Goal: Task Accomplishment & Management: Manage account settings

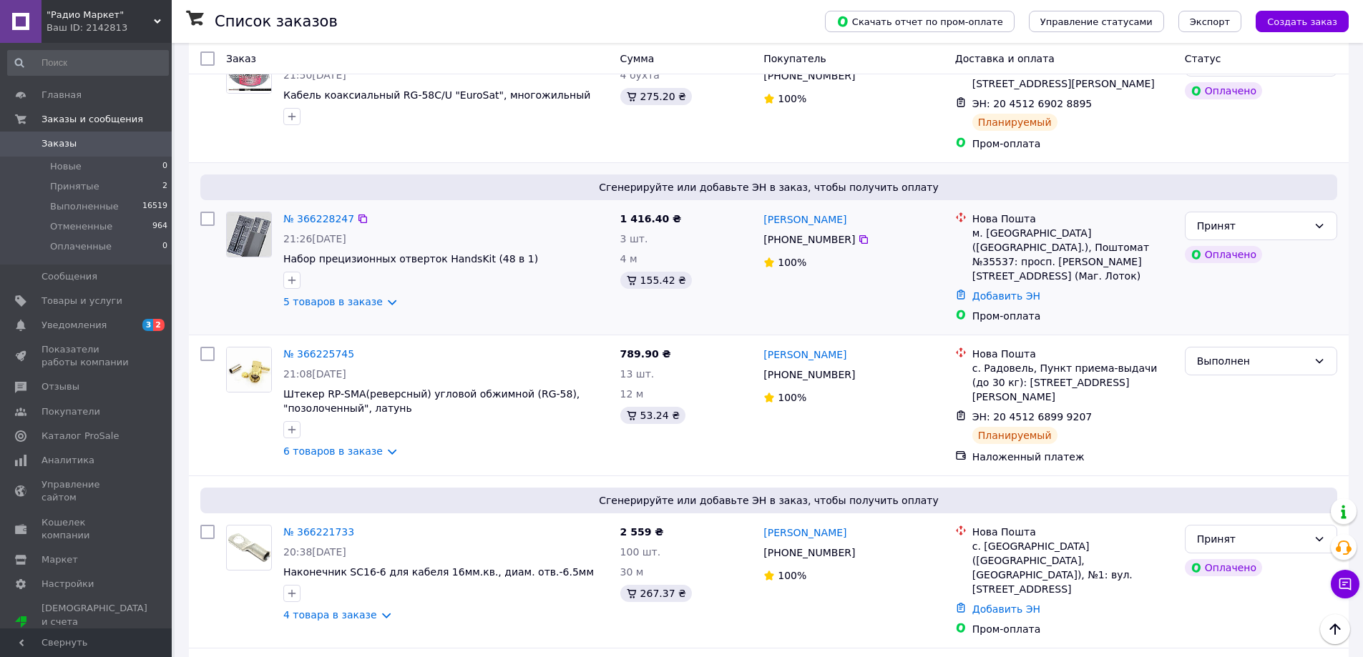
scroll to position [787, 0]
click at [314, 217] on link "№ 366228247" at bounding box center [318, 217] width 71 height 11
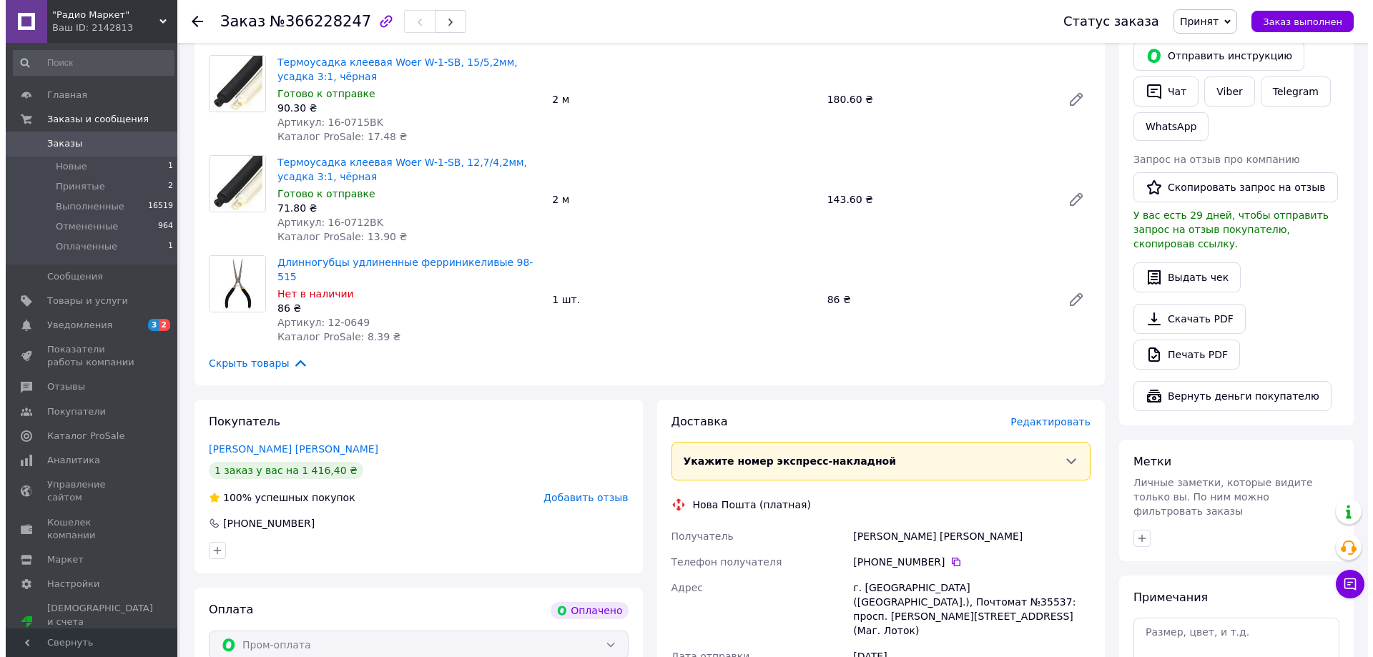
scroll to position [358, 0]
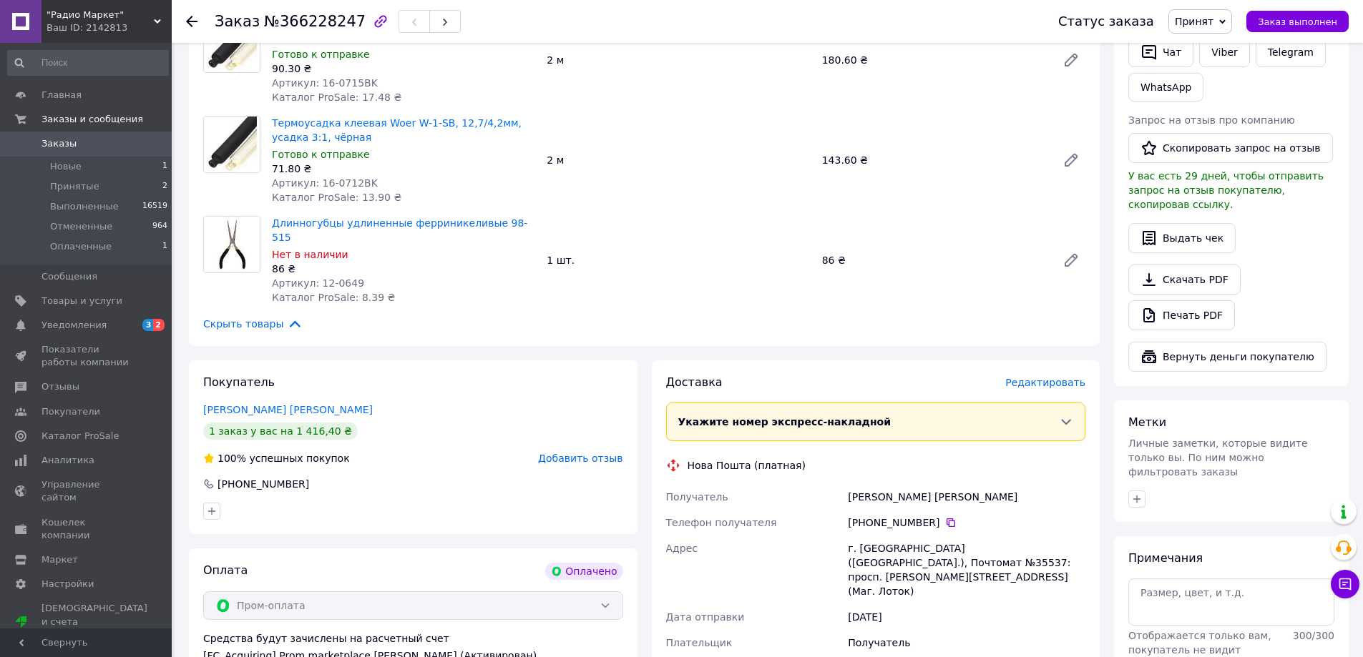
click at [1042, 377] on span "Редактировать" at bounding box center [1045, 382] width 80 height 11
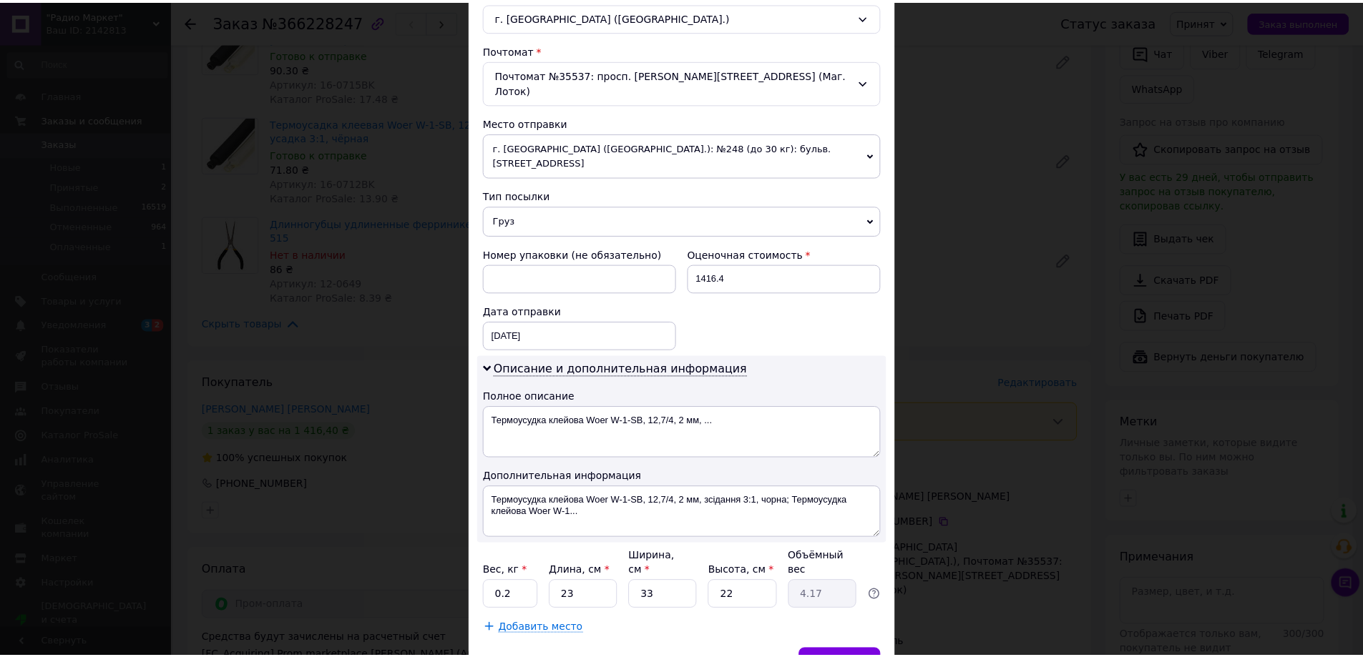
scroll to position [453, 0]
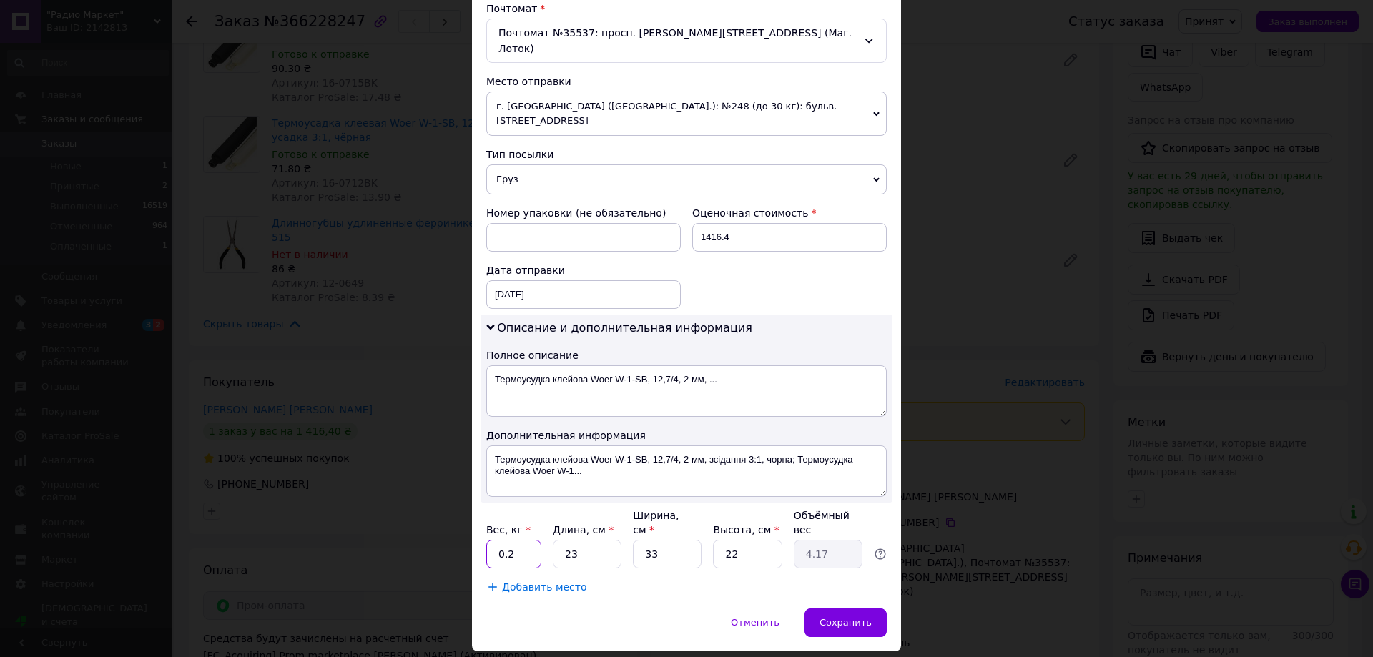
drag, startPoint x: 513, startPoint y: 510, endPoint x: 505, endPoint y: 510, distance: 7.9
click at [505, 540] on input "0.2" at bounding box center [513, 554] width 55 height 29
type input "0.5"
drag, startPoint x: 664, startPoint y: 513, endPoint x: 640, endPoint y: 511, distance: 23.6
click at [640, 540] on input "33" at bounding box center [667, 554] width 69 height 29
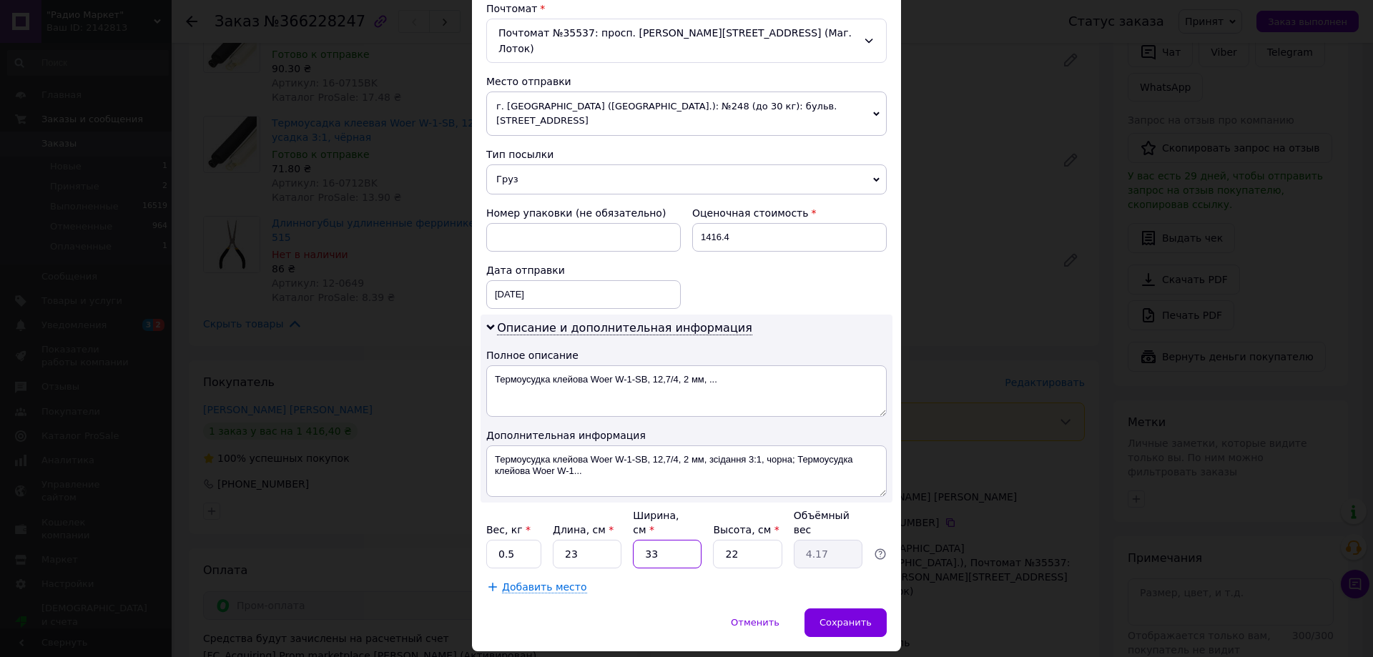
type input "1"
type input "0.13"
type input "17"
type input "2.15"
type input "17"
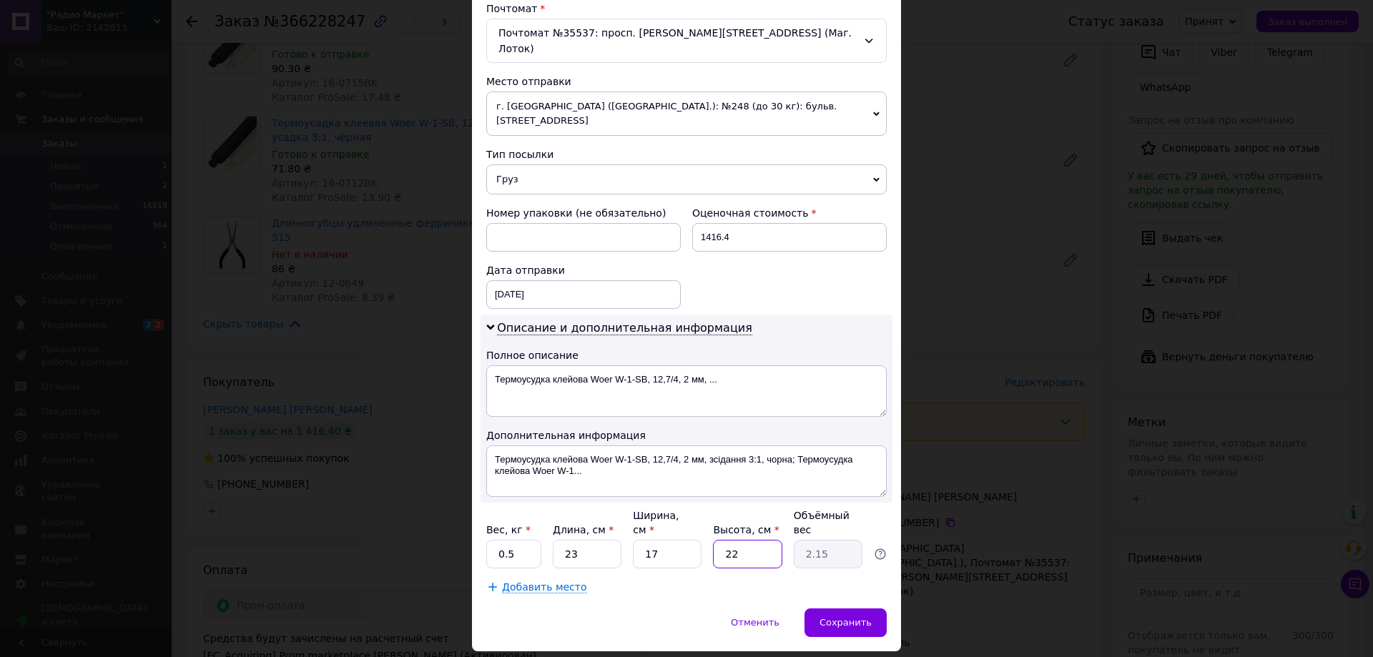
drag, startPoint x: 752, startPoint y: 512, endPoint x: 722, endPoint y: 509, distance: 30.9
click at [722, 540] on input "22" at bounding box center [747, 554] width 69 height 29
type input "1"
type input "0.1"
type input "12"
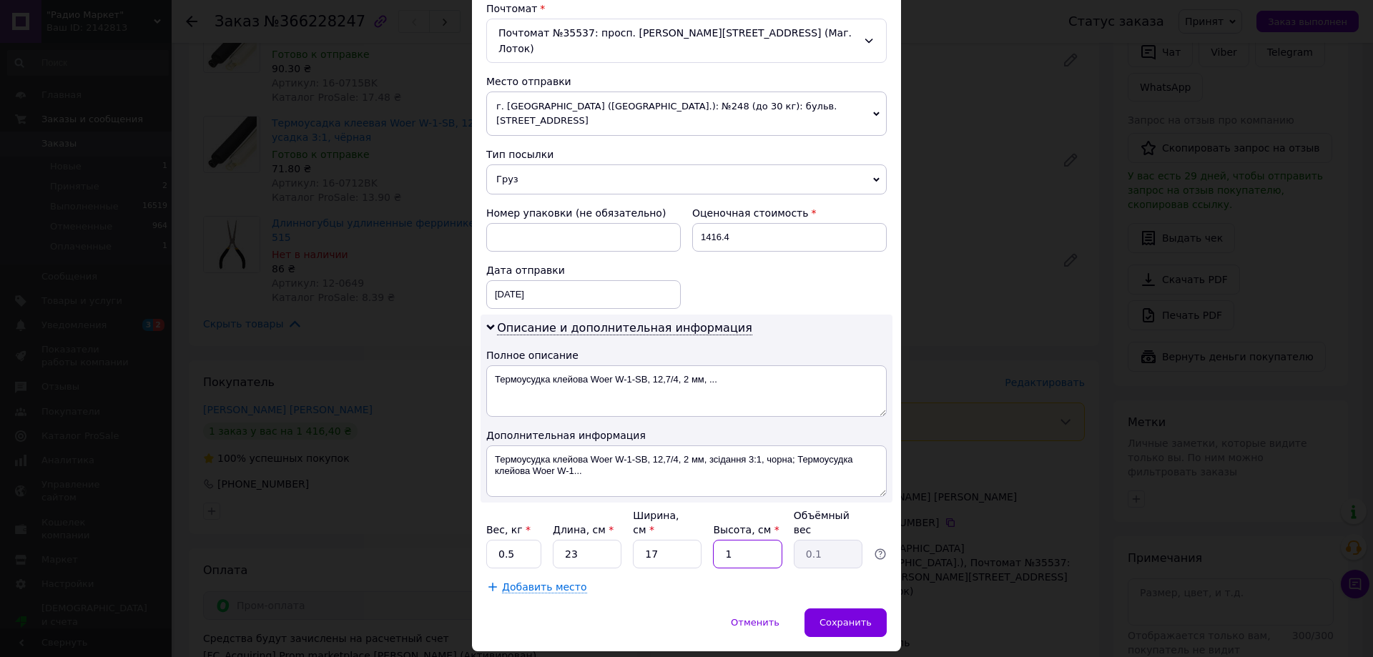
type input "1.17"
type input "12"
click at [849, 617] on span "Сохранить" at bounding box center [846, 622] width 52 height 11
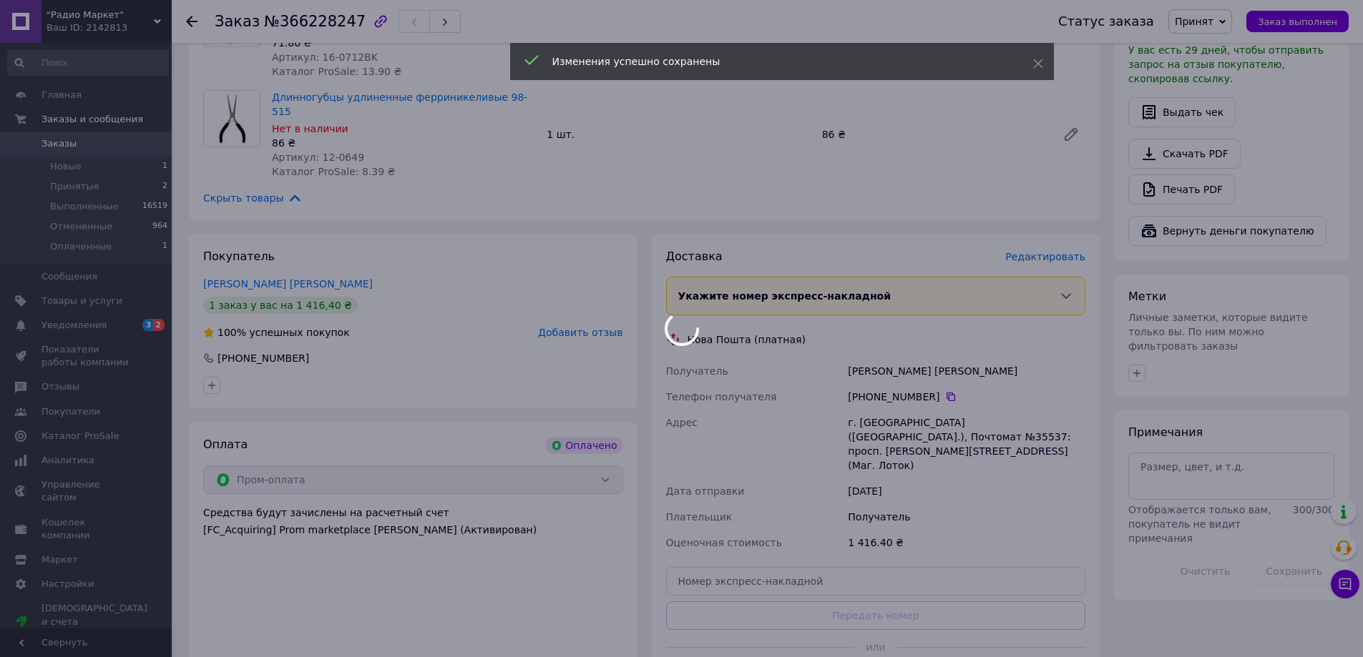
scroll to position [644, 0]
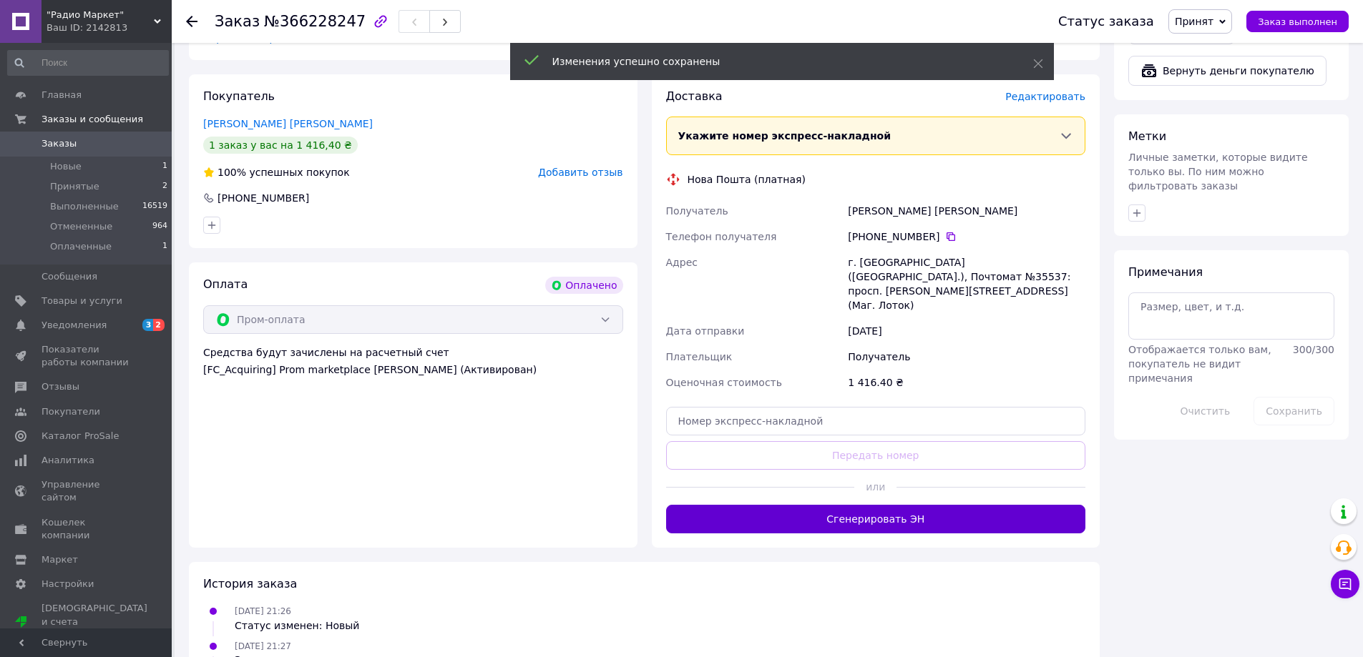
click at [851, 505] on button "Сгенерировать ЭН" at bounding box center [876, 519] width 420 height 29
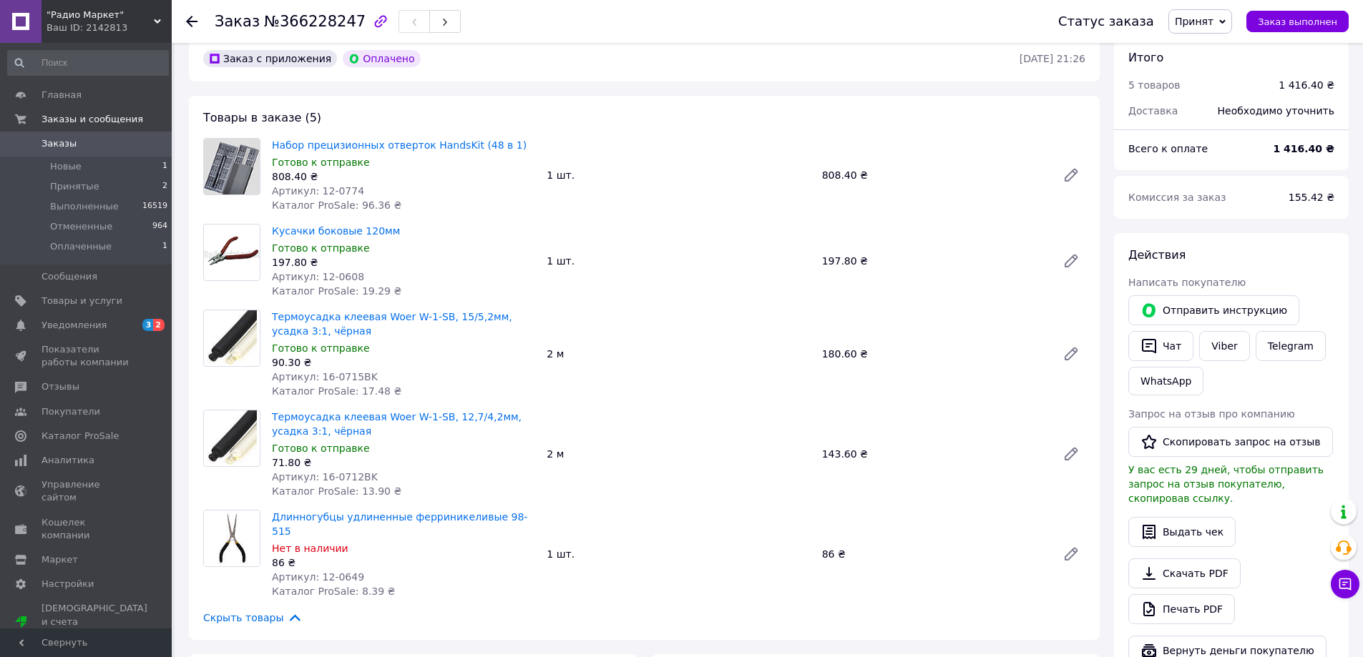
scroll to position [0, 0]
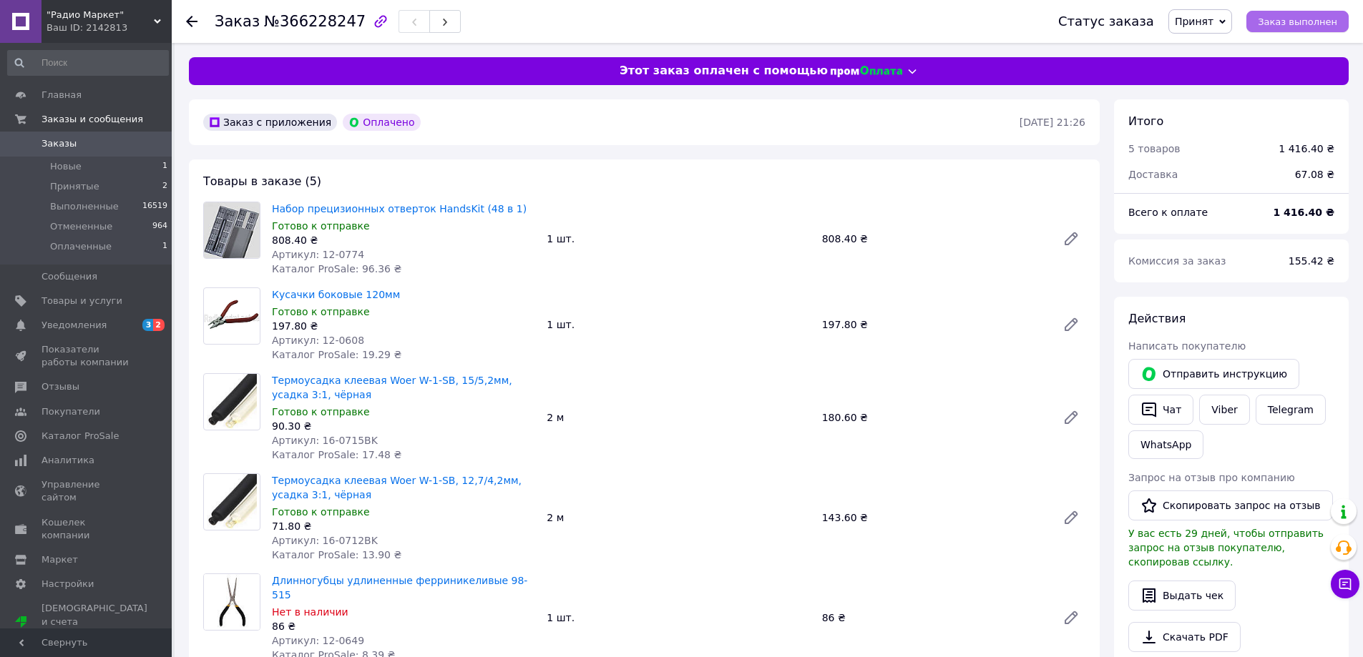
click at [1311, 16] on span "Заказ выполнен" at bounding box center [1296, 21] width 79 height 11
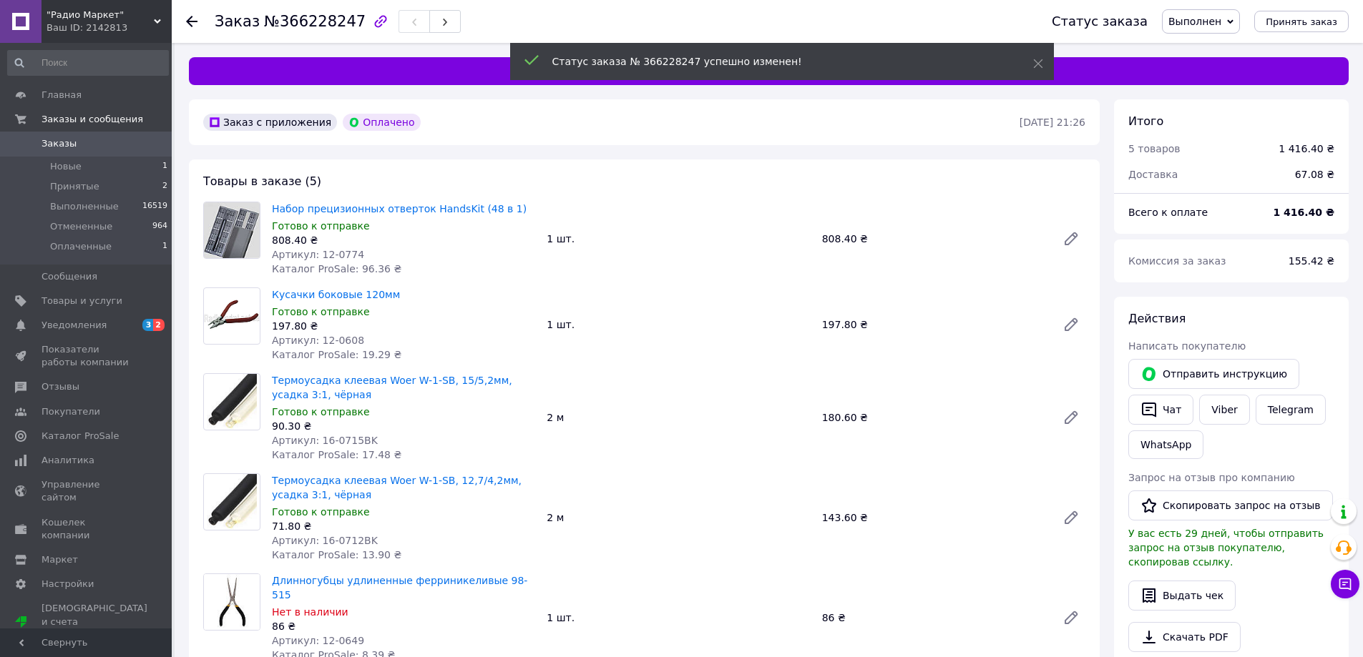
click at [49, 139] on span "Заказы" at bounding box center [58, 143] width 35 height 13
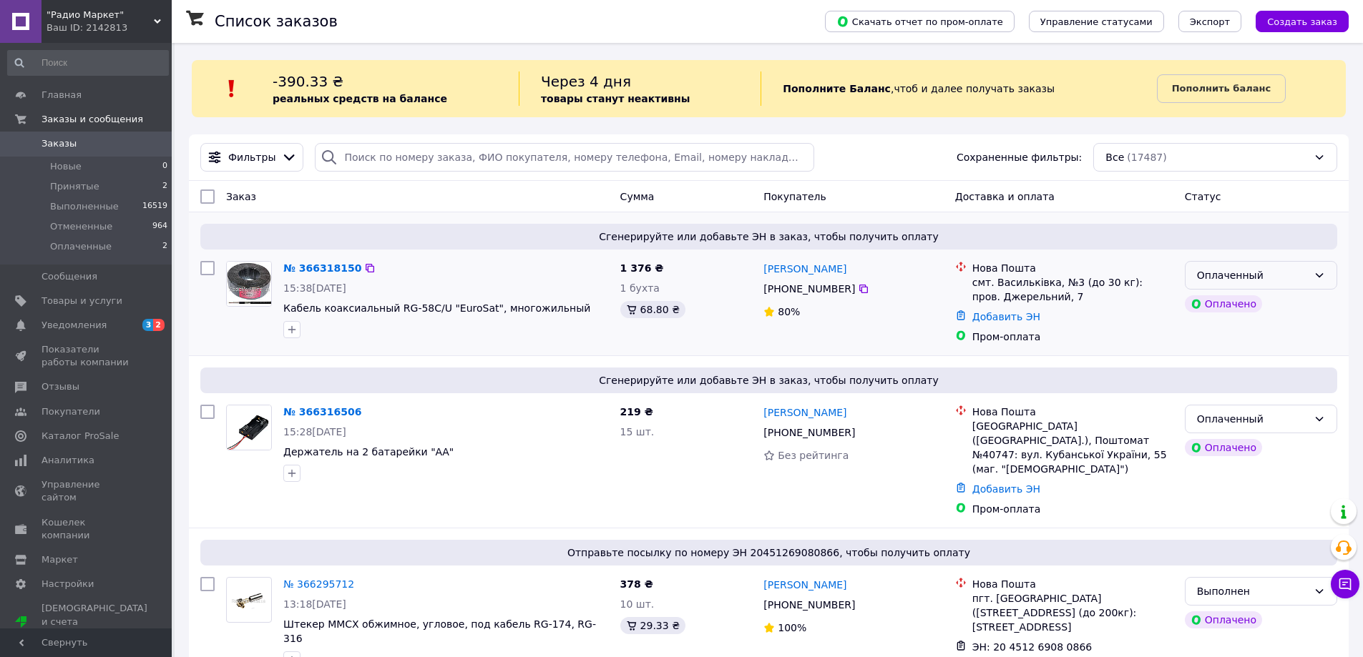
click at [1315, 273] on icon at bounding box center [1318, 275] width 11 height 11
click at [1220, 300] on li "Принят" at bounding box center [1260, 307] width 151 height 26
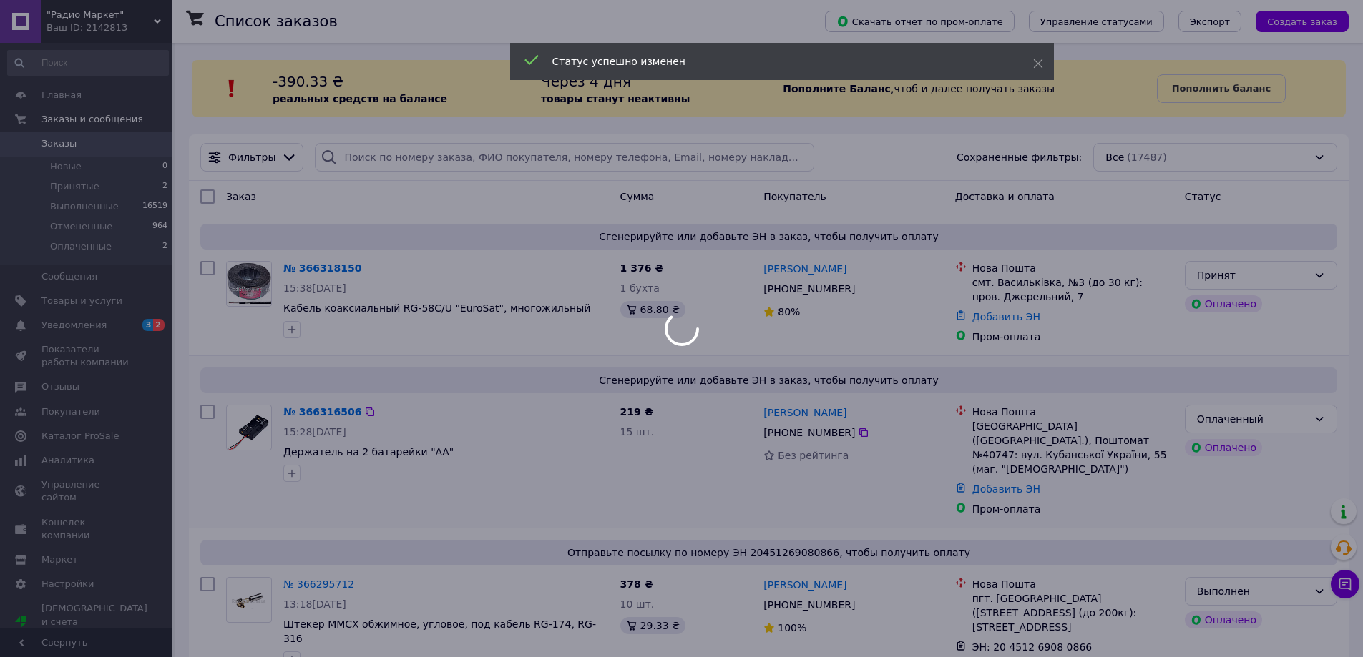
scroll to position [143, 0]
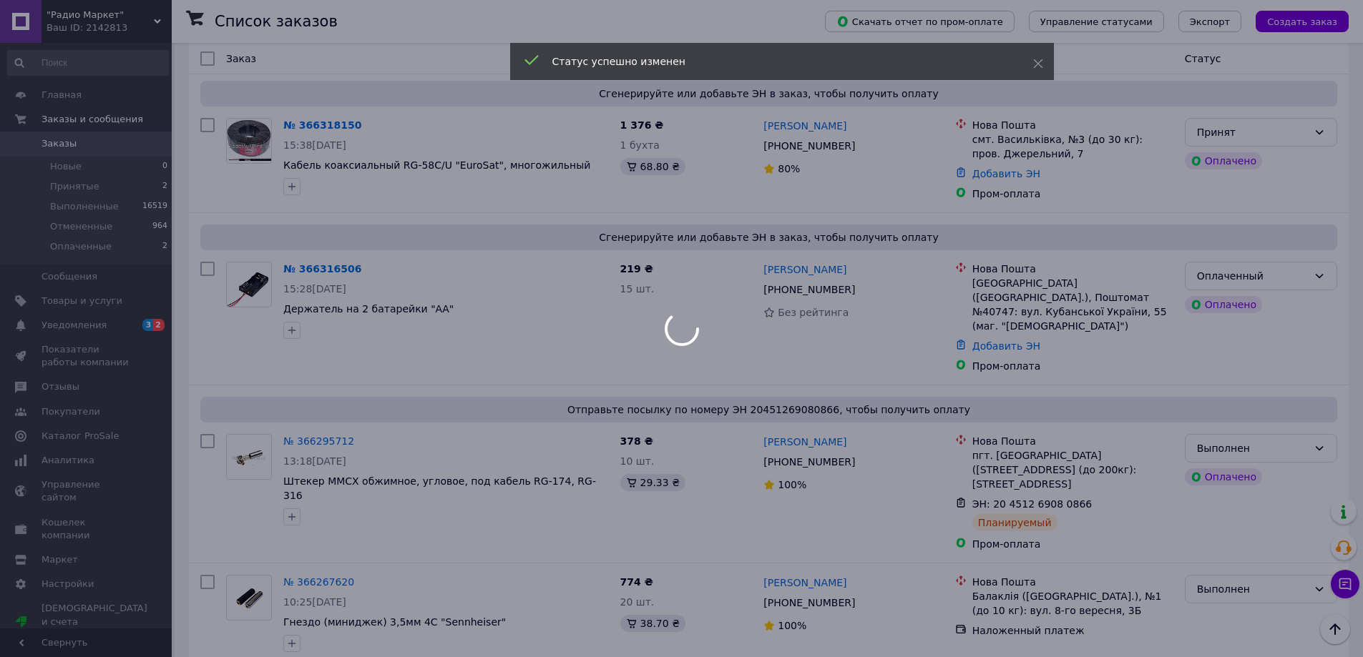
click at [1320, 275] on div at bounding box center [681, 328] width 1363 height 657
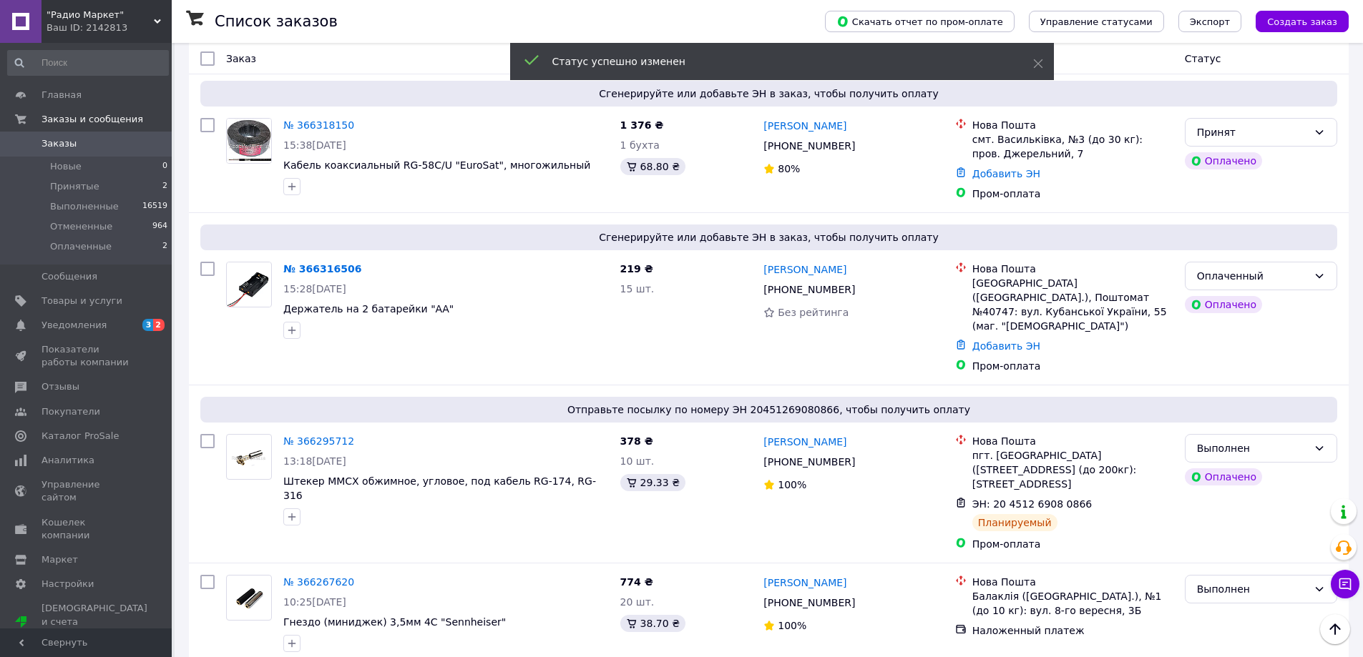
click at [1320, 275] on icon at bounding box center [1318, 275] width 11 height 11
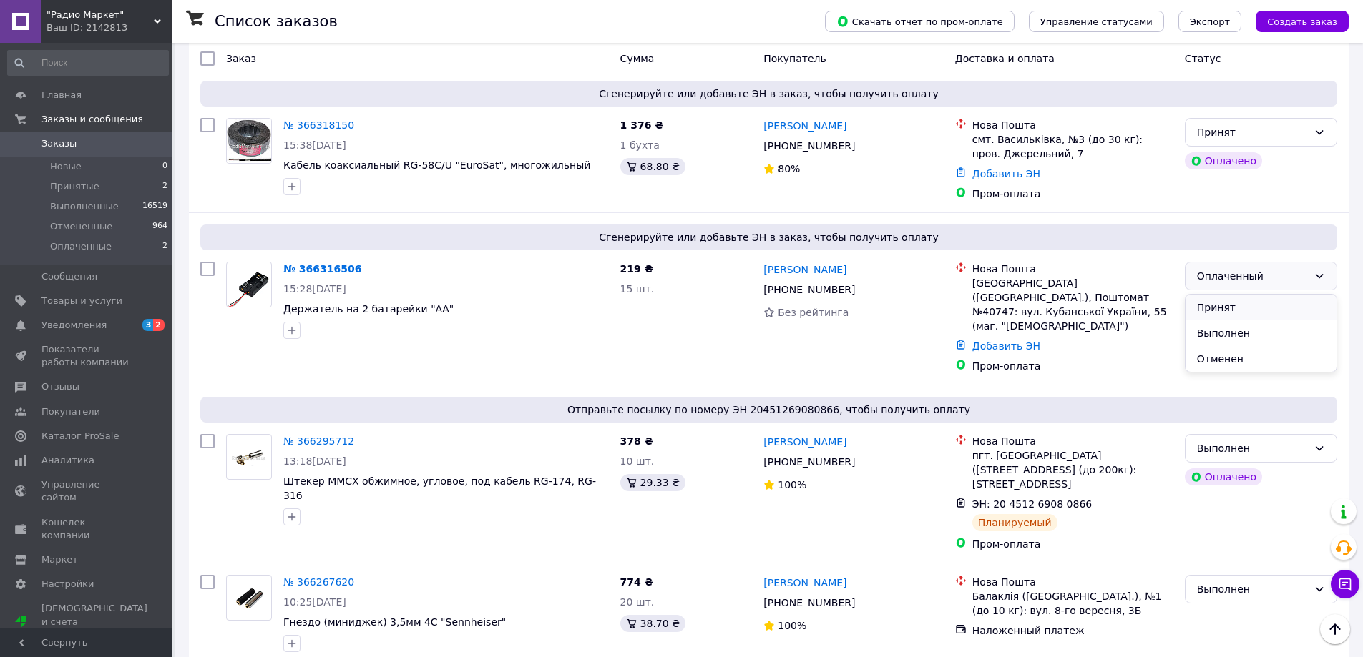
click at [1224, 305] on li "Принят" at bounding box center [1260, 308] width 151 height 26
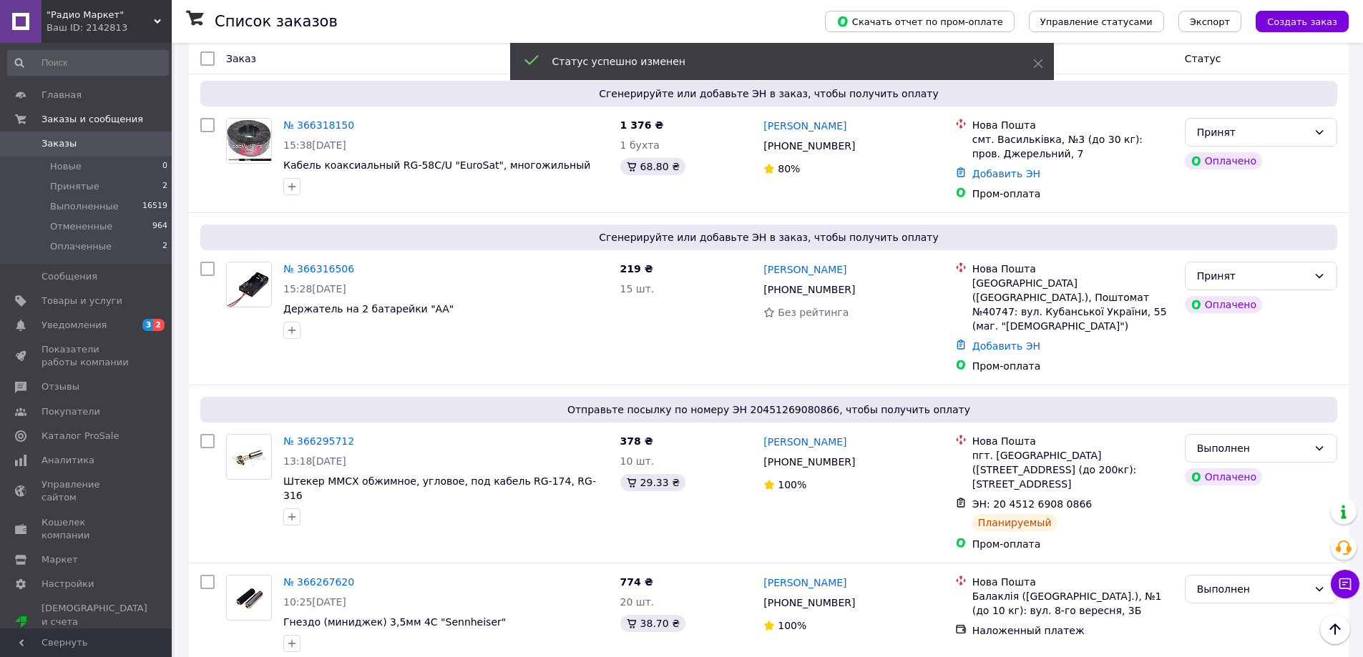
click at [319, 273] on link "№ 366316506" at bounding box center [318, 268] width 71 height 11
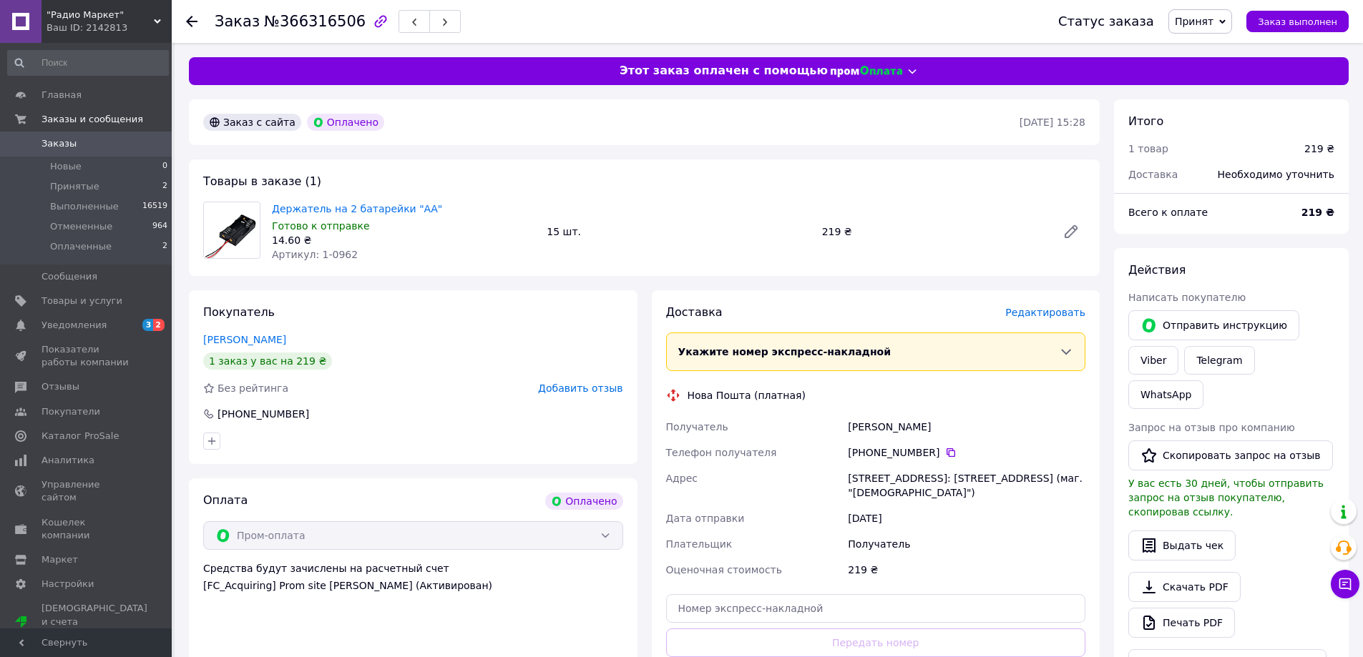
click at [1059, 315] on span "Редактировать" at bounding box center [1045, 312] width 80 height 11
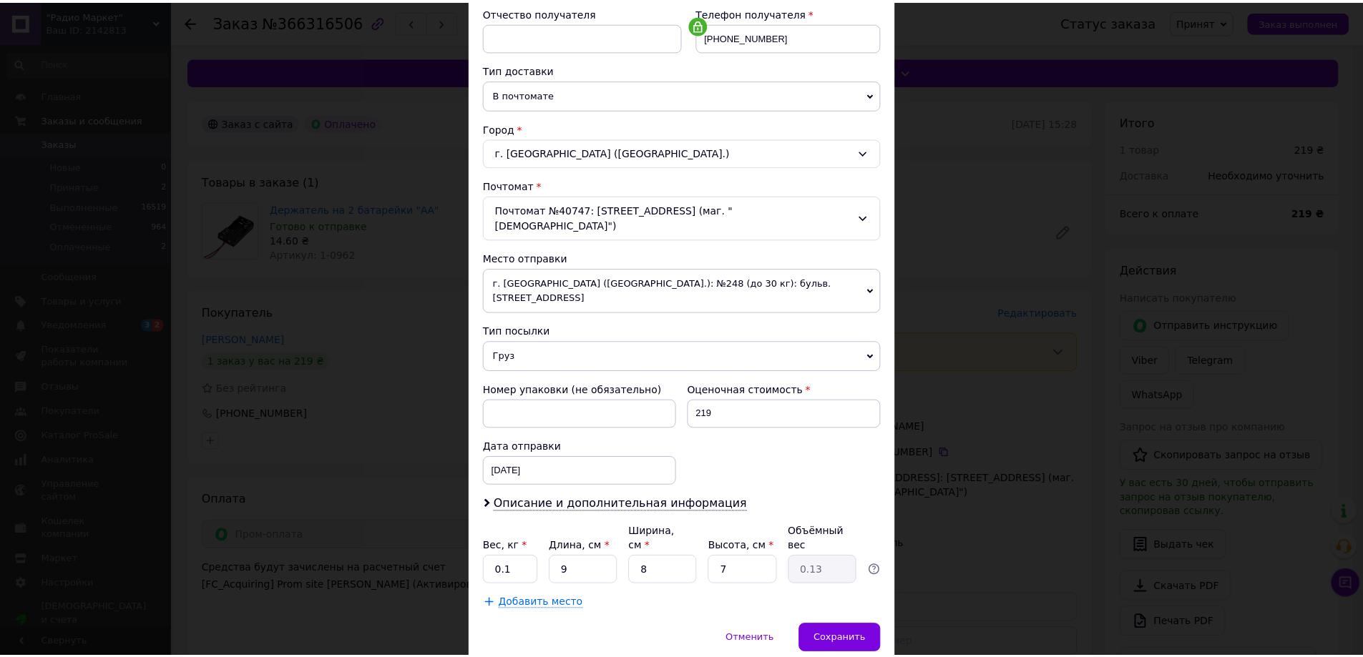
scroll to position [293, 0]
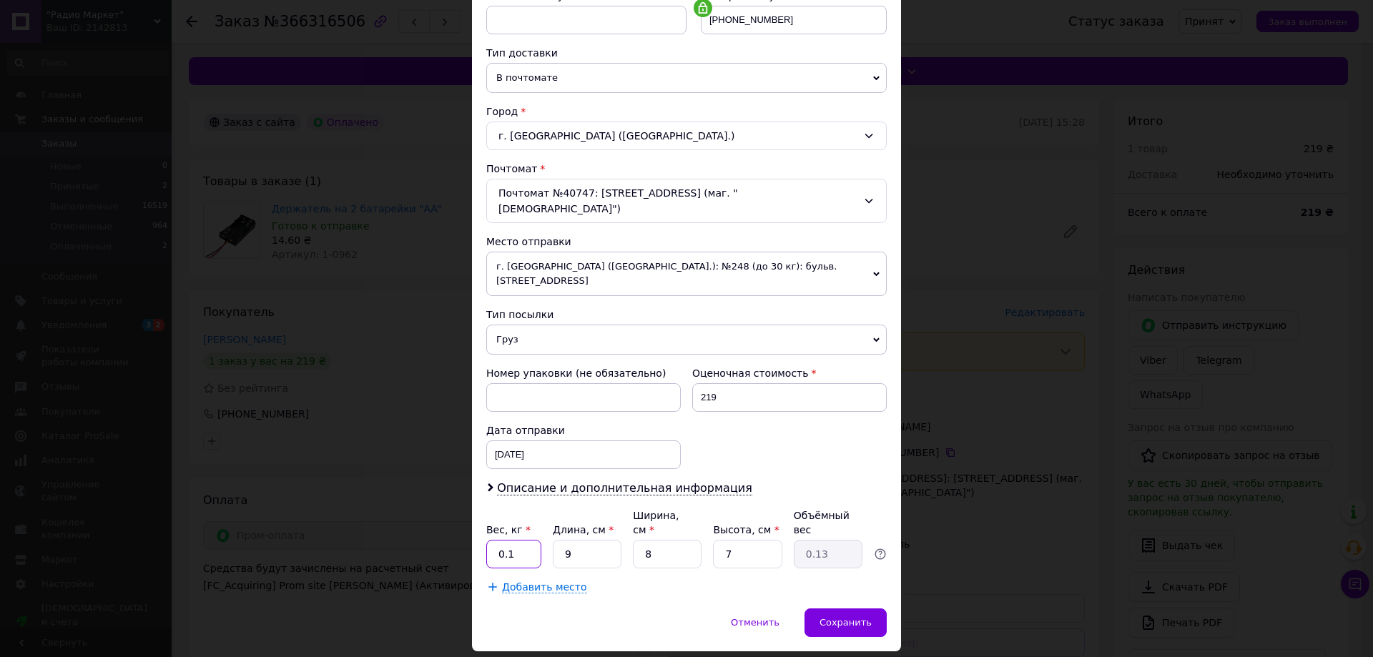
drag, startPoint x: 525, startPoint y: 512, endPoint x: 505, endPoint y: 512, distance: 20.0
click at [505, 540] on input "0.1" at bounding box center [513, 554] width 55 height 29
type input "0.5"
drag, startPoint x: 571, startPoint y: 511, endPoint x: 556, endPoint y: 511, distance: 15.0
click at [564, 540] on input "9" at bounding box center [587, 554] width 69 height 29
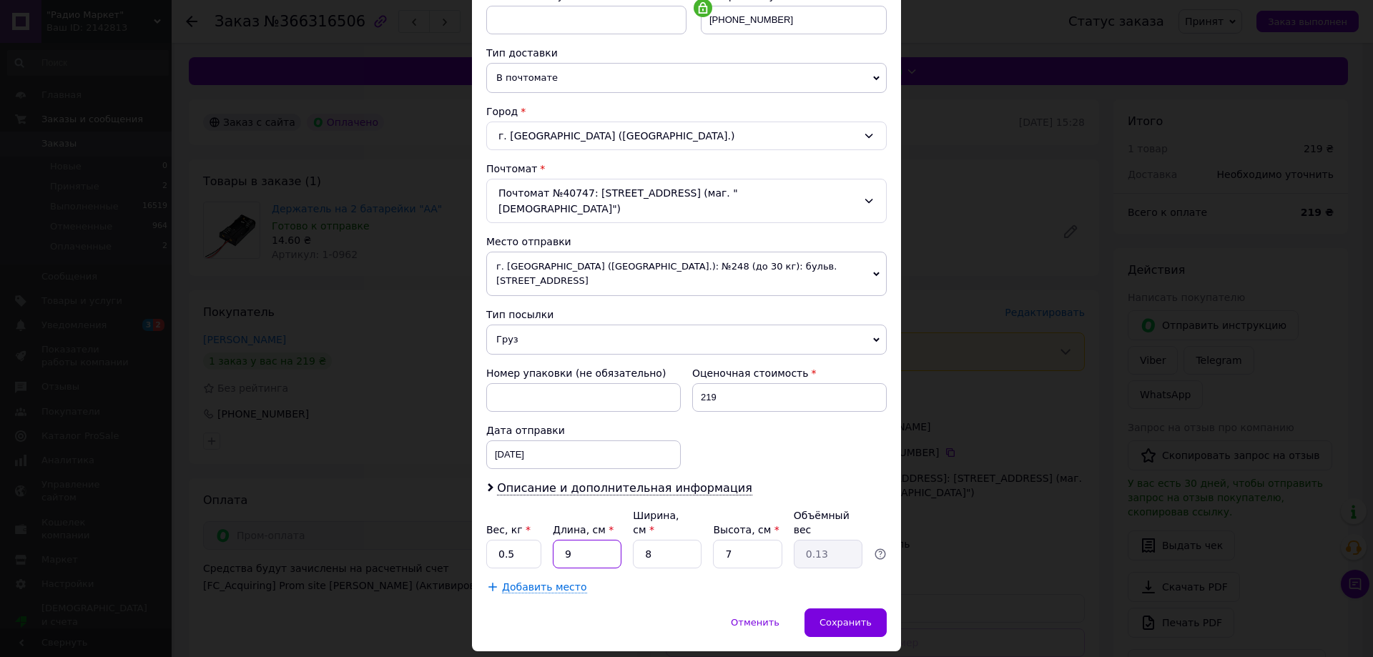
type input "2"
type input "0.1"
type input "20"
type input "0.28"
type input "20"
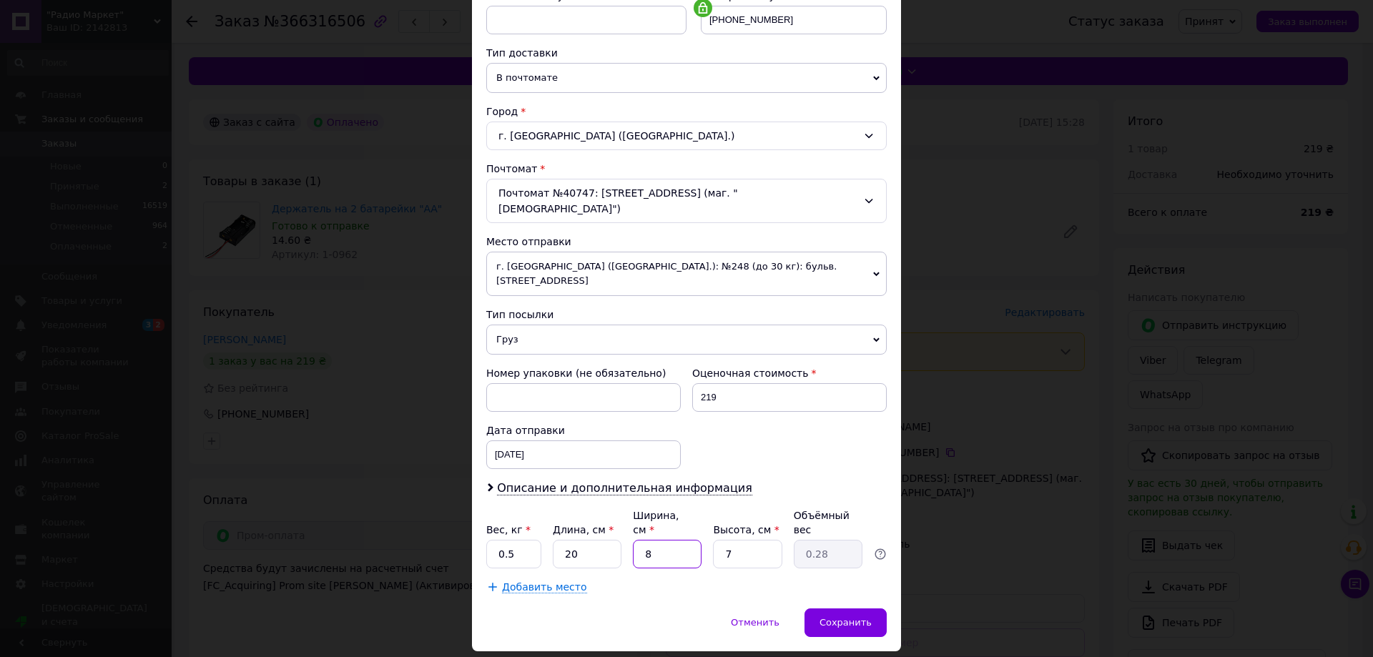
type input "1"
type input "0.1"
type input "12"
type input "0.42"
type input "12"
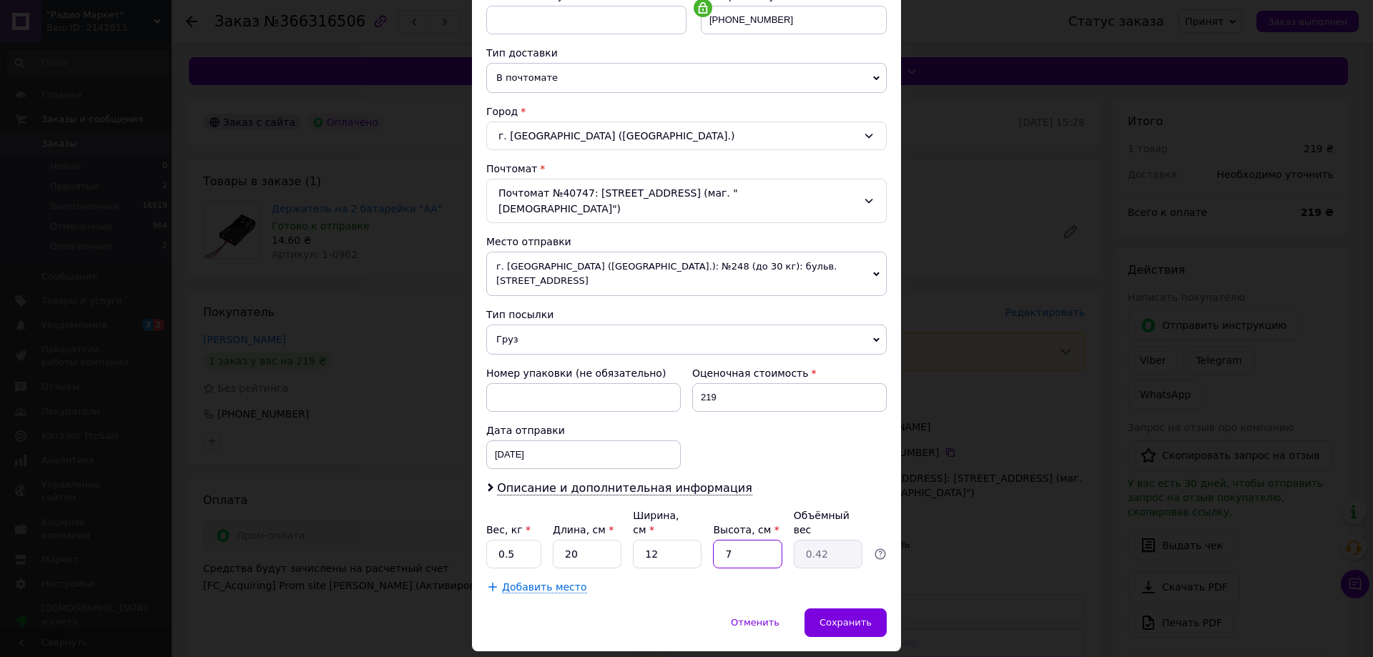
type input "5"
type input "0.3"
type input "5"
click at [843, 617] on span "Сохранить" at bounding box center [846, 622] width 52 height 11
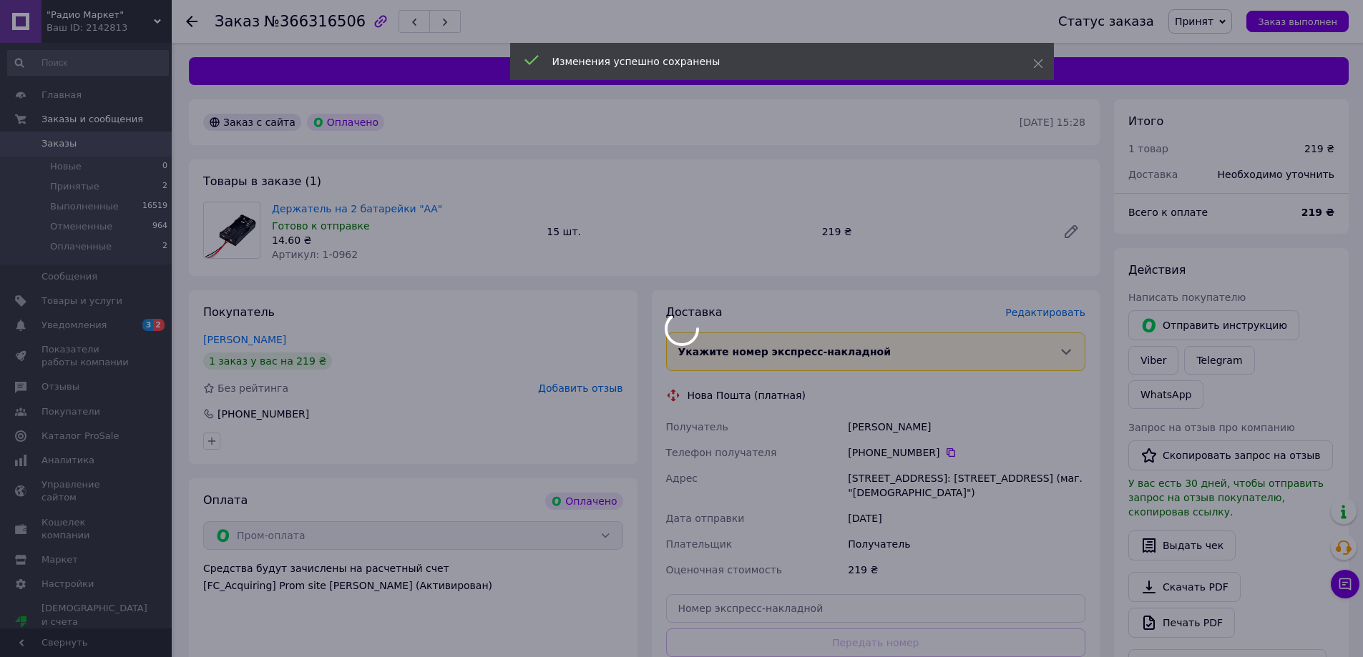
scroll to position [215, 0]
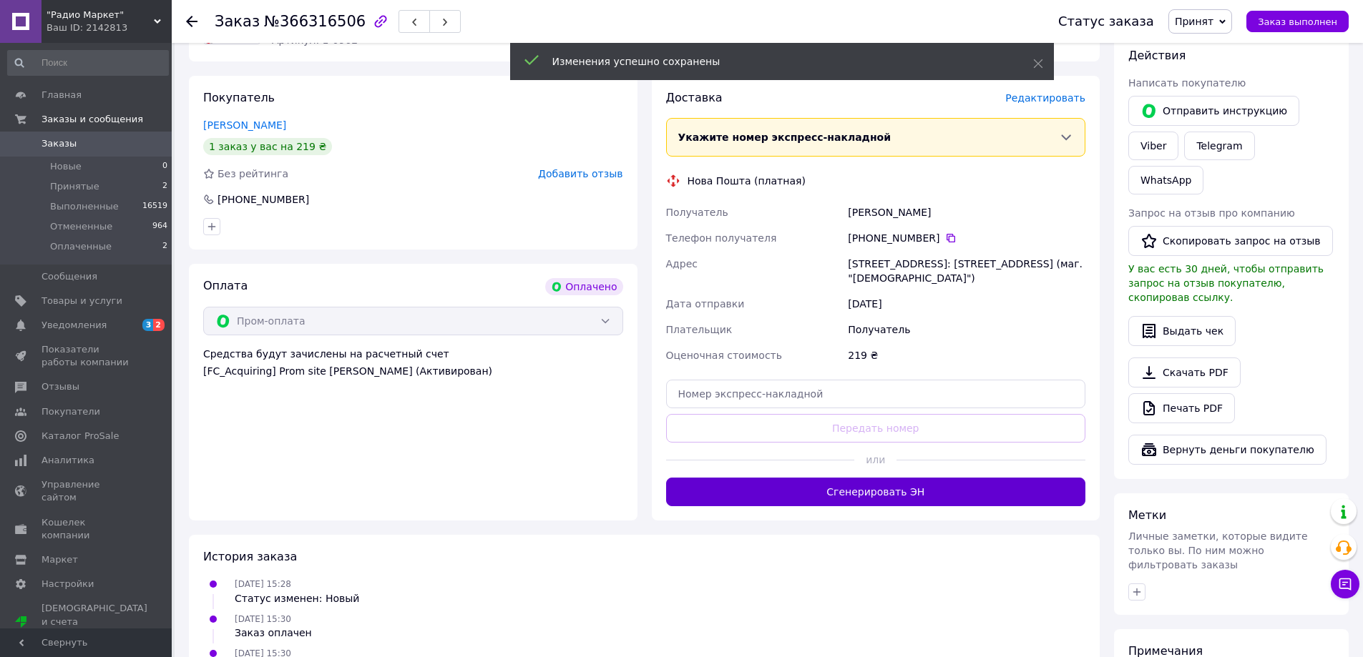
click at [945, 496] on button "Сгенерировать ЭН" at bounding box center [876, 492] width 420 height 29
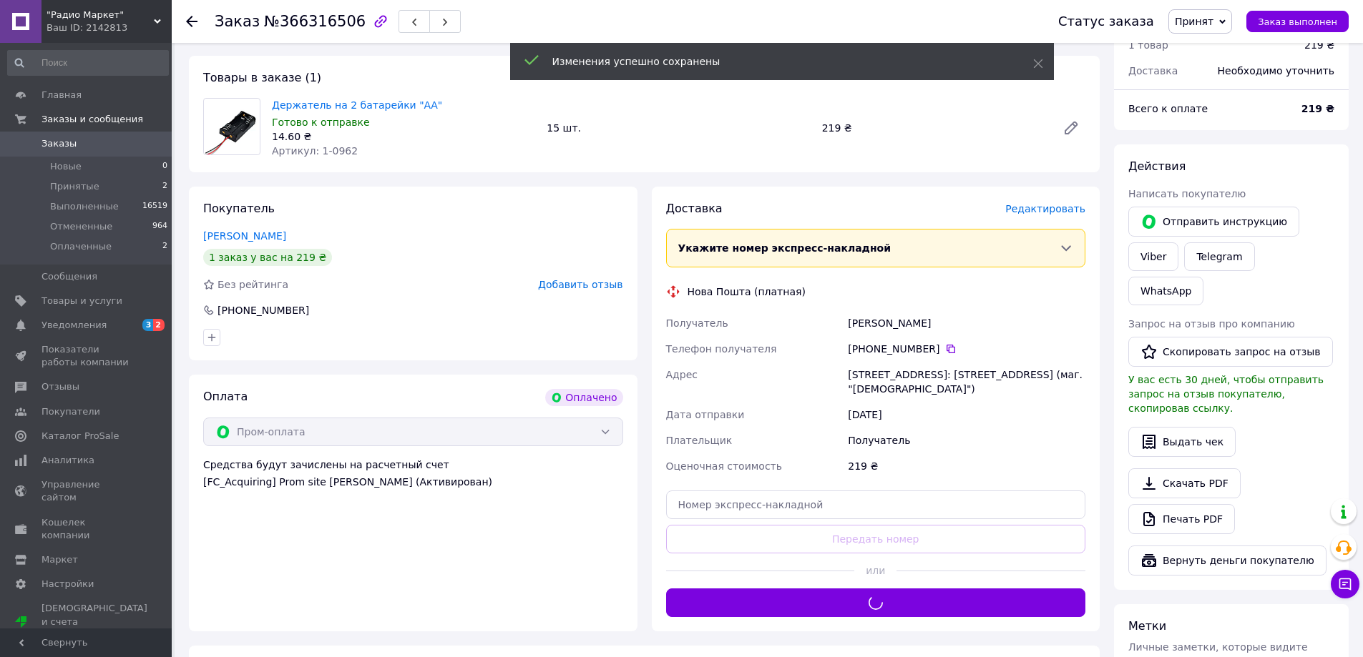
scroll to position [0, 0]
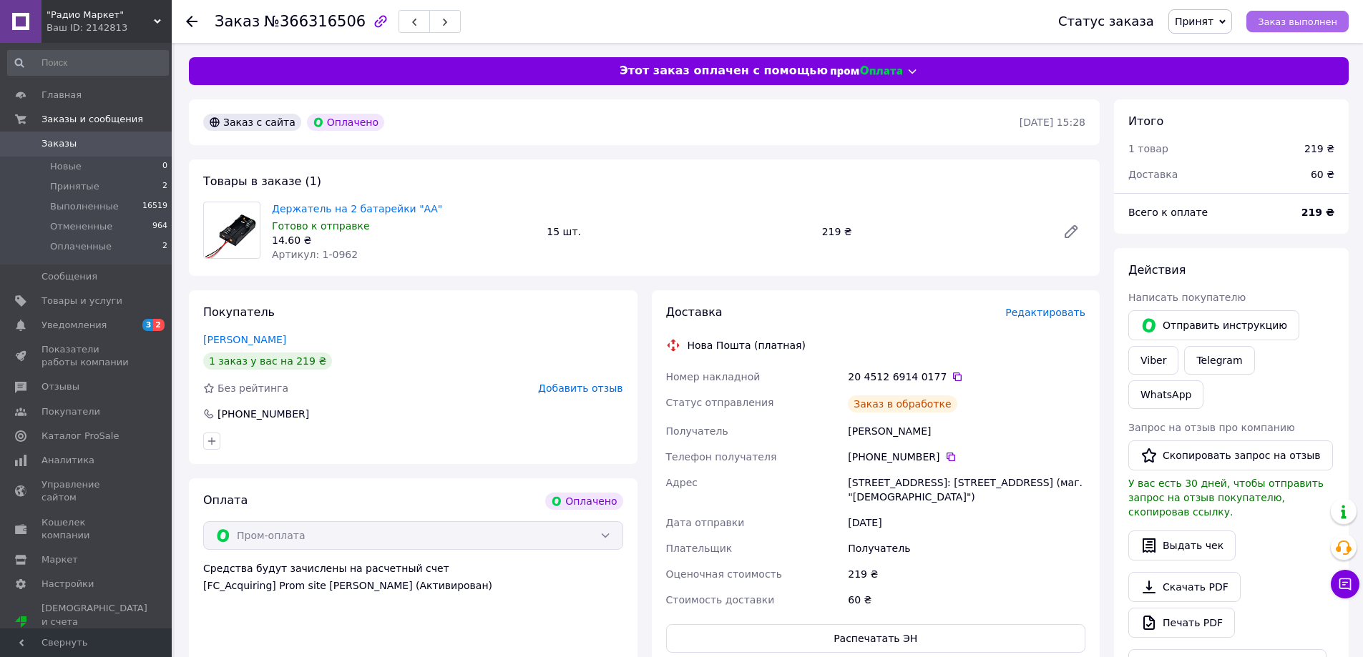
click at [1305, 19] on span "Заказ выполнен" at bounding box center [1296, 21] width 79 height 11
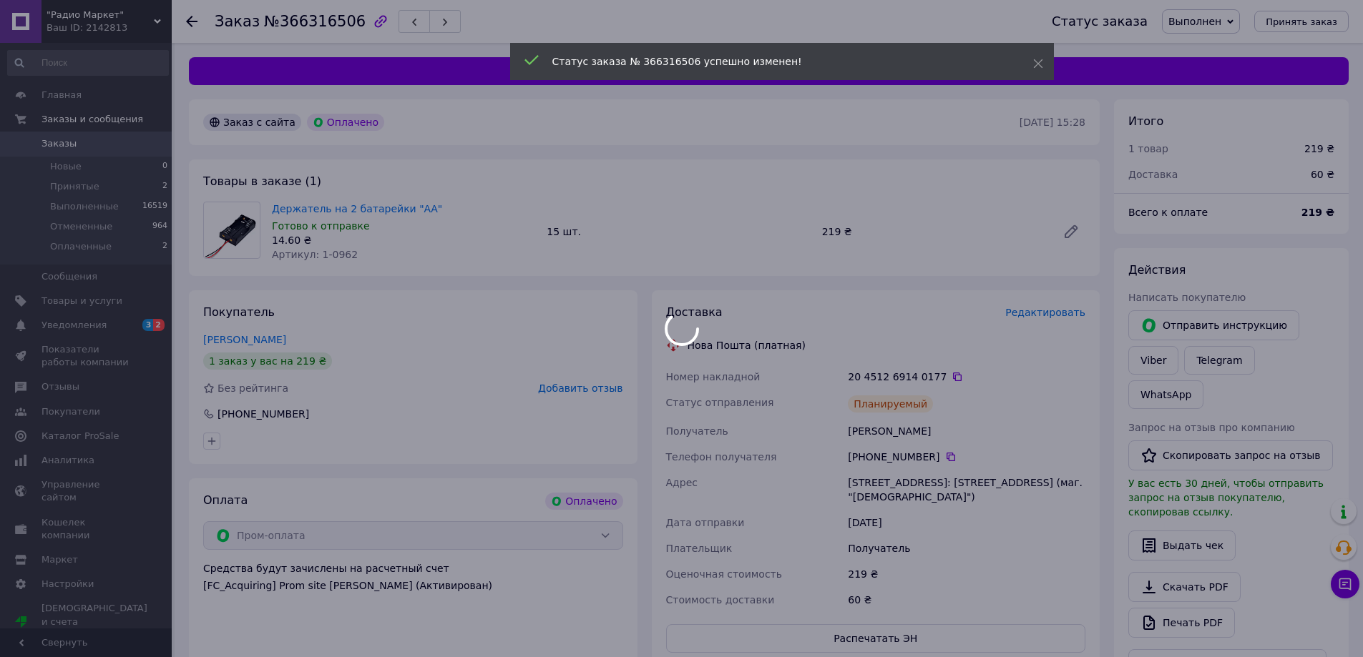
click at [48, 143] on body ""Радио Маркет" Ваш ID: 2142813 Сайт "Радио Маркет" Кабинет покупателя Проверить…" at bounding box center [681, 524] width 1363 height 1048
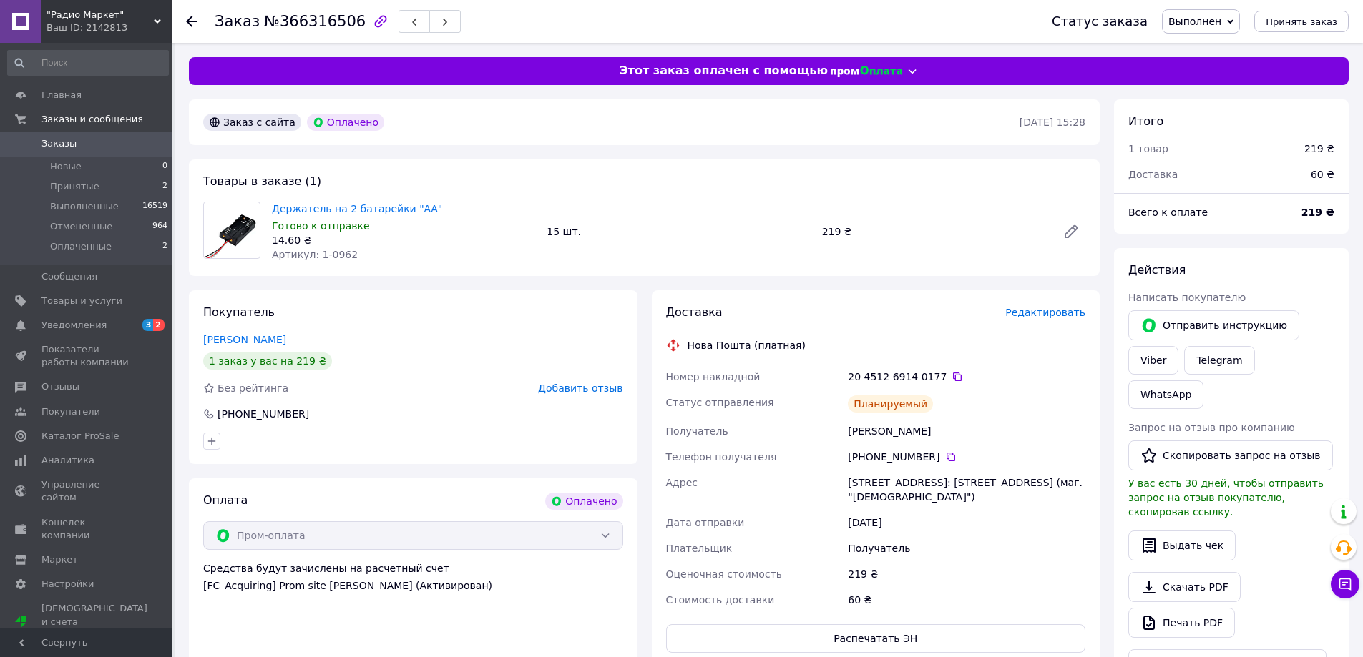
click at [51, 147] on span "Заказы" at bounding box center [58, 143] width 35 height 13
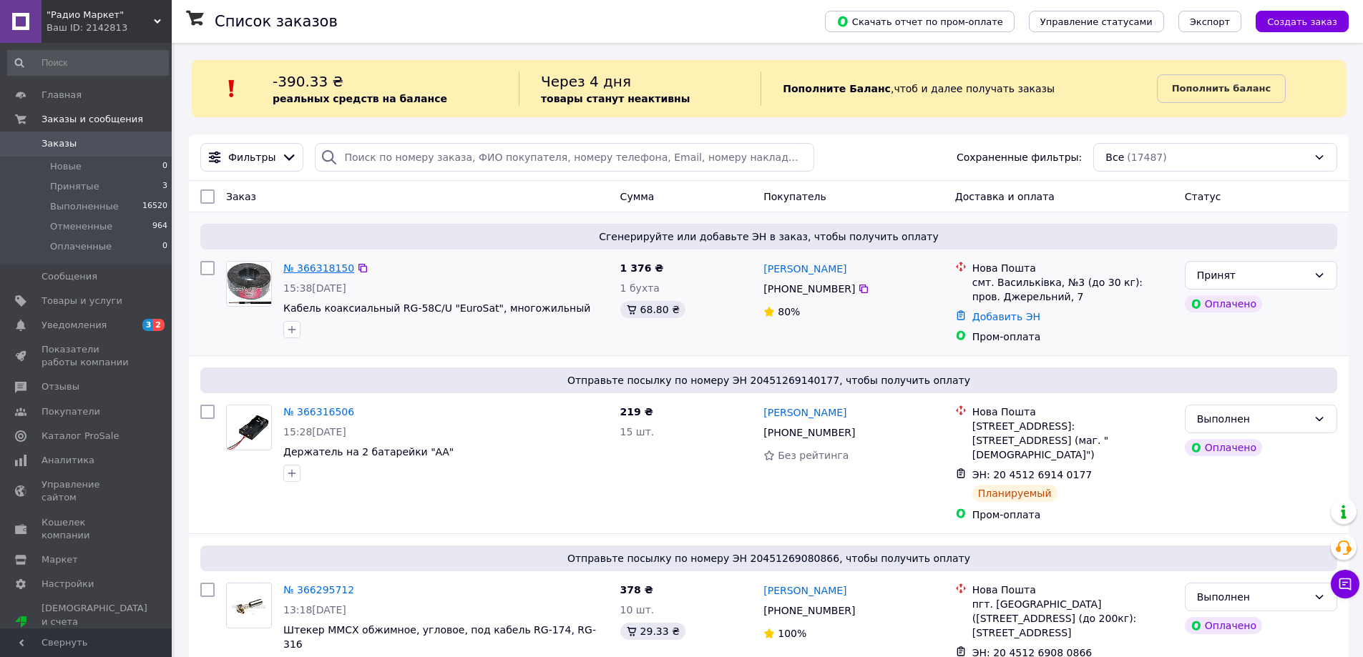
click at [319, 268] on link "№ 366318150" at bounding box center [318, 267] width 71 height 11
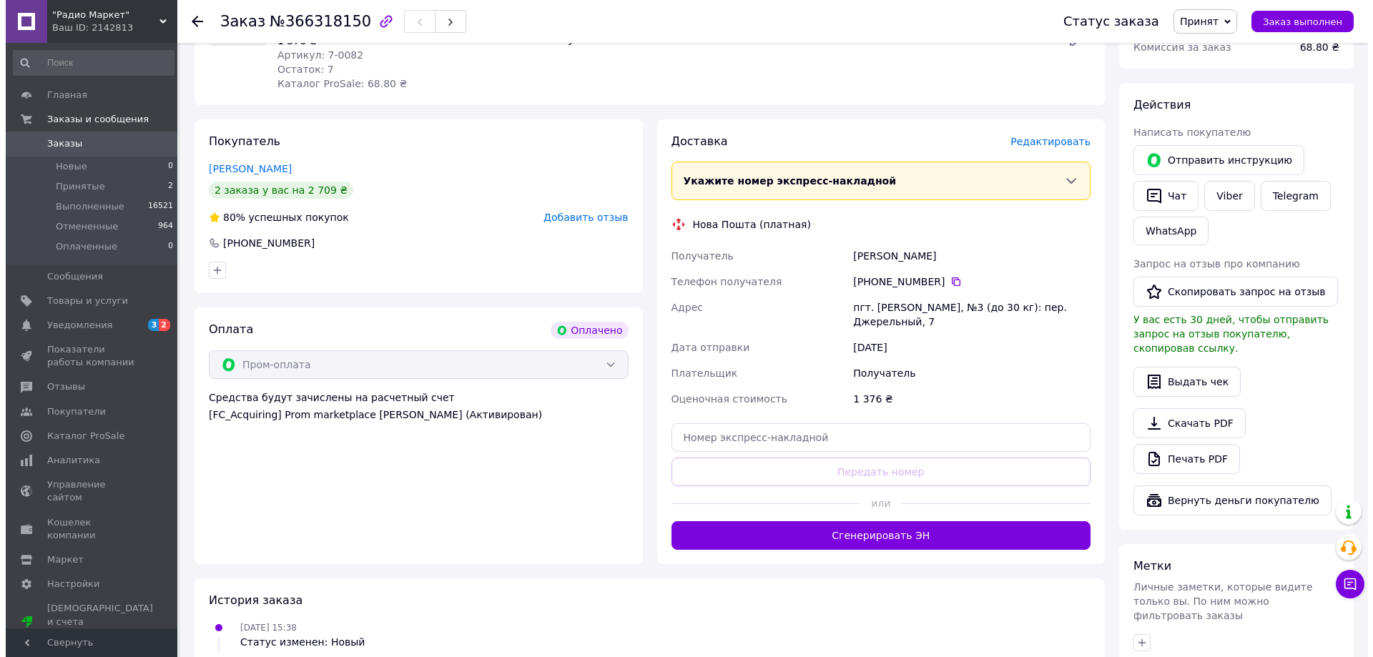
scroll to position [215, 0]
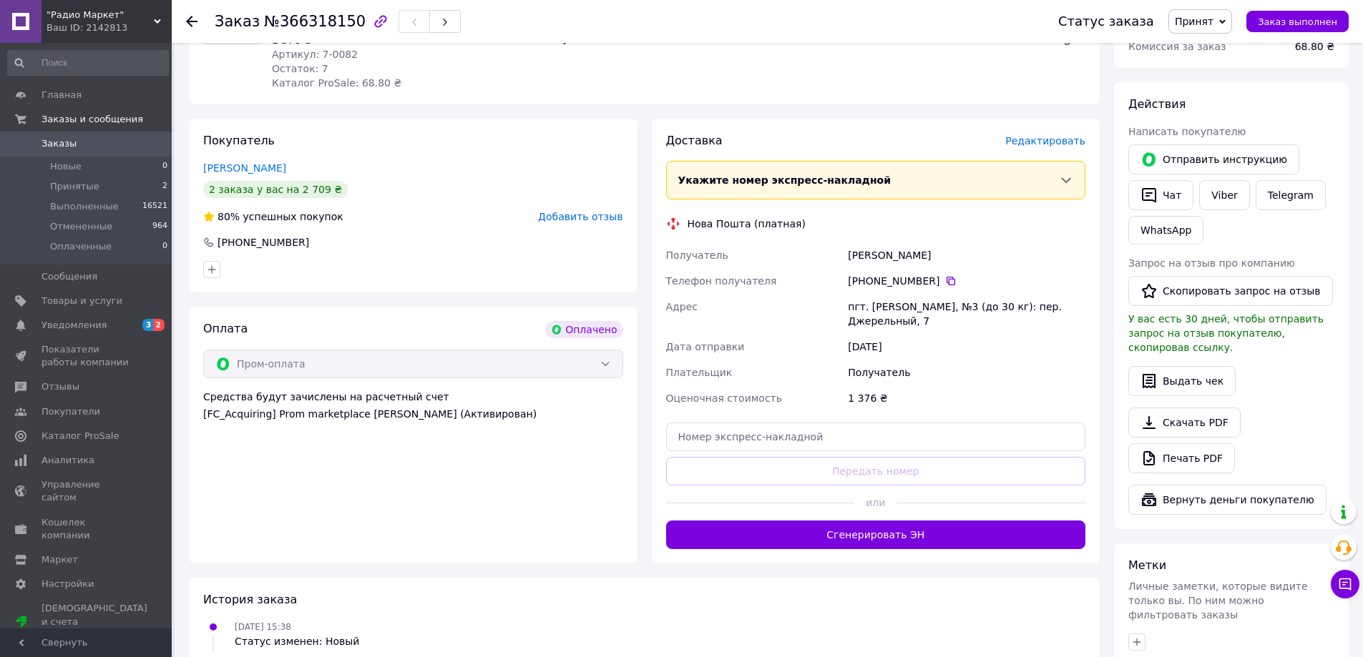
click at [1047, 149] on div "Доставка Редактировать" at bounding box center [876, 141] width 420 height 16
click at [1049, 140] on span "Редактировать" at bounding box center [1045, 140] width 80 height 11
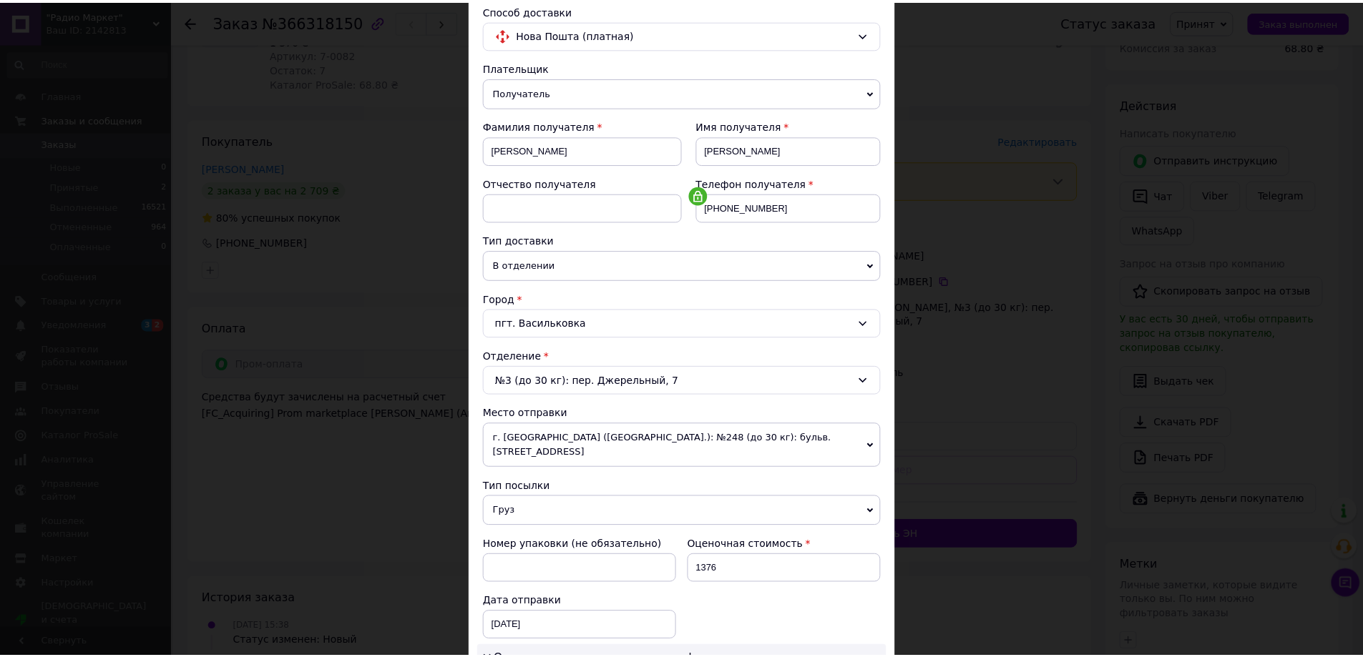
scroll to position [429, 0]
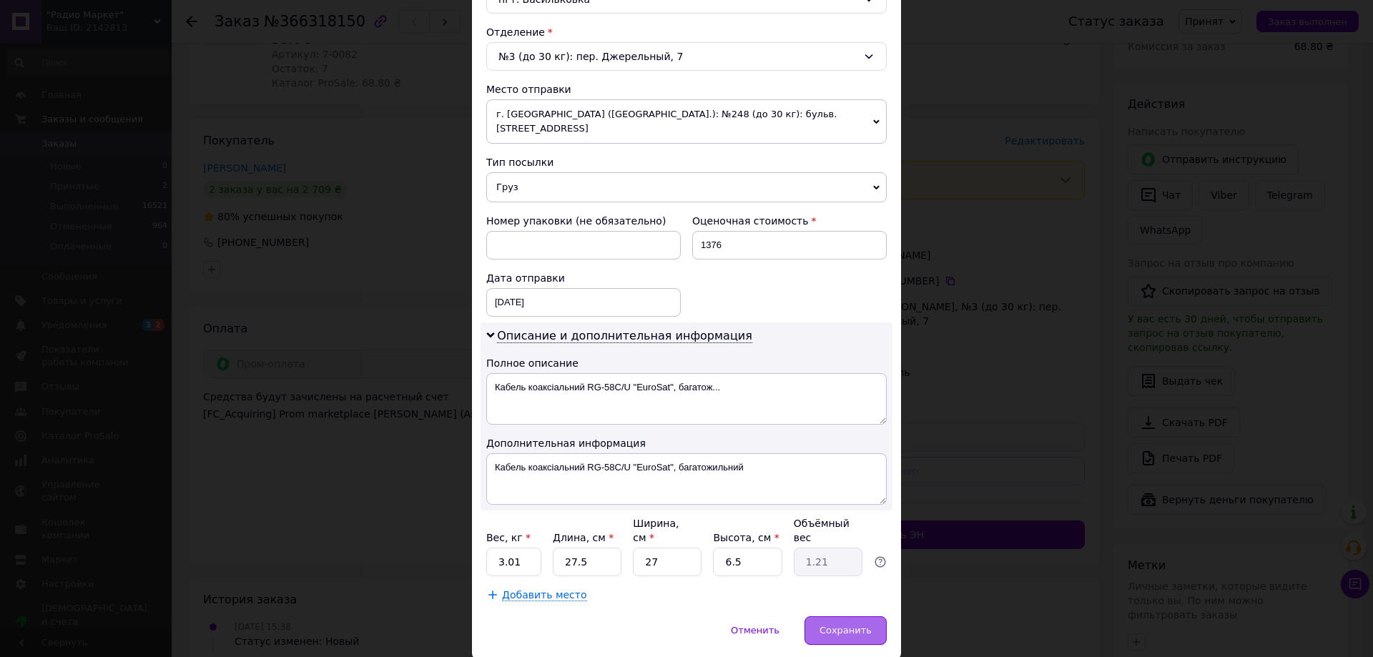
click at [837, 625] on span "Сохранить" at bounding box center [846, 630] width 52 height 11
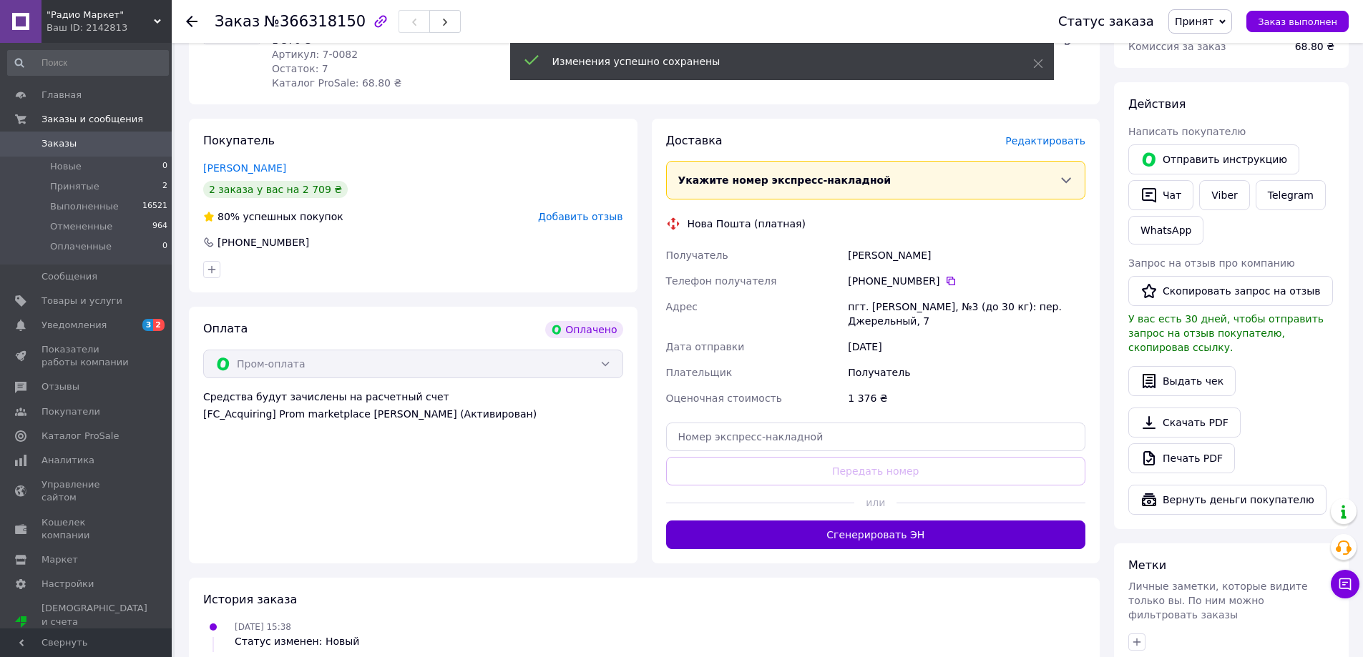
click at [916, 522] on button "Сгенерировать ЭН" at bounding box center [876, 535] width 420 height 29
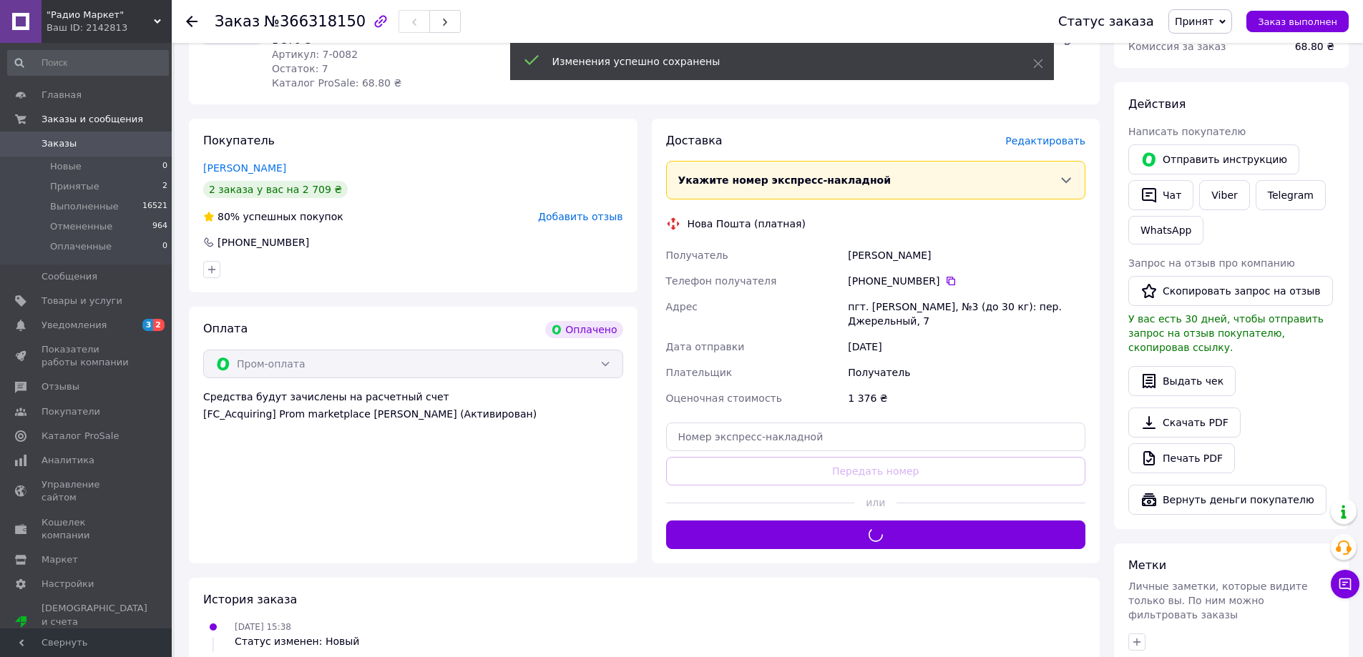
scroll to position [0, 0]
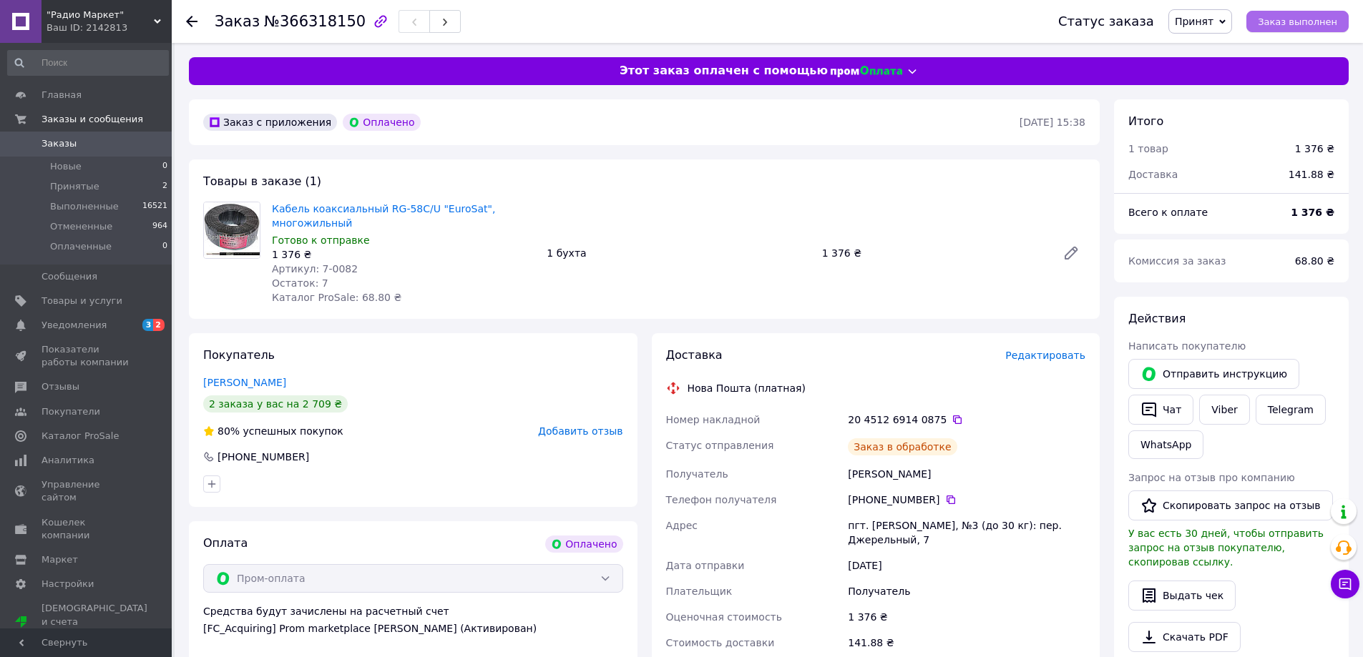
click at [1287, 19] on span "Заказ выполнен" at bounding box center [1296, 21] width 79 height 11
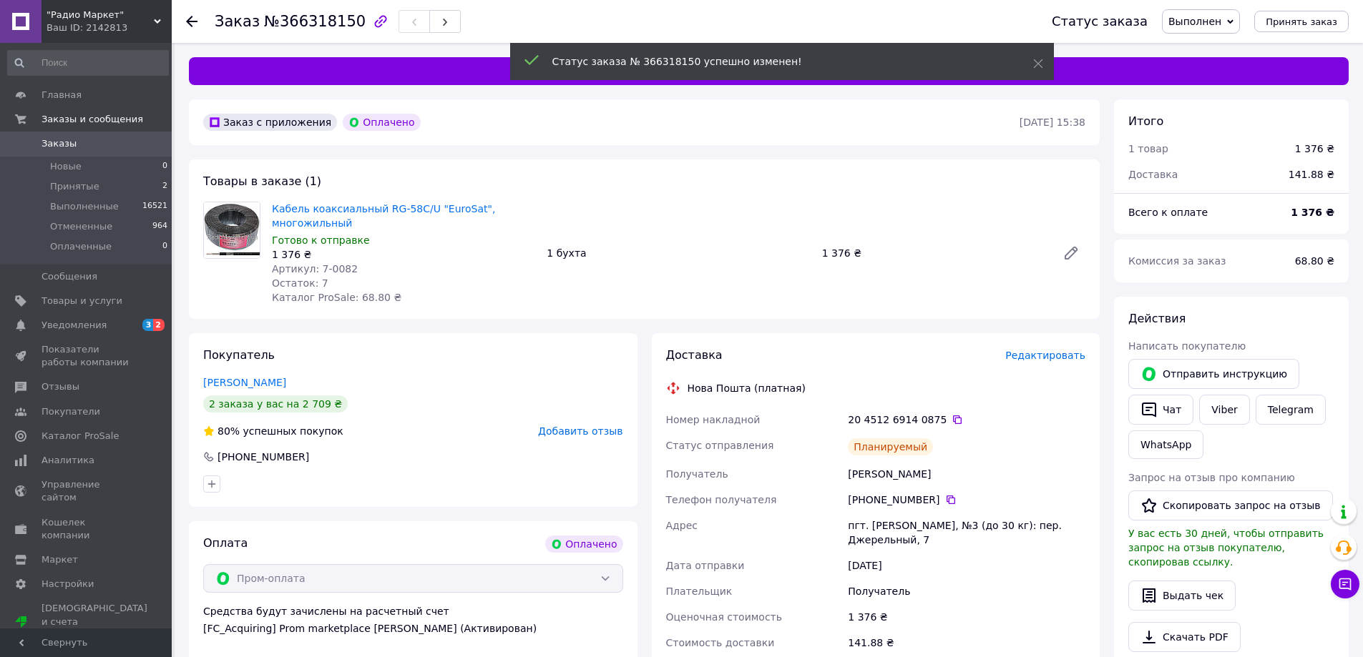
click at [51, 139] on span "Заказы" at bounding box center [58, 143] width 35 height 13
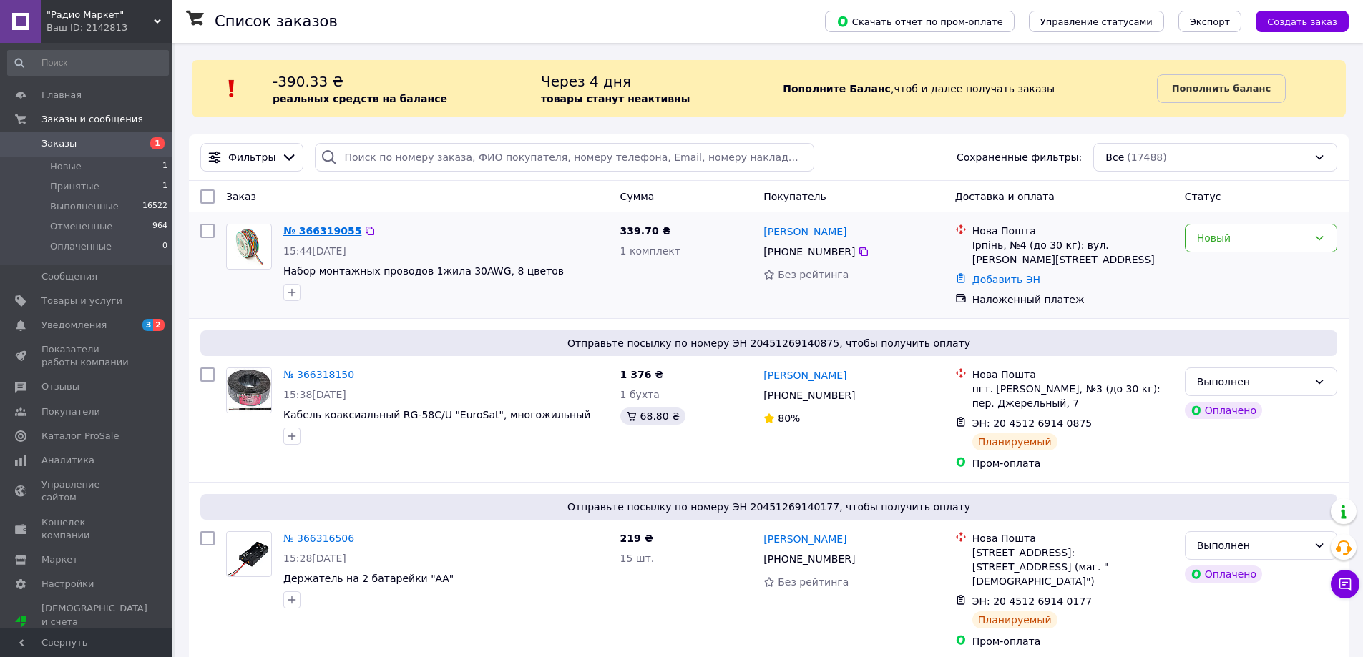
click at [308, 230] on link "№ 366319055" at bounding box center [322, 230] width 78 height 11
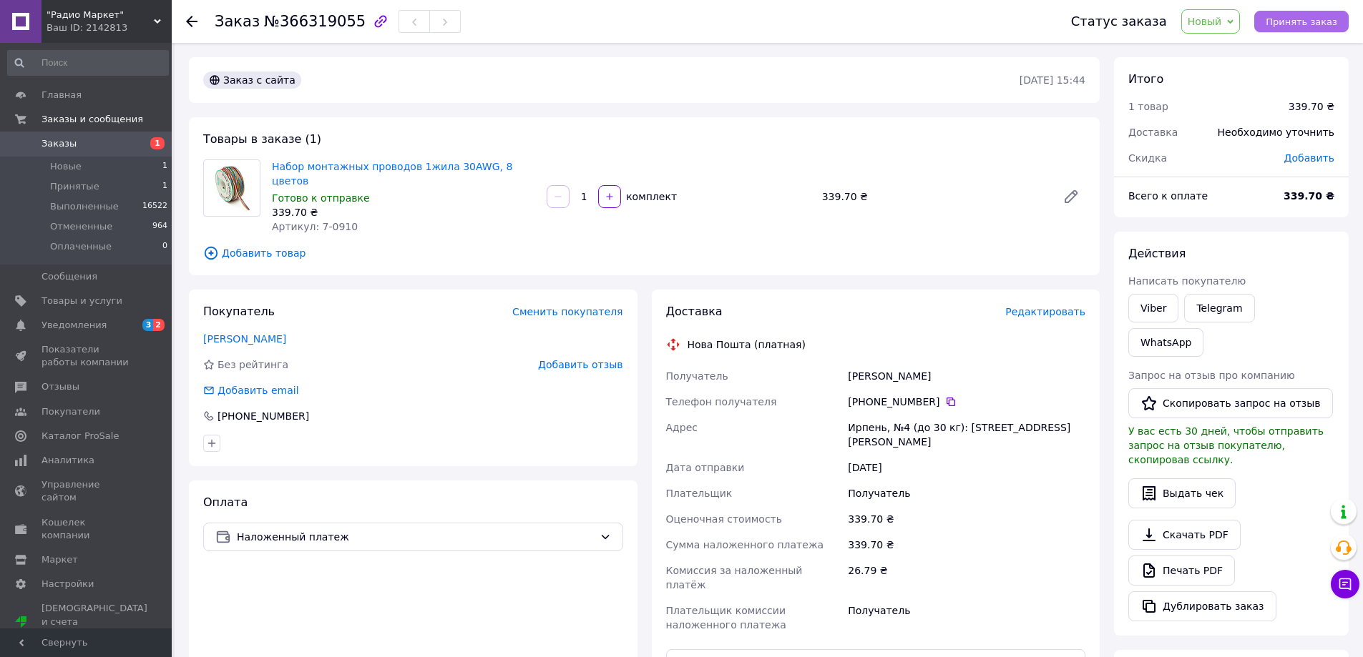
click at [1293, 19] on span "Принять заказ" at bounding box center [1301, 21] width 72 height 11
click at [1333, 14] on button "Заказ выполнен" at bounding box center [1297, 21] width 102 height 21
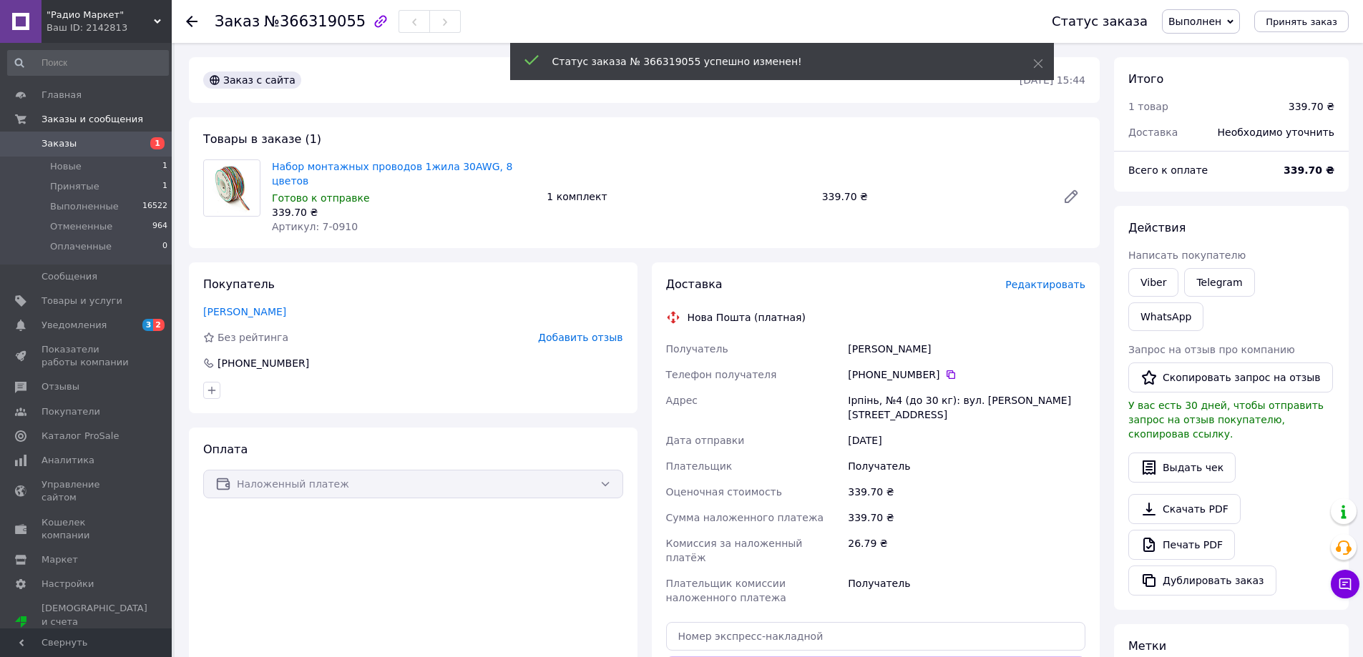
click at [51, 145] on span "Заказы" at bounding box center [58, 143] width 35 height 13
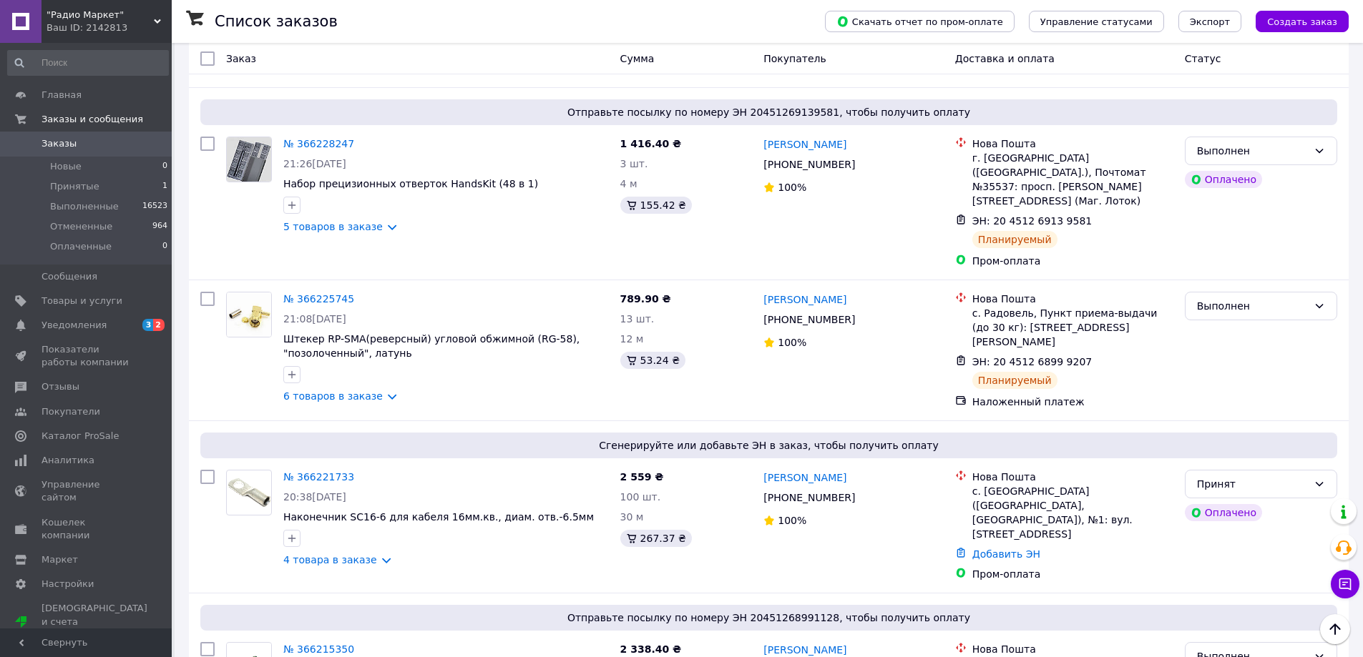
scroll to position [1431, 0]
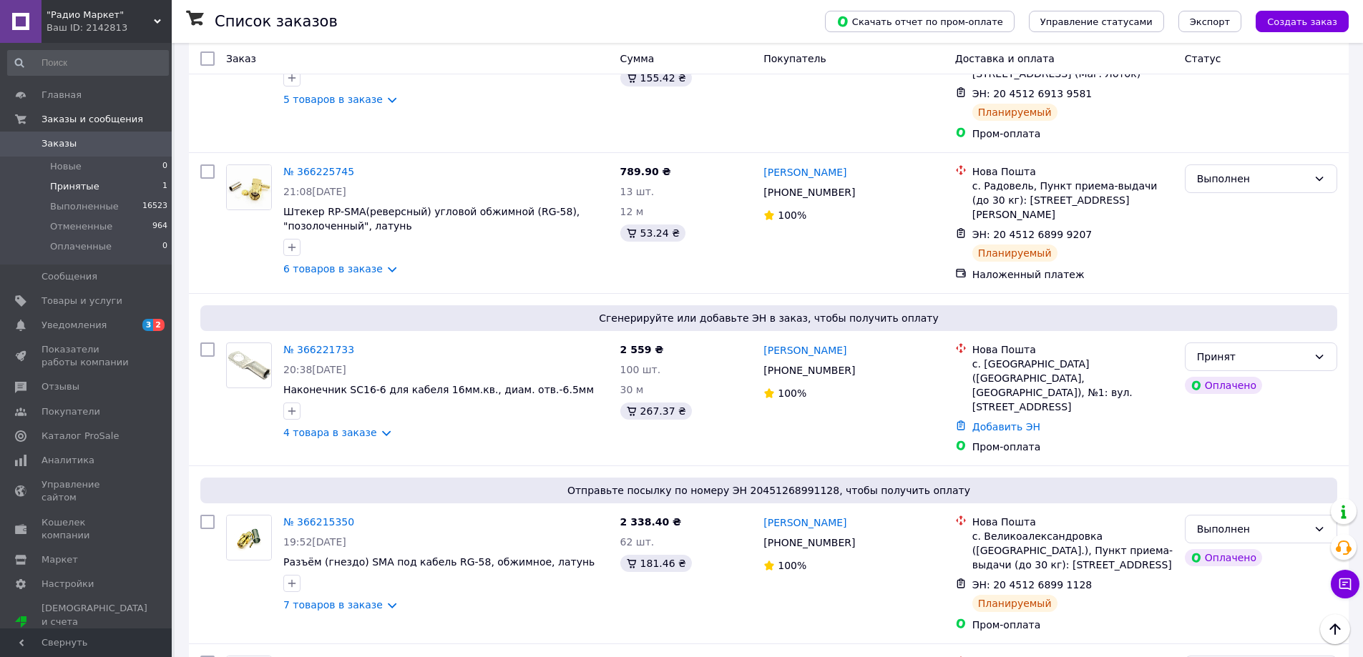
click at [73, 180] on span "Принятые" at bounding box center [74, 186] width 49 height 13
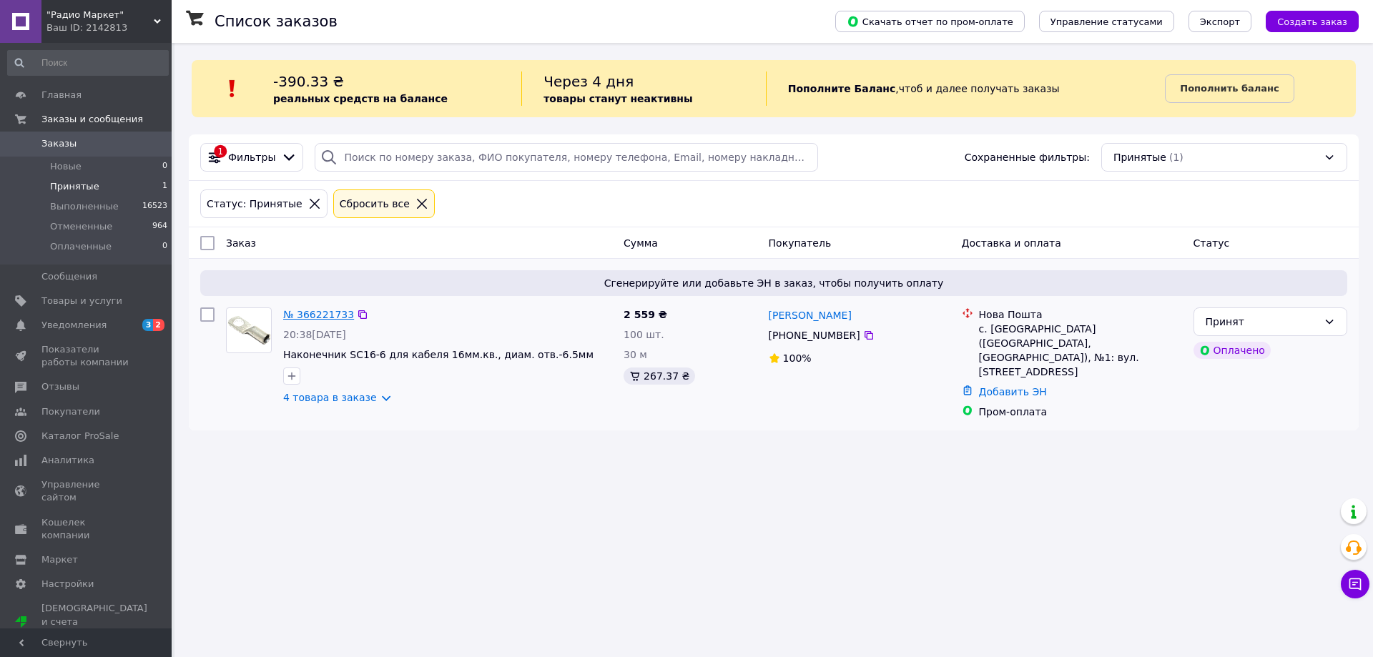
click at [310, 313] on link "№ 366221733" at bounding box center [318, 314] width 71 height 11
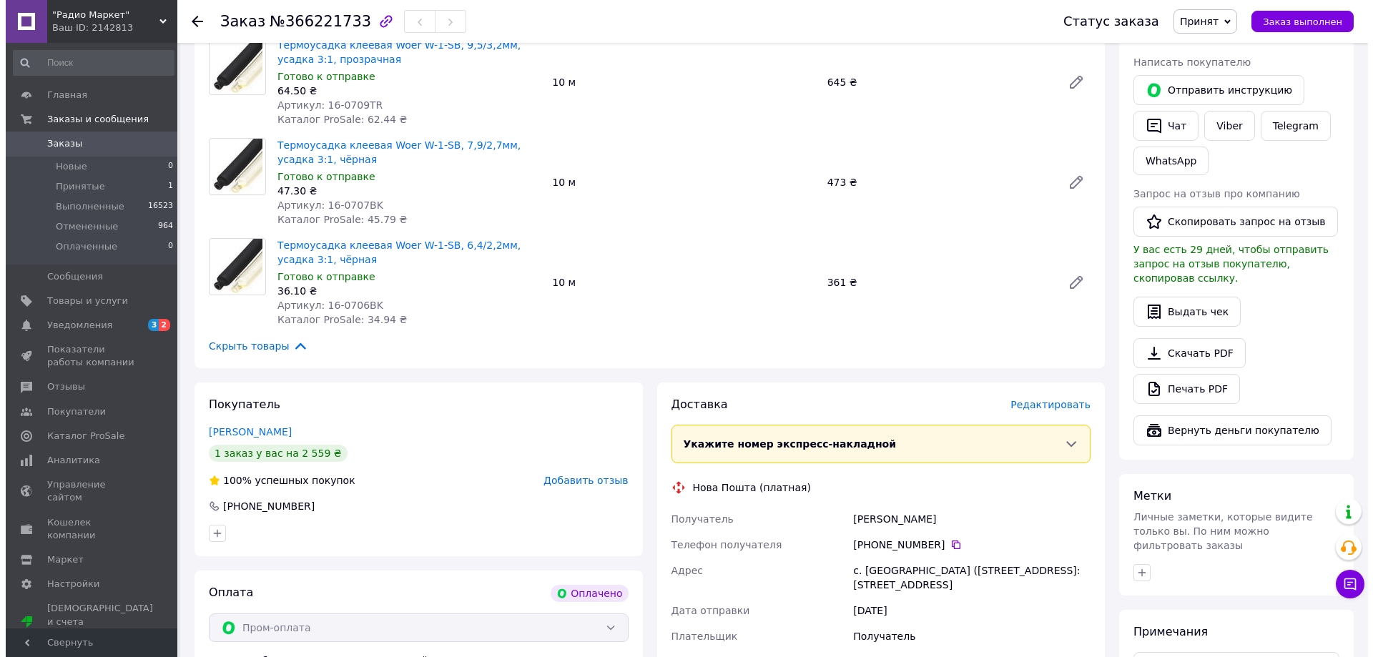
scroll to position [286, 0]
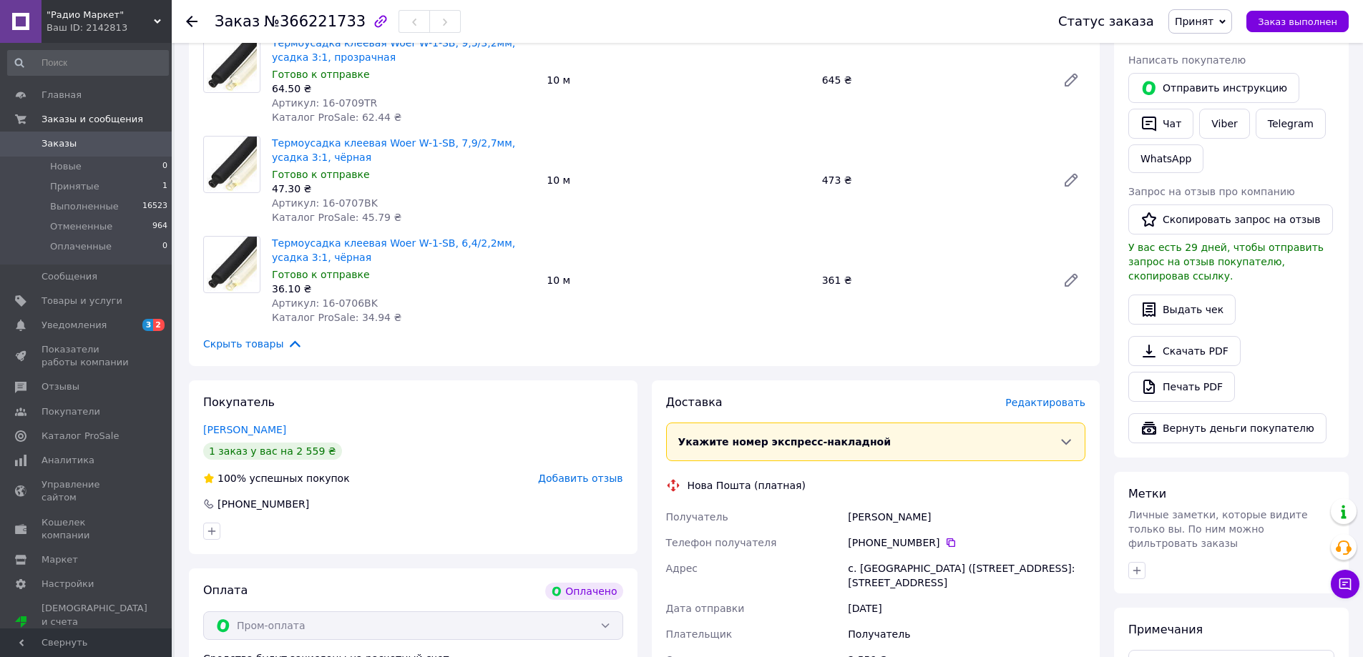
click at [1042, 404] on span "Редактировать" at bounding box center [1045, 402] width 80 height 11
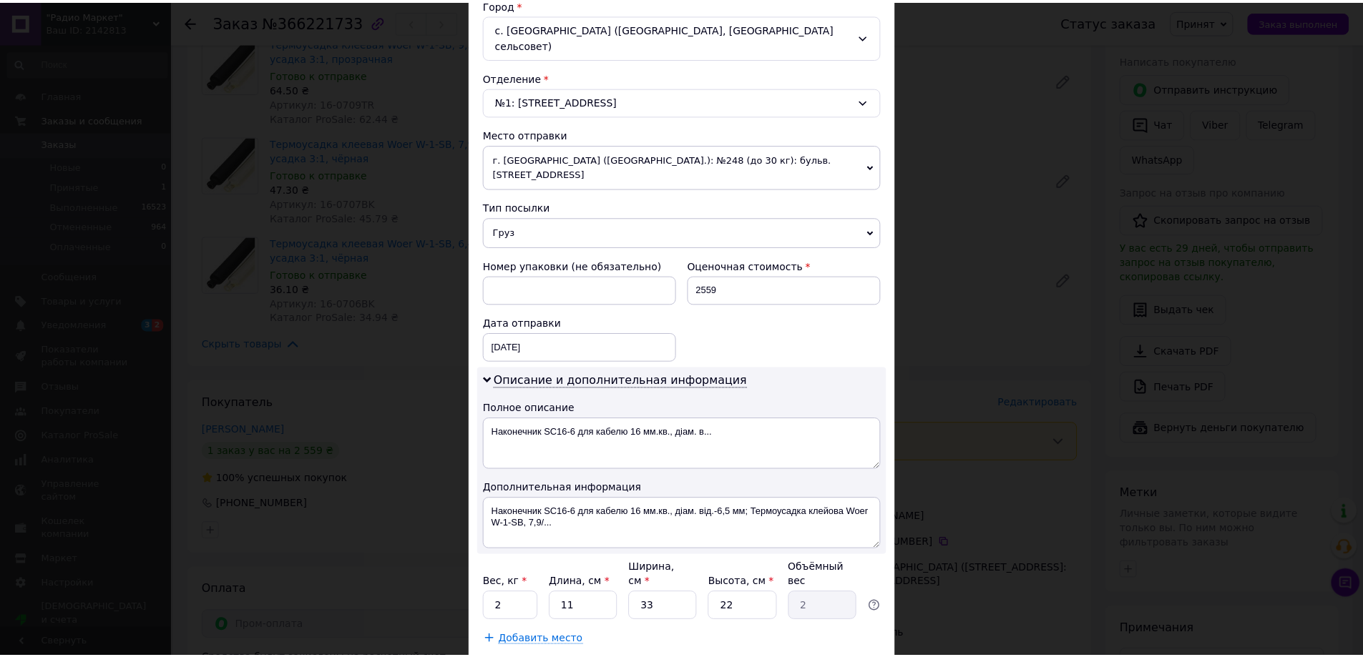
scroll to position [453, 0]
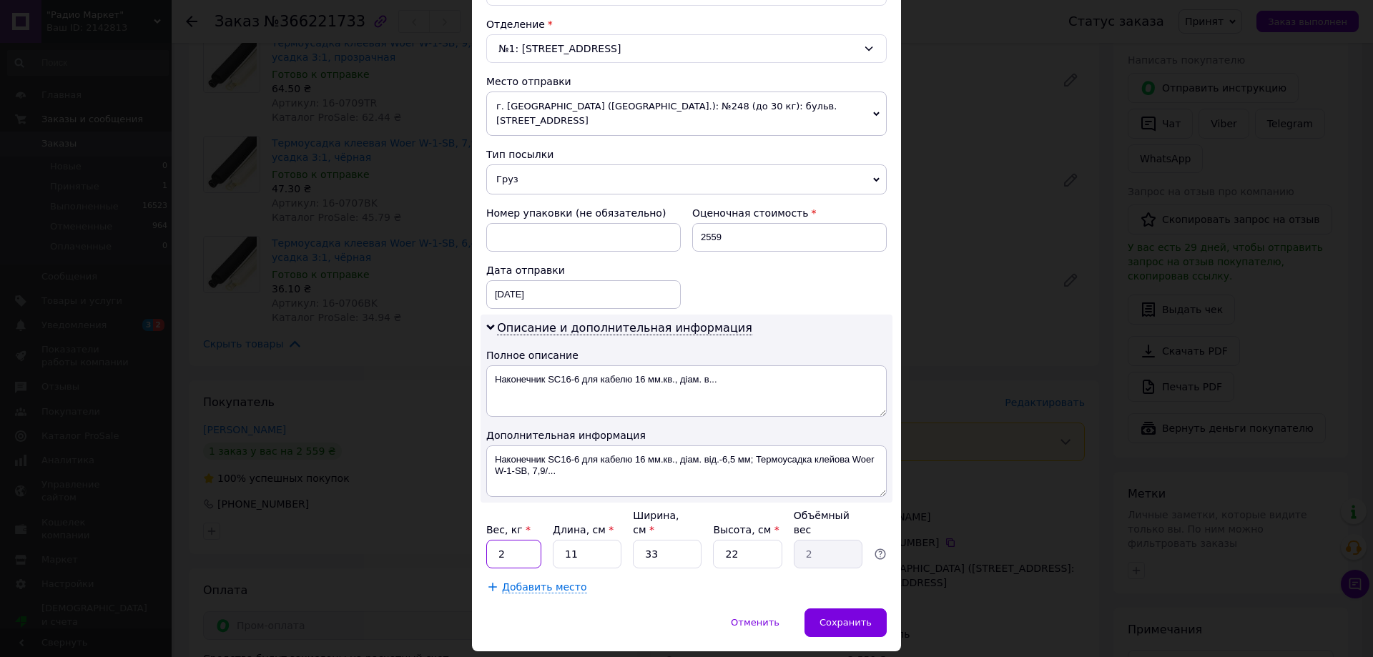
click at [496, 540] on input "2" at bounding box center [513, 554] width 55 height 29
type input "1.2"
click at [587, 540] on input "11" at bounding box center [587, 554] width 69 height 29
type input "1"
type input "0.18"
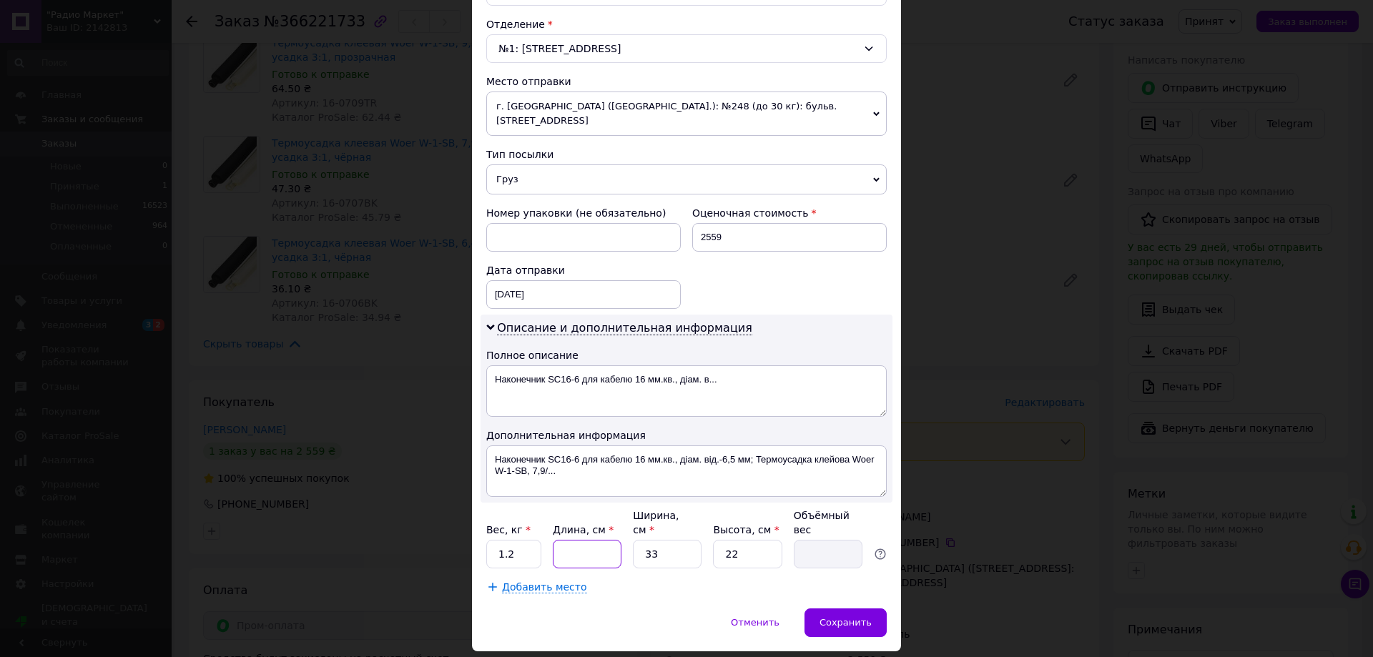
type input "2"
type input "0.36"
type input "29"
type input "5.26"
type input "29"
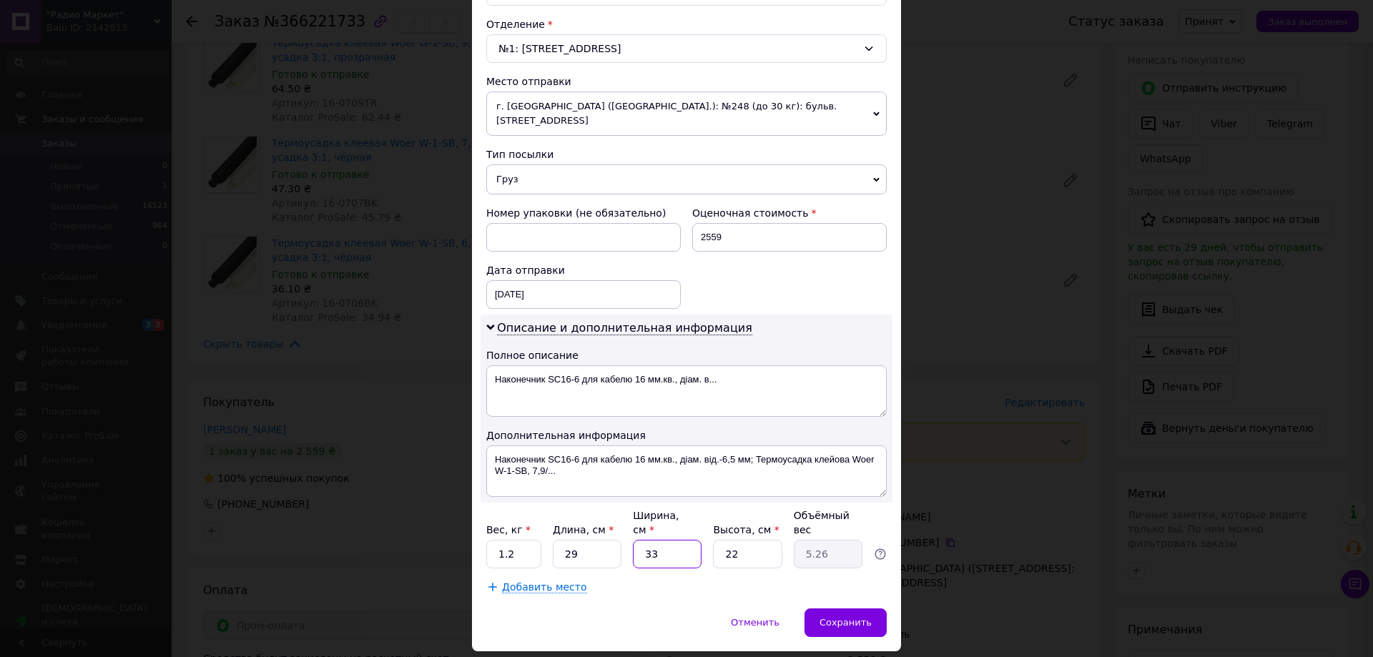
type input "2"
type input "0.32"
type input "20"
type input "3.19"
type input "20"
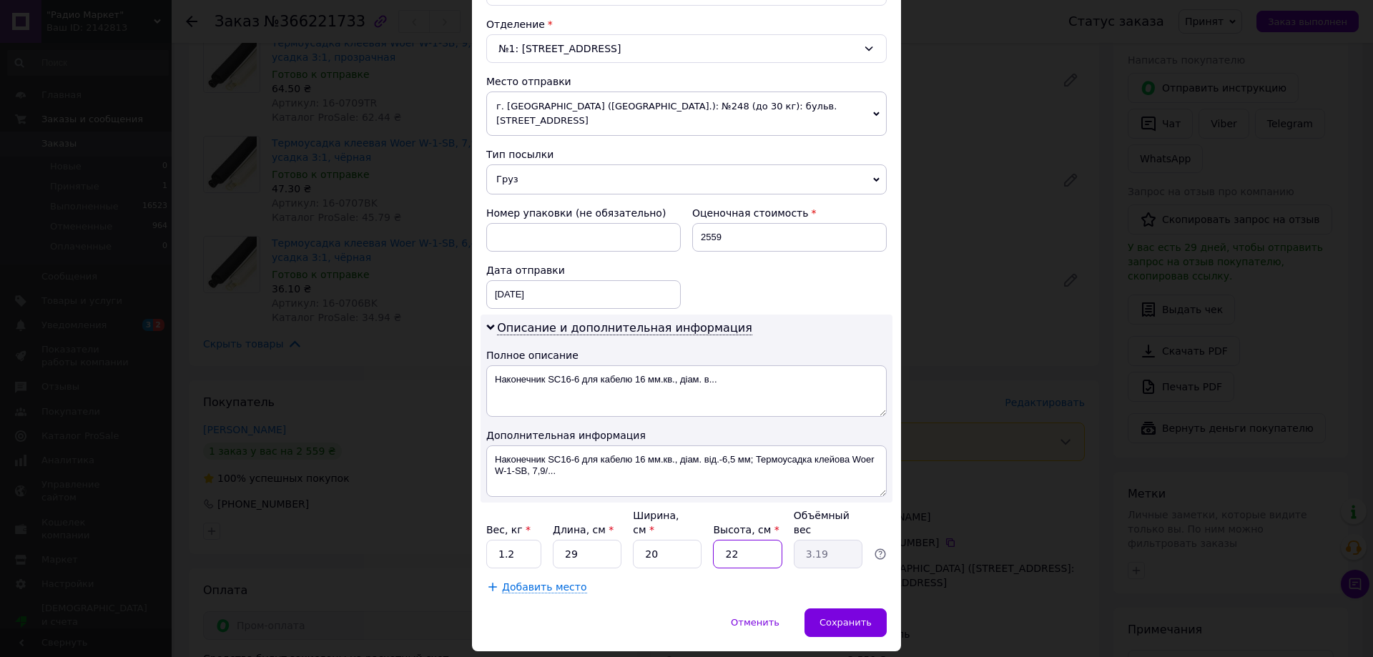
type input "1"
type input "0.14"
type input "12"
type input "1.74"
type input "12"
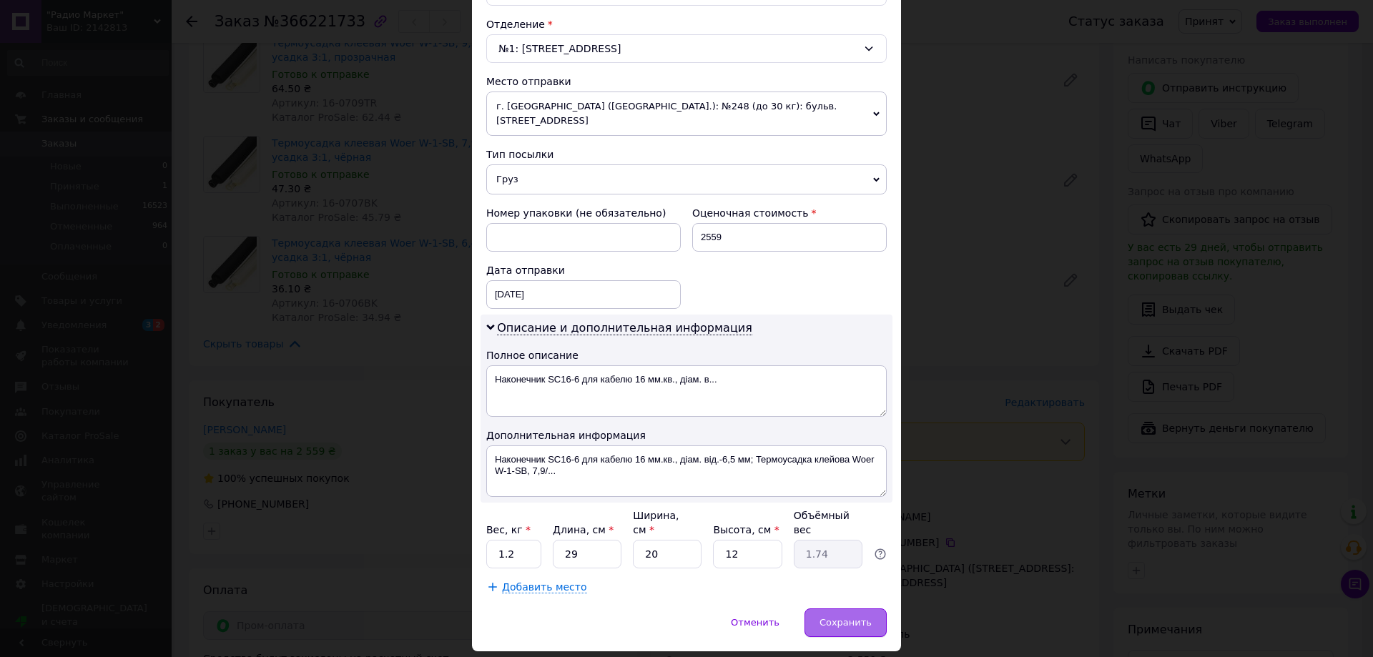
click at [858, 617] on span "Сохранить" at bounding box center [846, 622] width 52 height 11
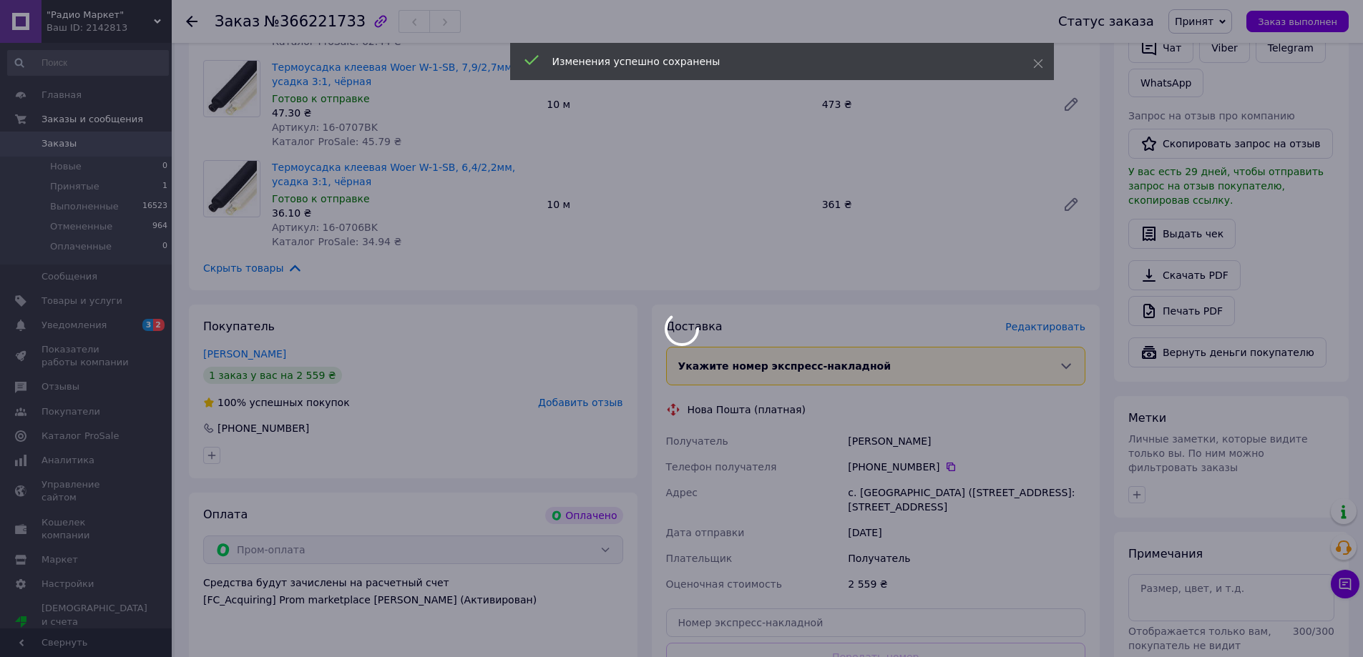
scroll to position [501, 0]
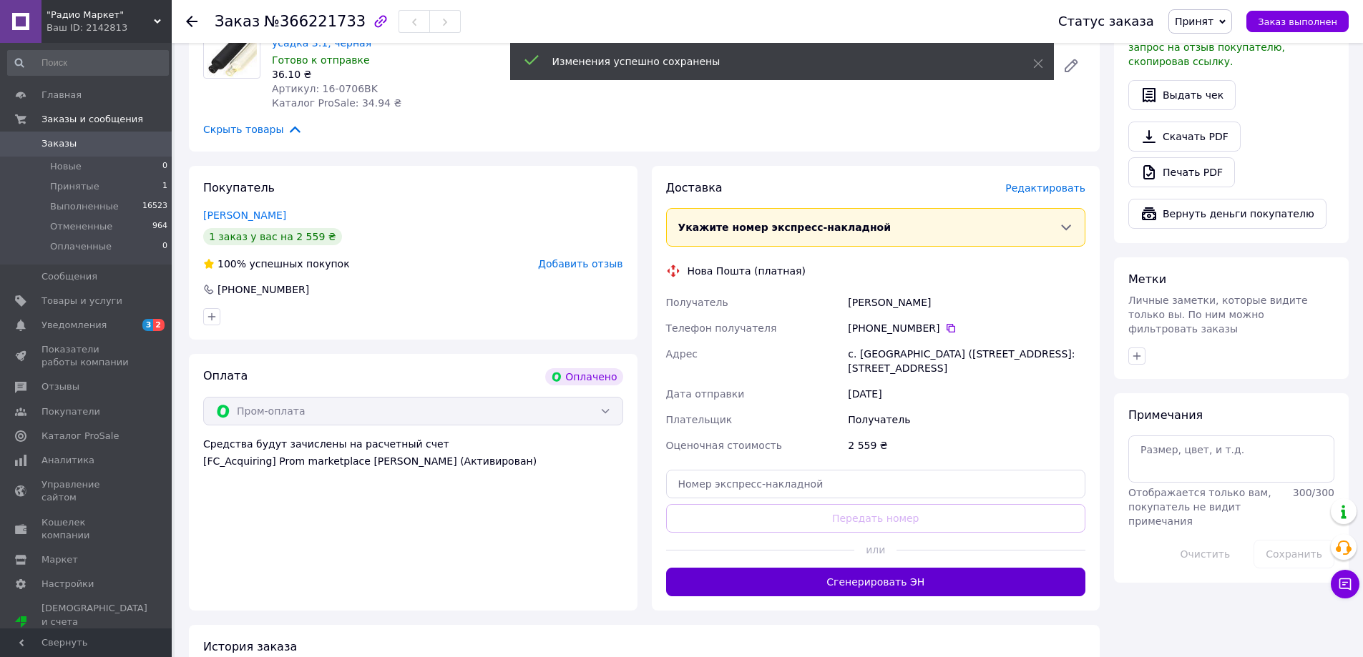
click at [931, 591] on button "Сгенерировать ЭН" at bounding box center [876, 582] width 420 height 29
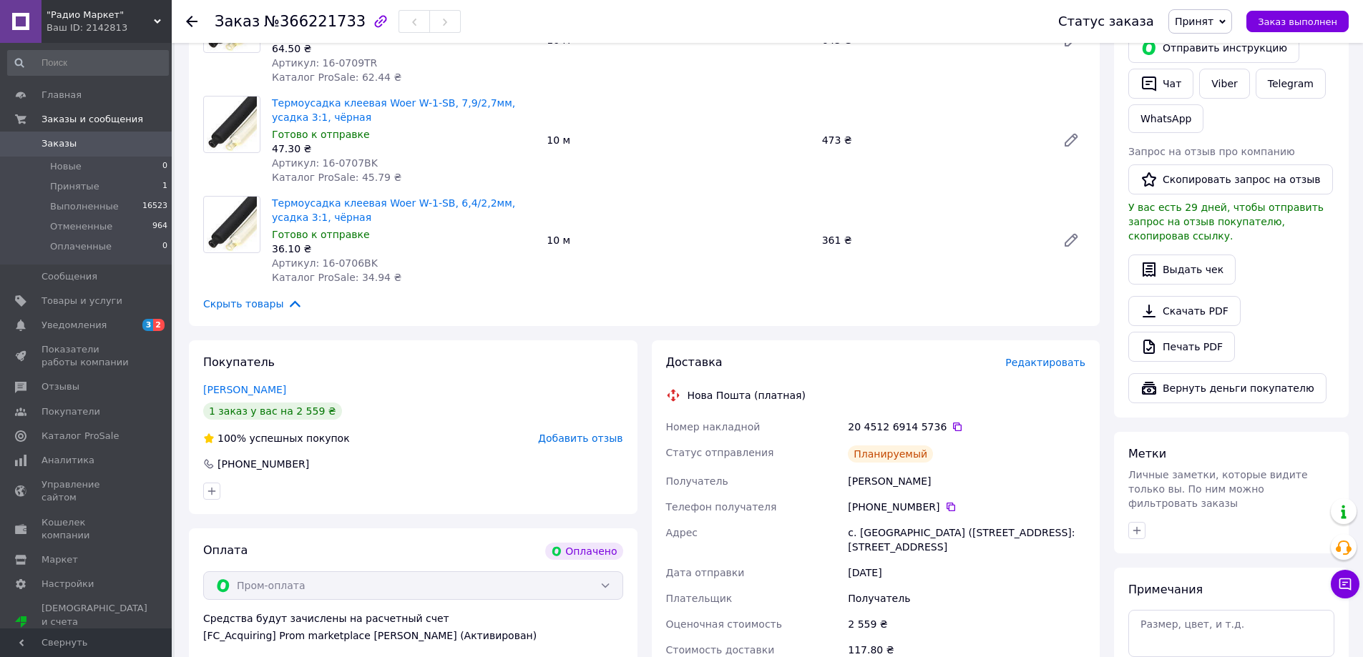
scroll to position [72, 0]
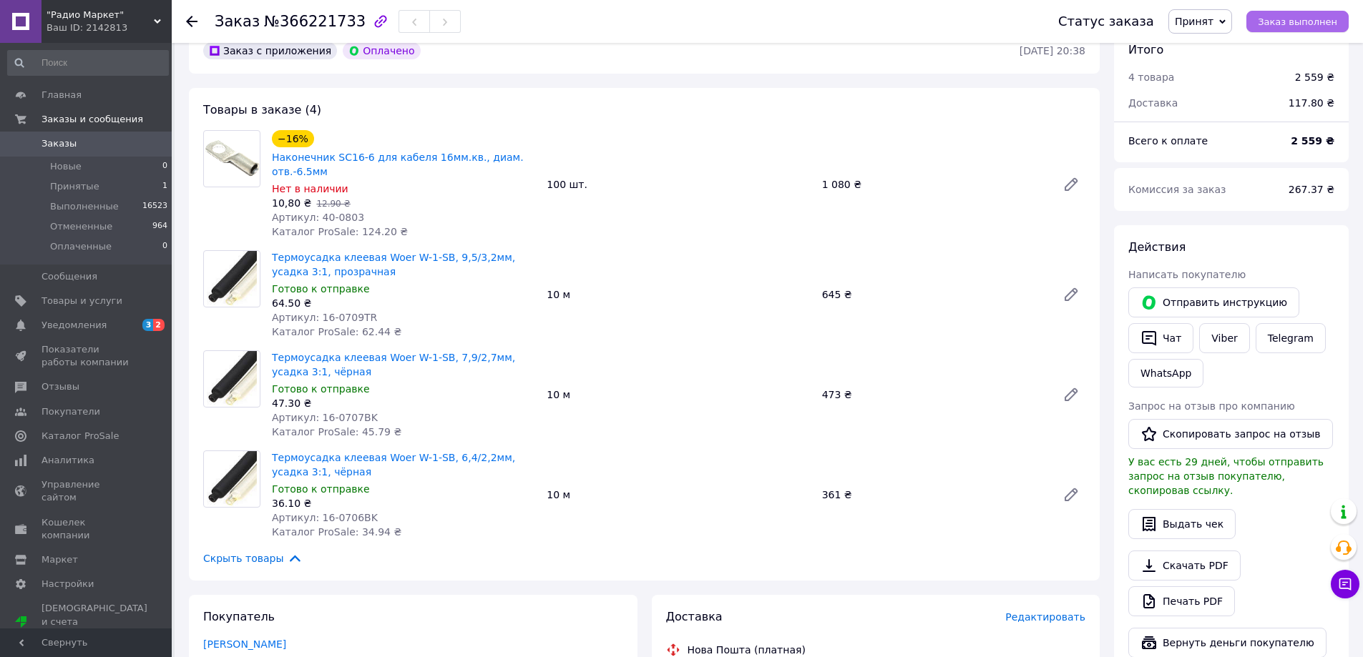
click at [1296, 12] on button "Заказ выполнен" at bounding box center [1297, 21] width 102 height 21
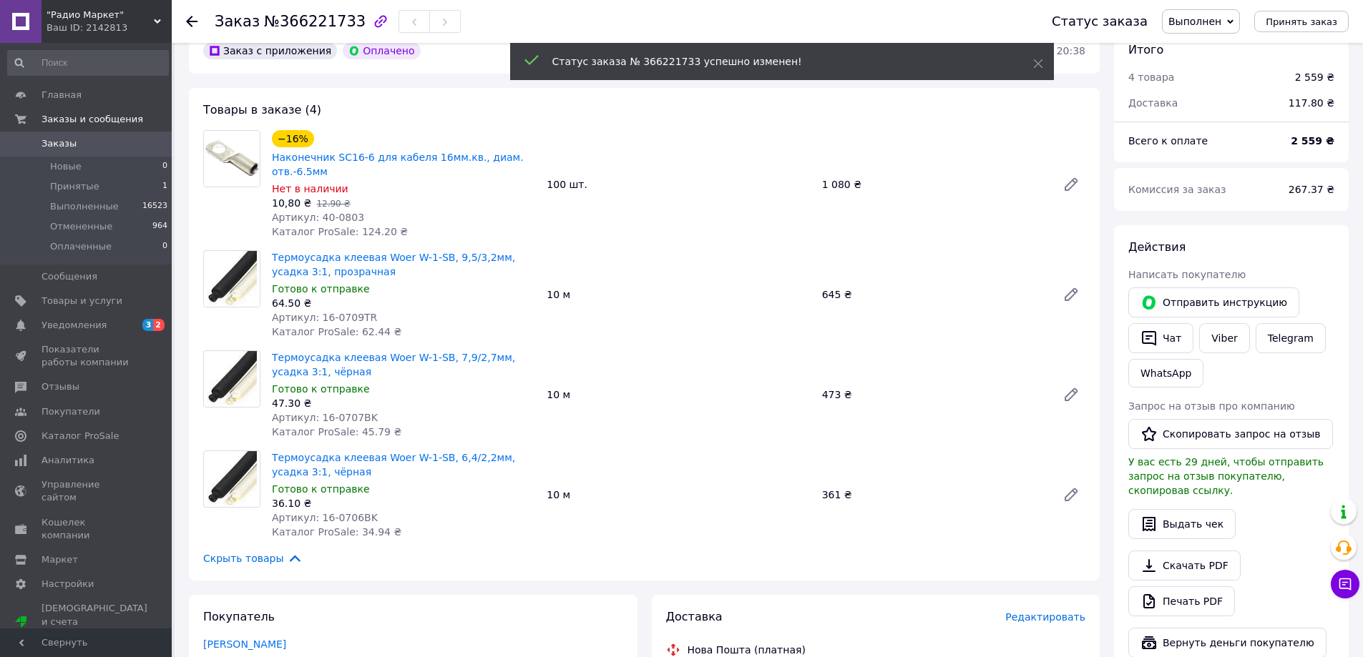
click at [57, 142] on span "Заказы" at bounding box center [58, 143] width 35 height 13
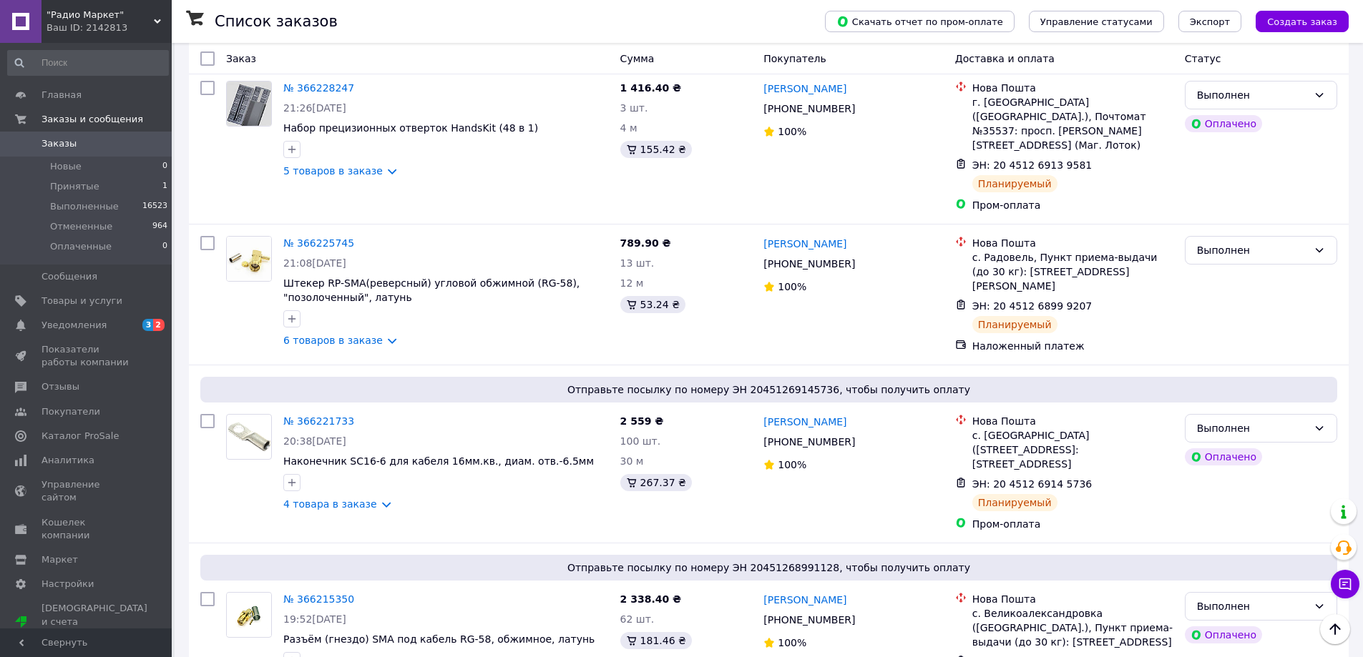
scroll to position [1287, 0]
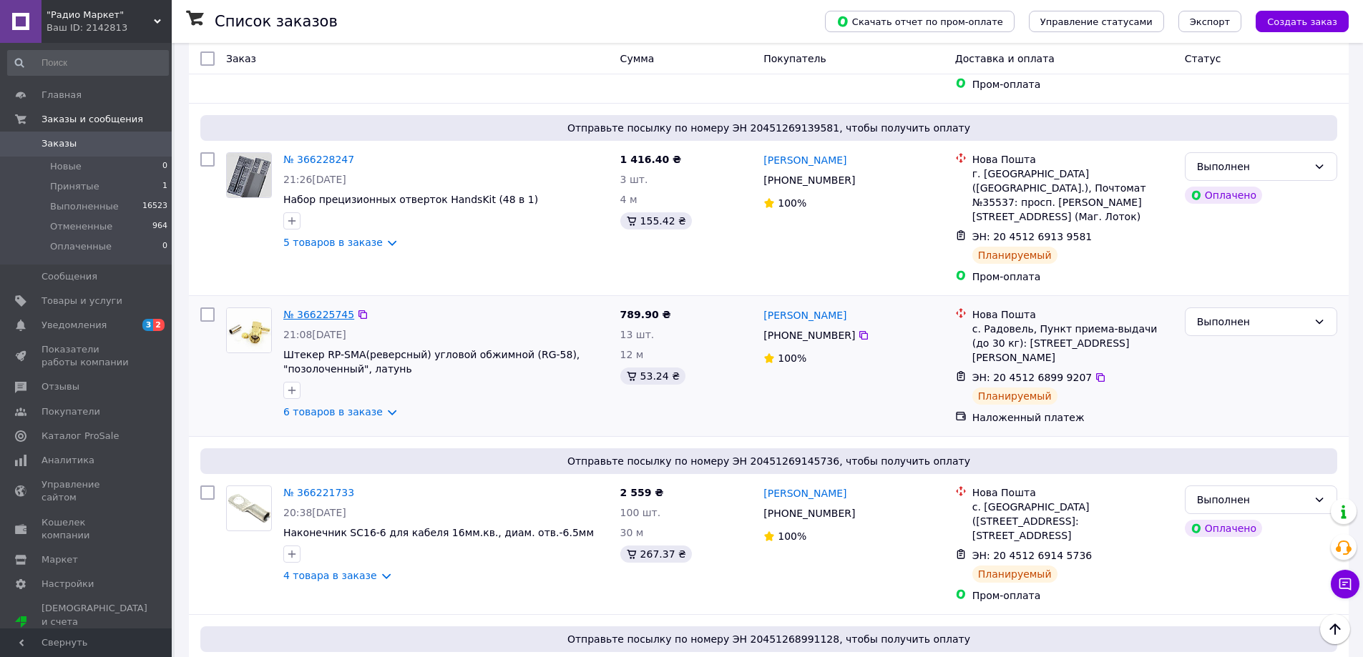
click at [323, 309] on link "№ 366225745" at bounding box center [318, 314] width 71 height 11
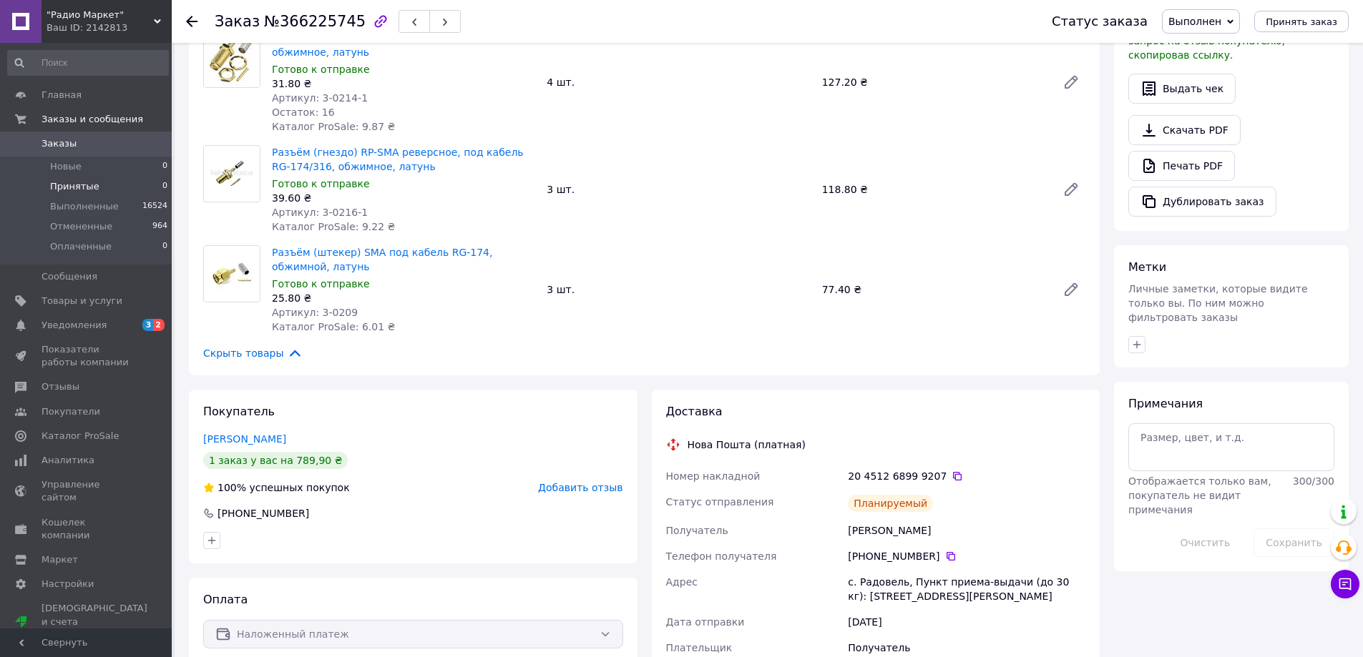
scroll to position [72, 0]
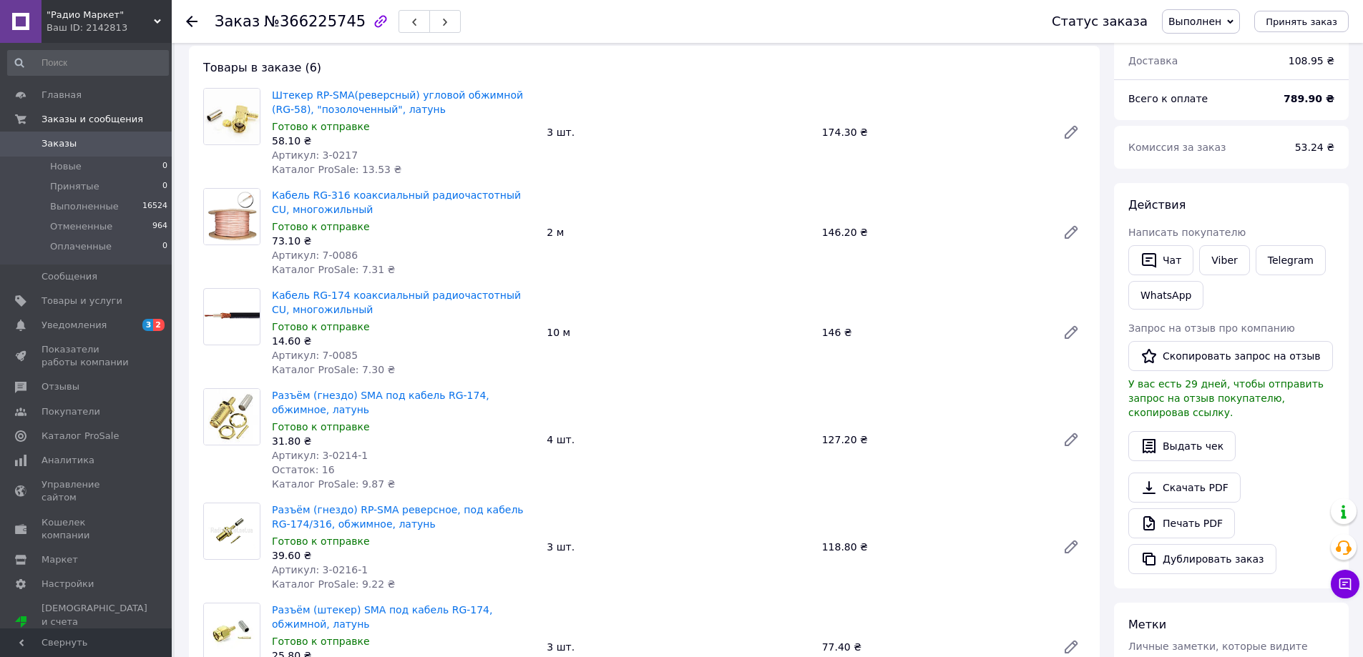
click at [53, 141] on span "Заказы" at bounding box center [58, 143] width 35 height 13
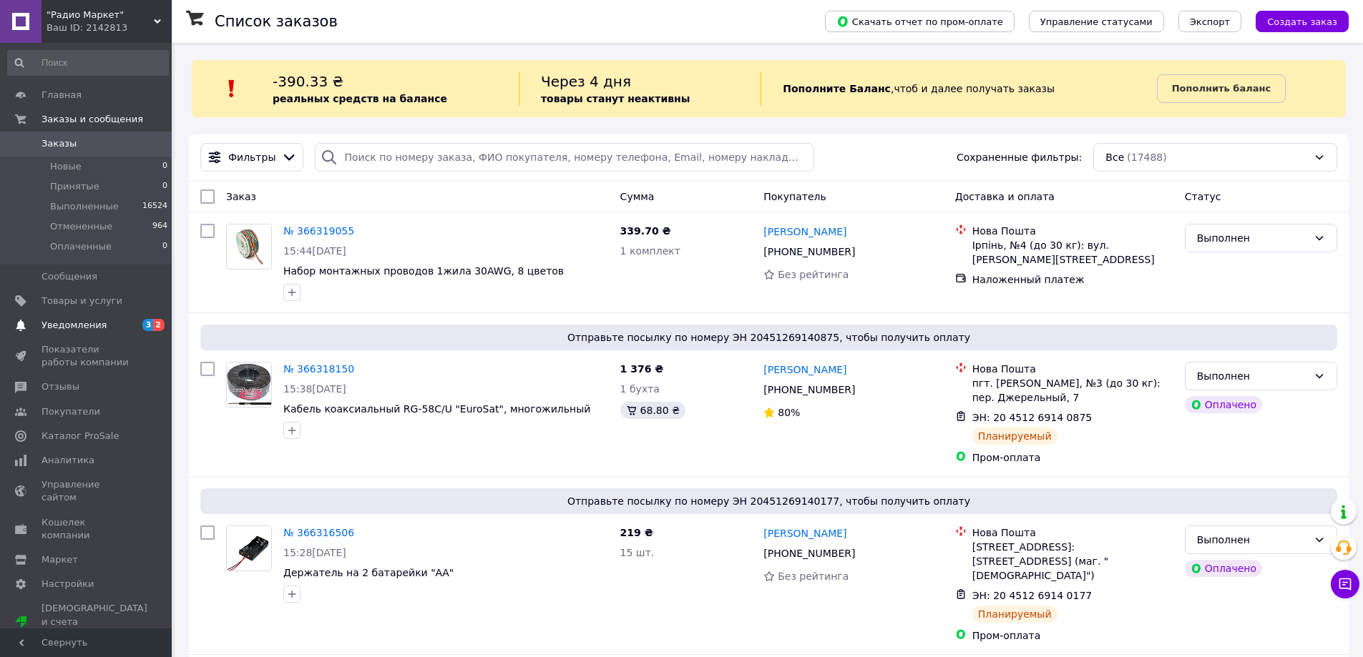
click at [77, 323] on span "Уведомления" at bounding box center [73, 325] width 65 height 13
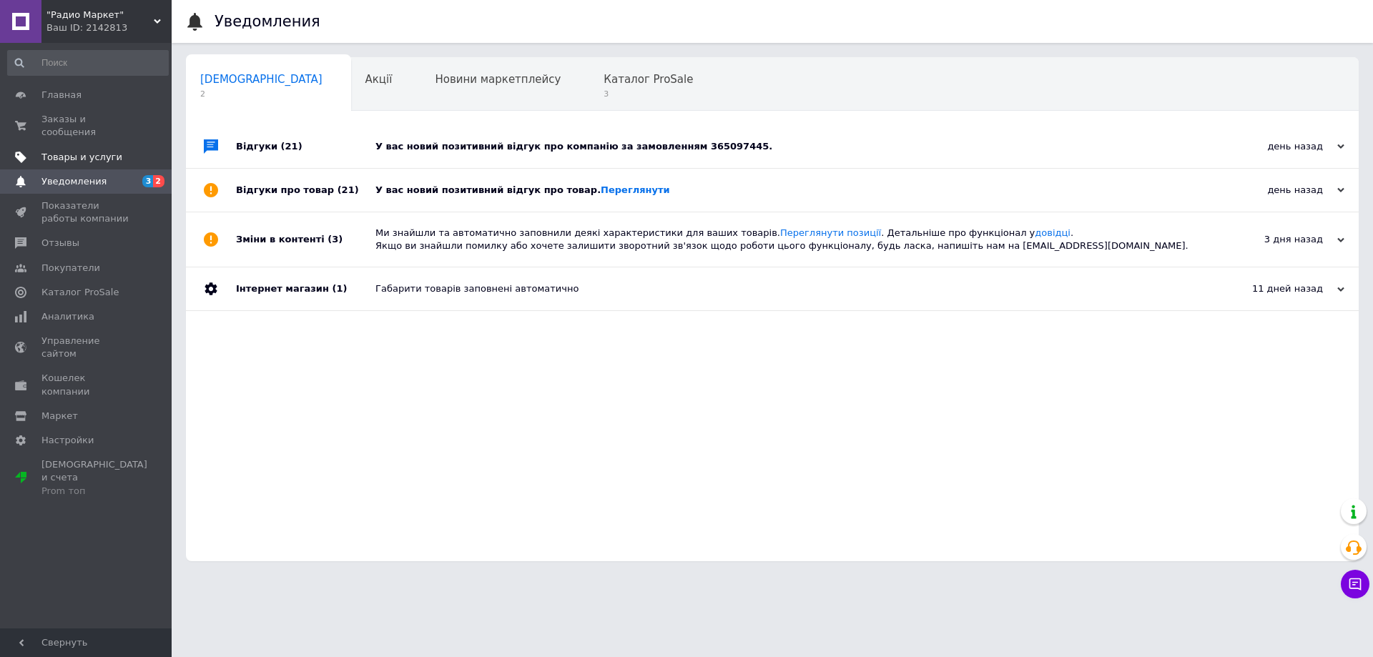
click at [71, 151] on span "Товары и услуги" at bounding box center [81, 157] width 81 height 13
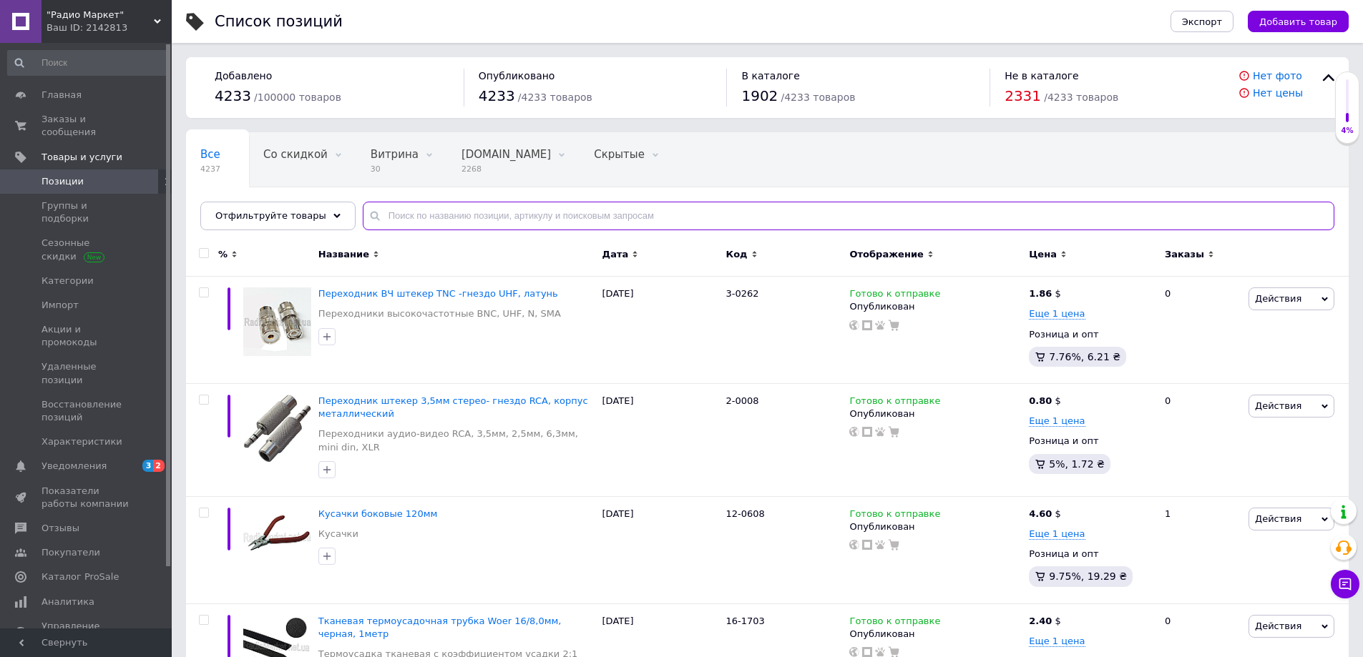
click at [439, 217] on input "text" at bounding box center [848, 216] width 971 height 29
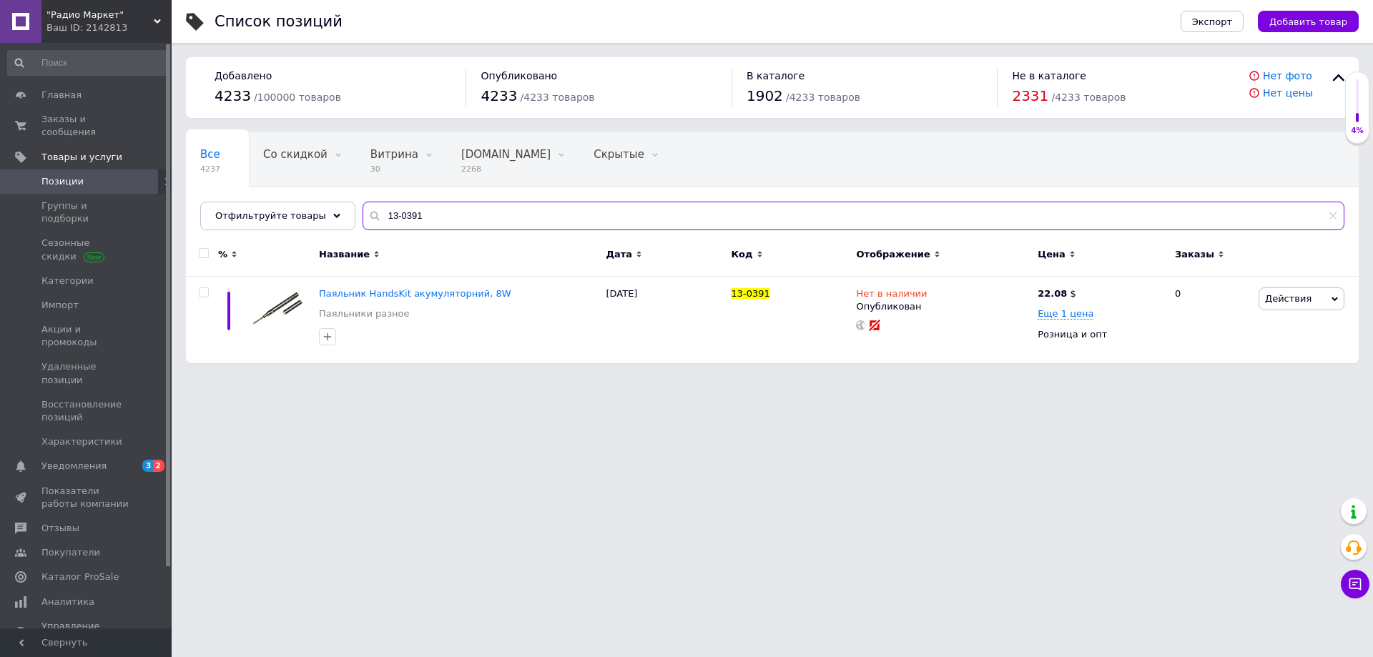
type input "13-0391"
click at [381, 290] on span "Паяльник HandsKit акумуляторний, 8W" at bounding box center [415, 293] width 192 height 11
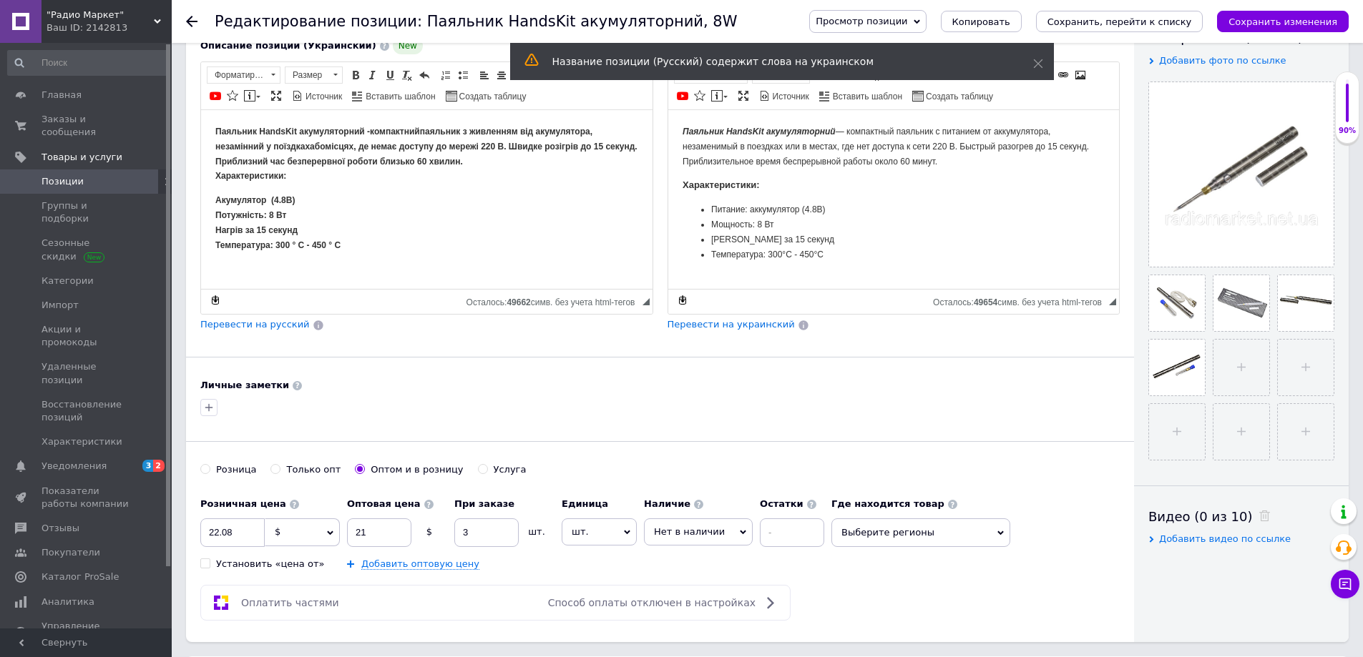
scroll to position [358, 0]
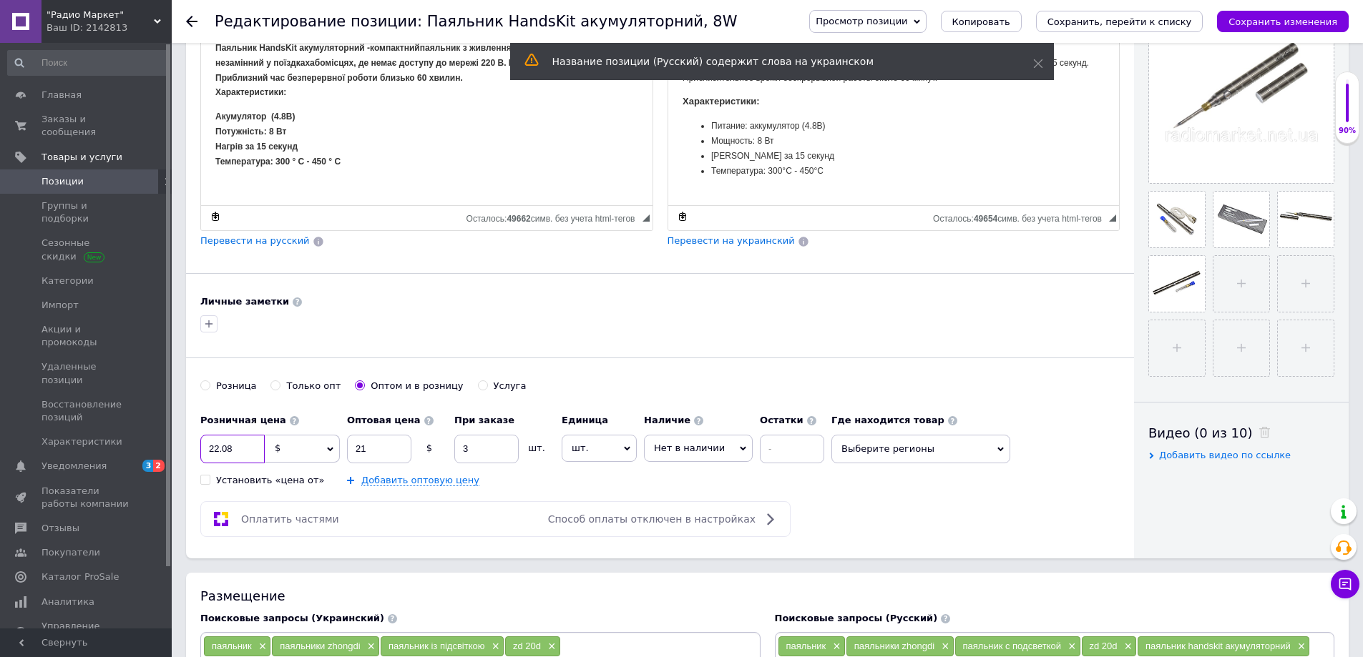
drag, startPoint x: 238, startPoint y: 445, endPoint x: 187, endPoint y: 443, distance: 51.5
click at [188, 443] on div "Основная информация При сохранении товара пустые поля будут переведены автомати…" at bounding box center [660, 129] width 948 height 859
type input "11.28"
drag, startPoint x: 381, startPoint y: 448, endPoint x: 352, endPoint y: 446, distance: 28.8
click at [352, 446] on input "21" at bounding box center [379, 449] width 64 height 29
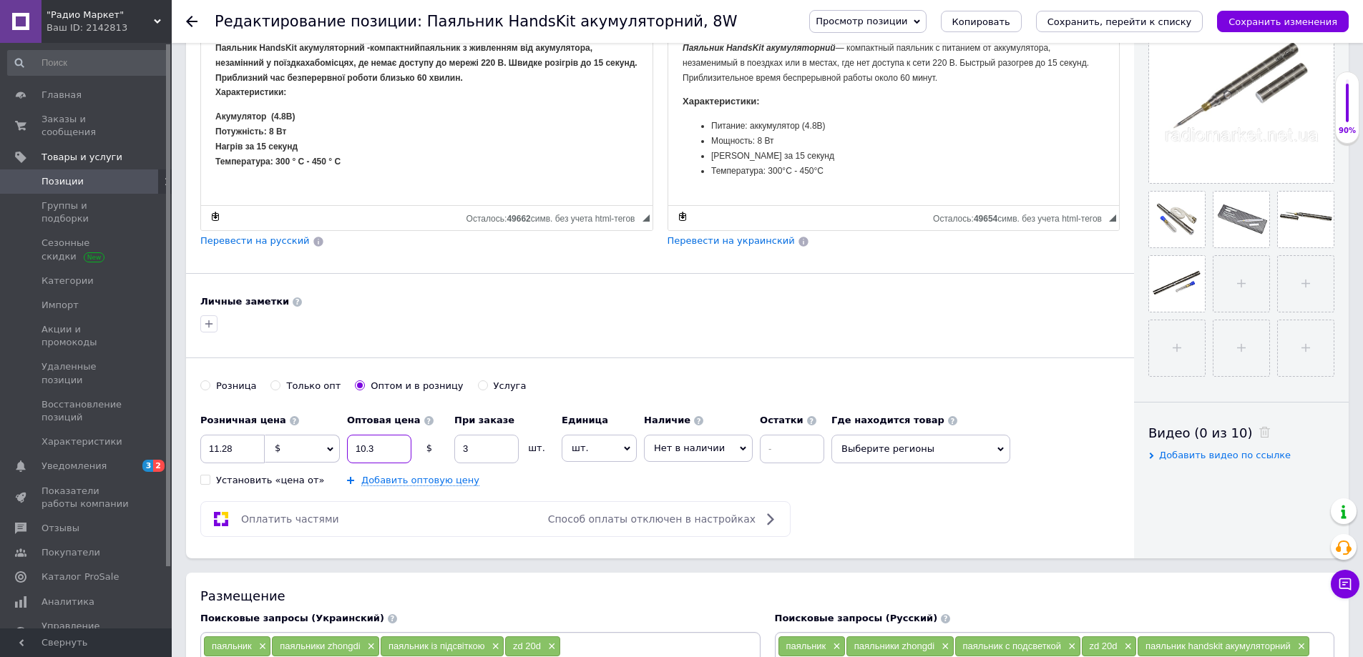
type input "10.3"
click at [742, 441] on span "Нет в наличии" at bounding box center [698, 448] width 109 height 27
click at [675, 520] on li "Готово к отправке" at bounding box center [697, 518] width 107 height 20
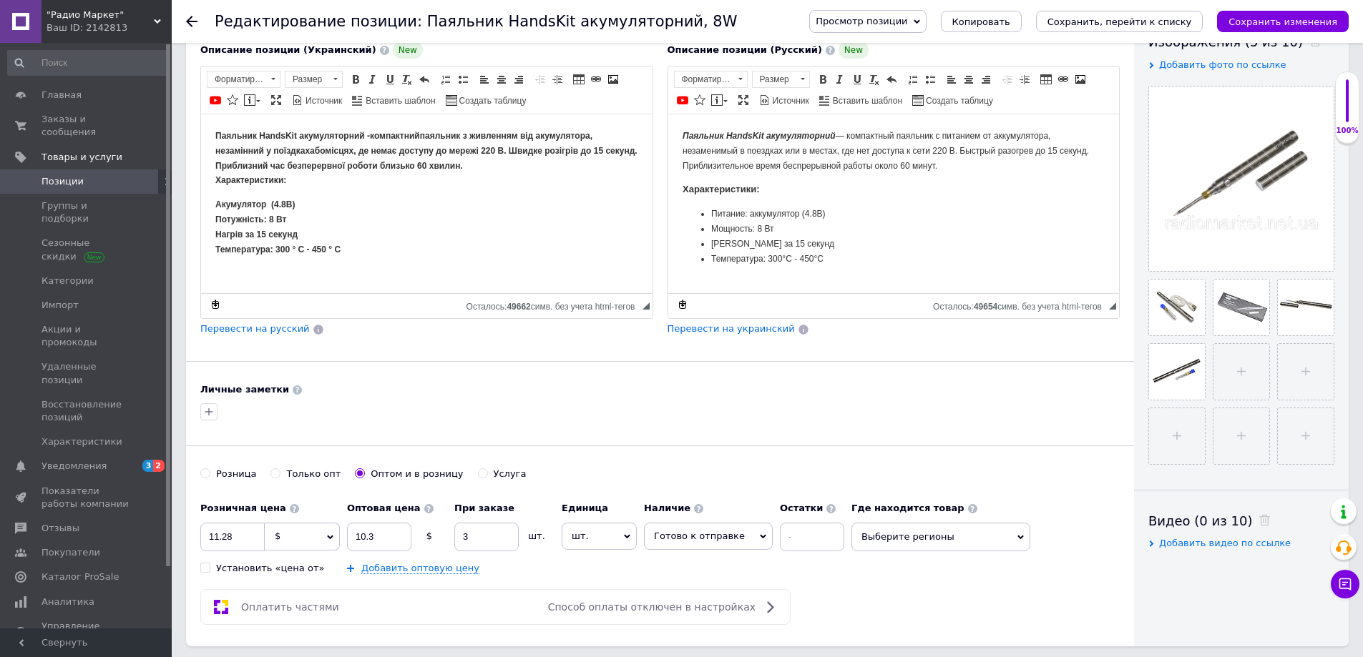
scroll to position [72, 0]
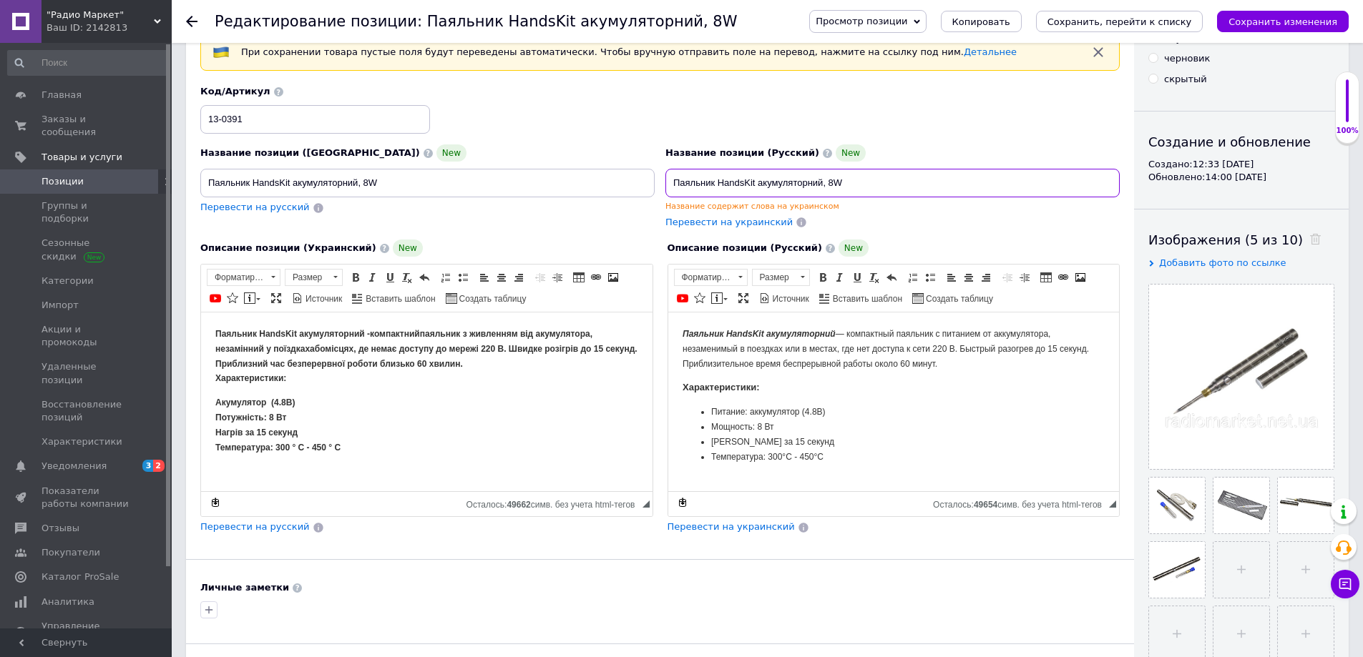
click at [765, 184] on input "Паяльник HandsKit акумуляторний, 8W" at bounding box center [892, 183] width 454 height 29
click at [863, 182] on input "Паяльник HandsKit аккумуляторний, 8W" at bounding box center [892, 183] width 454 height 29
type input "Паяльник HandsKit аккумуляторний, 8W"
click at [879, 220] on div "Перевести на украинский" at bounding box center [892, 223] width 454 height 14
click at [780, 335] on strong "Паяльник HandsKit акумуляторний" at bounding box center [758, 334] width 153 height 10
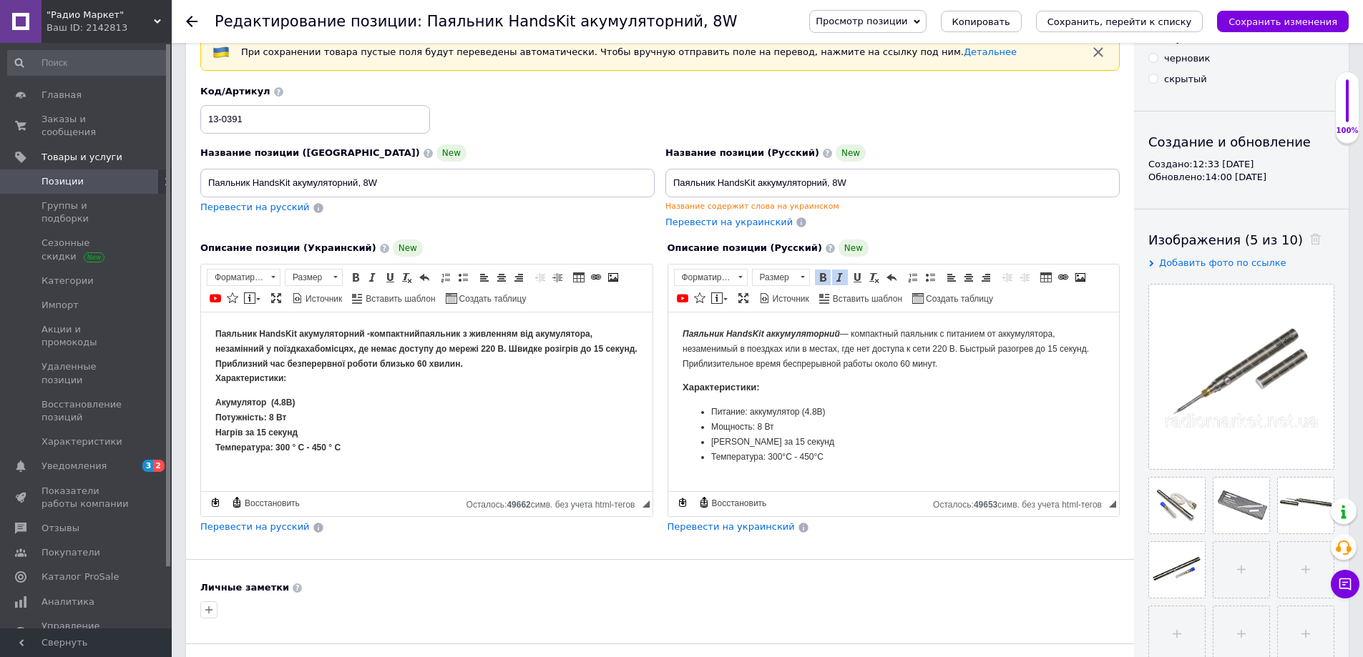
click at [838, 388] on p "Характеристики:" at bounding box center [893, 388] width 423 height 15
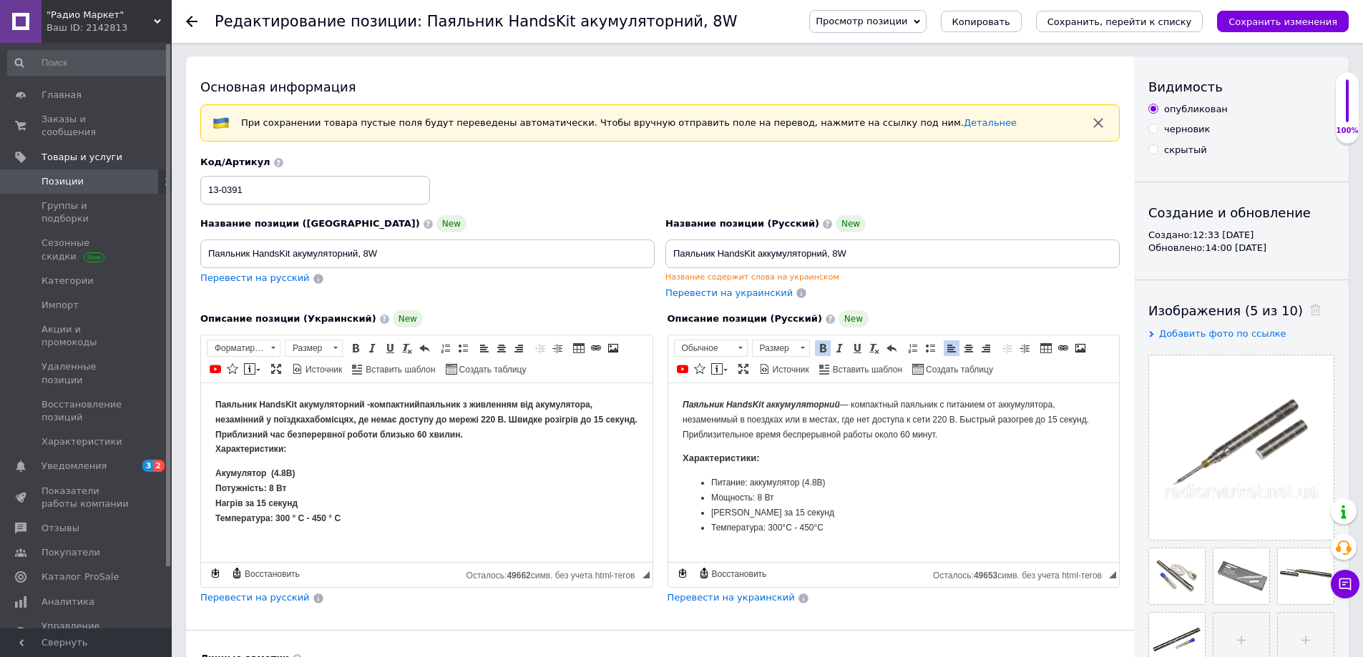
scroll to position [0, 0]
click at [369, 253] on input "Паяльник HandsKit акумуляторний, 8W" at bounding box center [427, 254] width 454 height 29
type input "Паяльник HandsKit акумуляторний, 8-15W"
click at [838, 251] on input "Паяльник HandsKit аккумуляторний, 8W" at bounding box center [892, 254] width 454 height 29
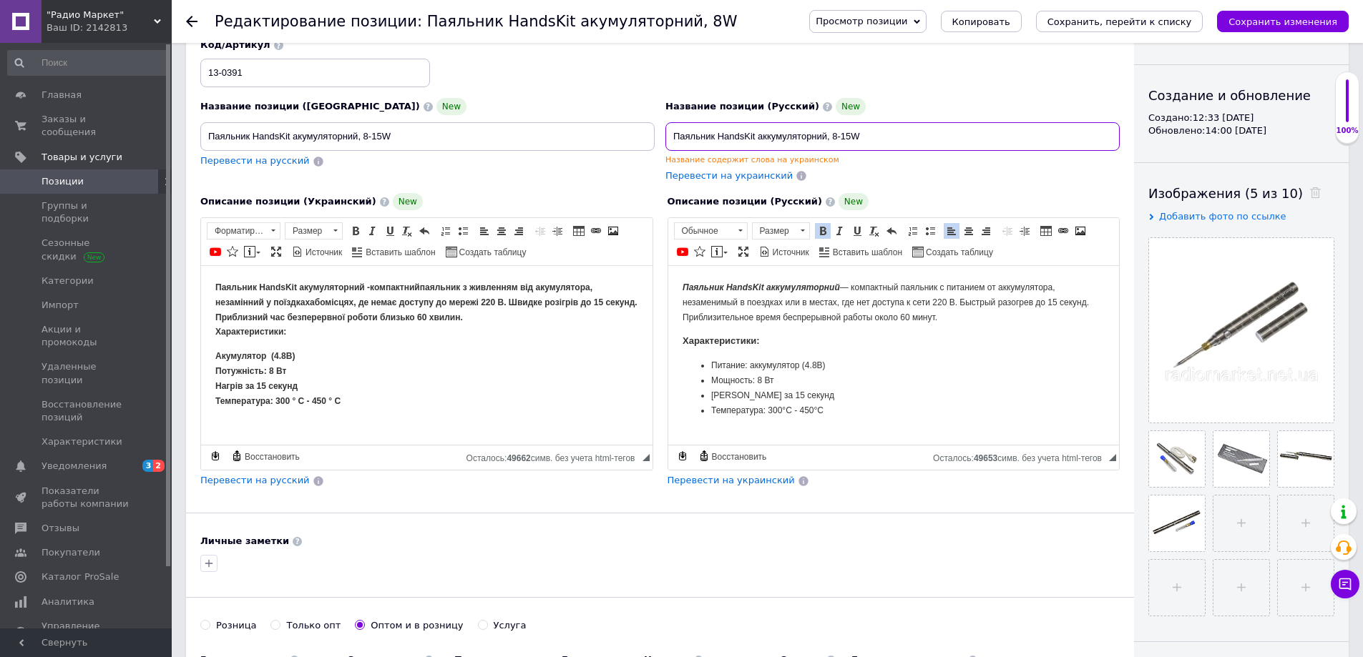
scroll to position [143, 0]
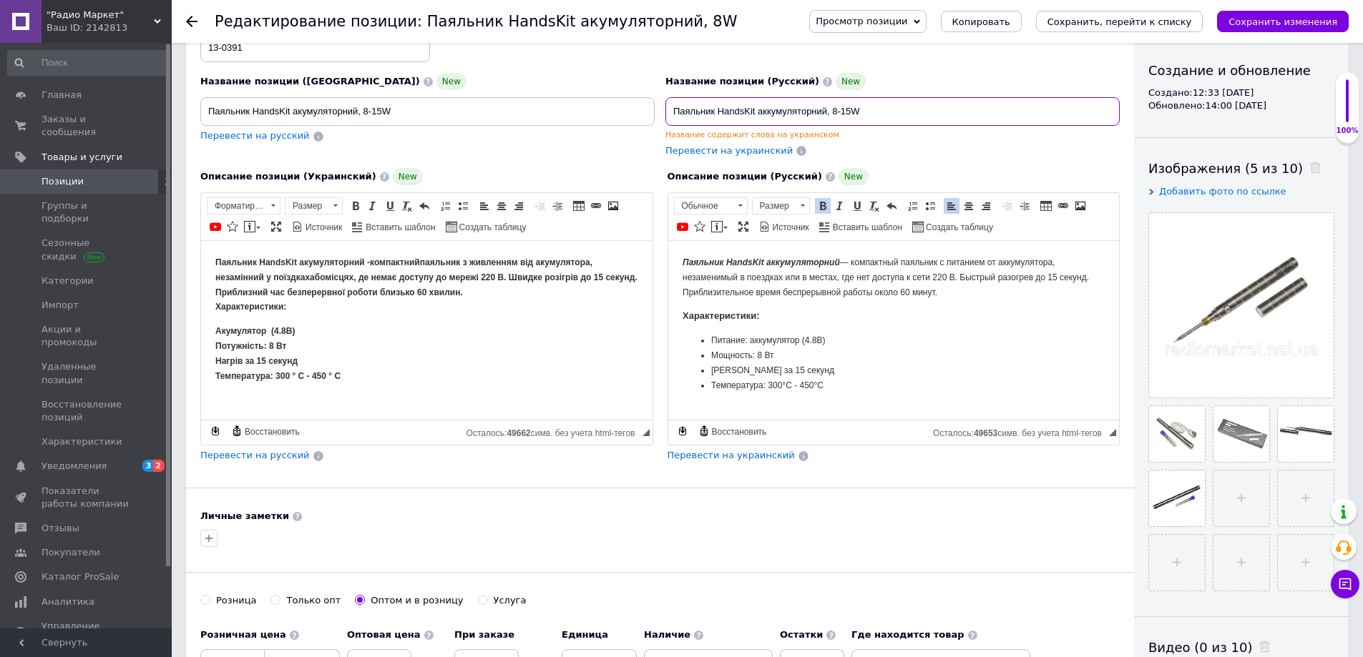
type input "Паяльник HandsKit аккумуляторний, 8-15W"
click at [760, 356] on li "Мощность: 8 Вт" at bounding box center [892, 355] width 365 height 15
click at [273, 345] on strong "Акумулятор (4.8В) Потужність: 8 Вт Нагрів за 15 секунд Температура: 300 ° С - 4…" at bounding box center [277, 353] width 125 height 54
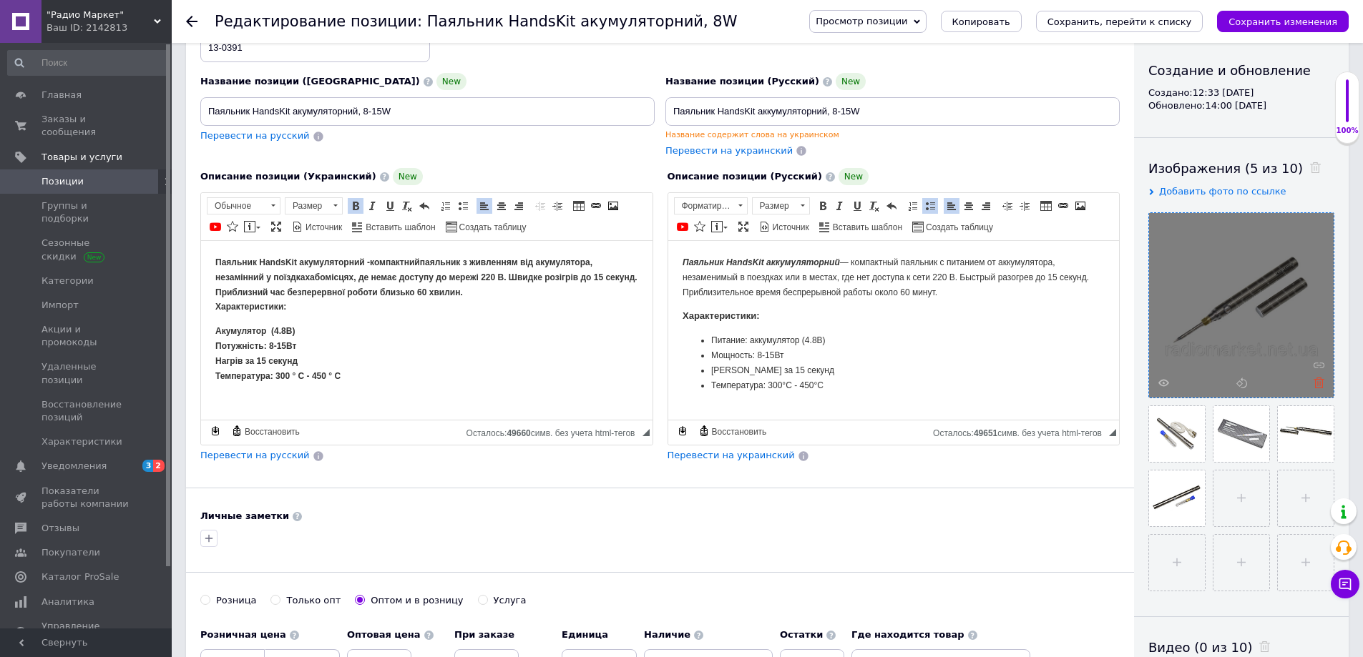
click at [1318, 383] on icon at bounding box center [1318, 383] width 11 height 11
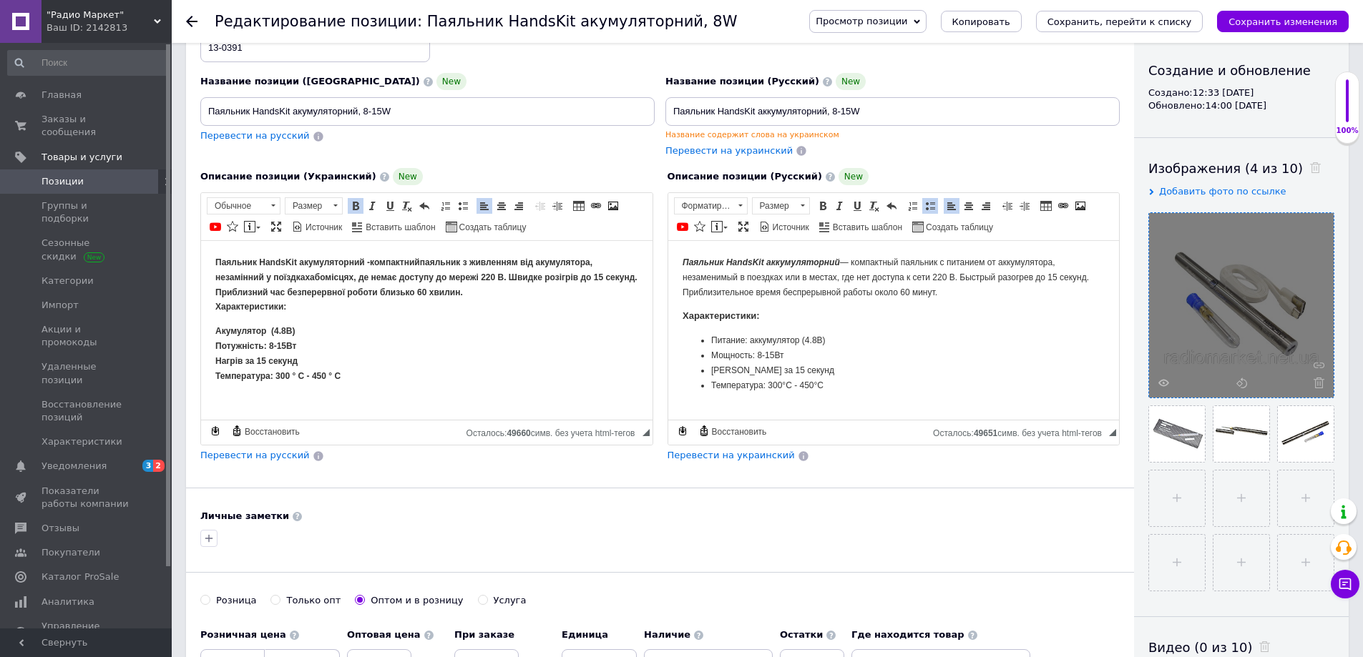
click at [1318, 383] on icon at bounding box center [1318, 383] width 11 height 11
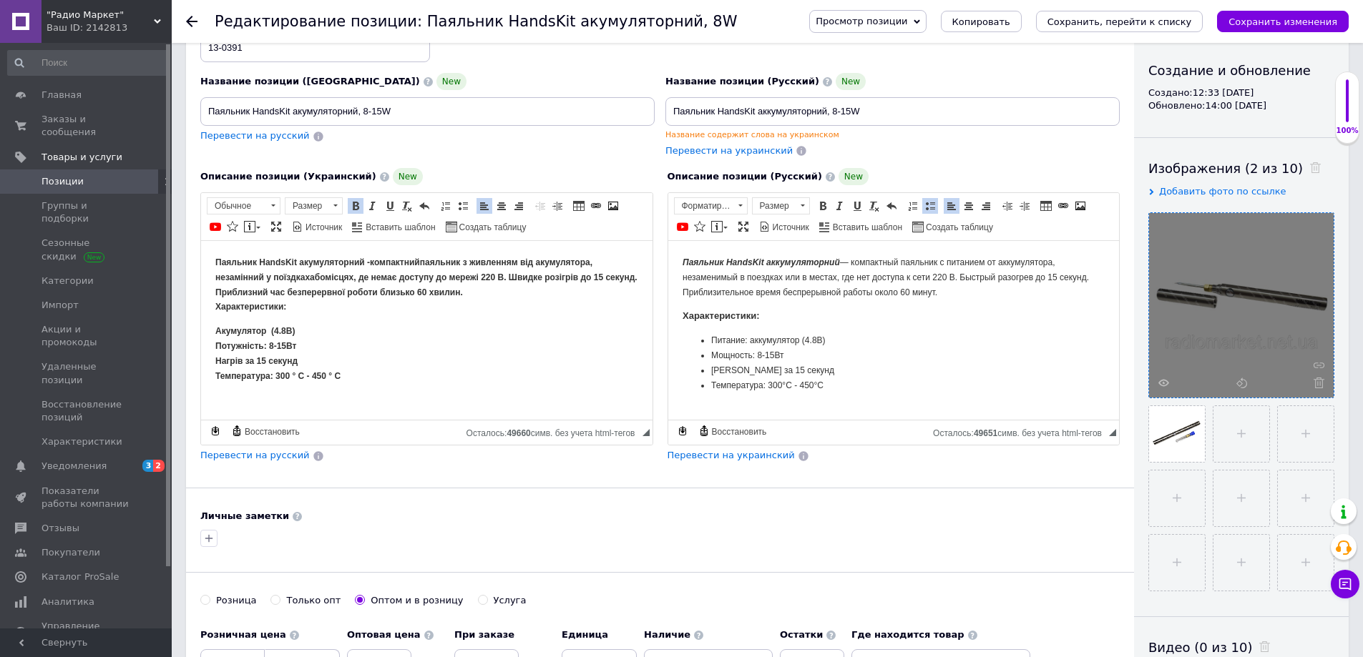
click at [1318, 383] on icon at bounding box center [1318, 383] width 11 height 11
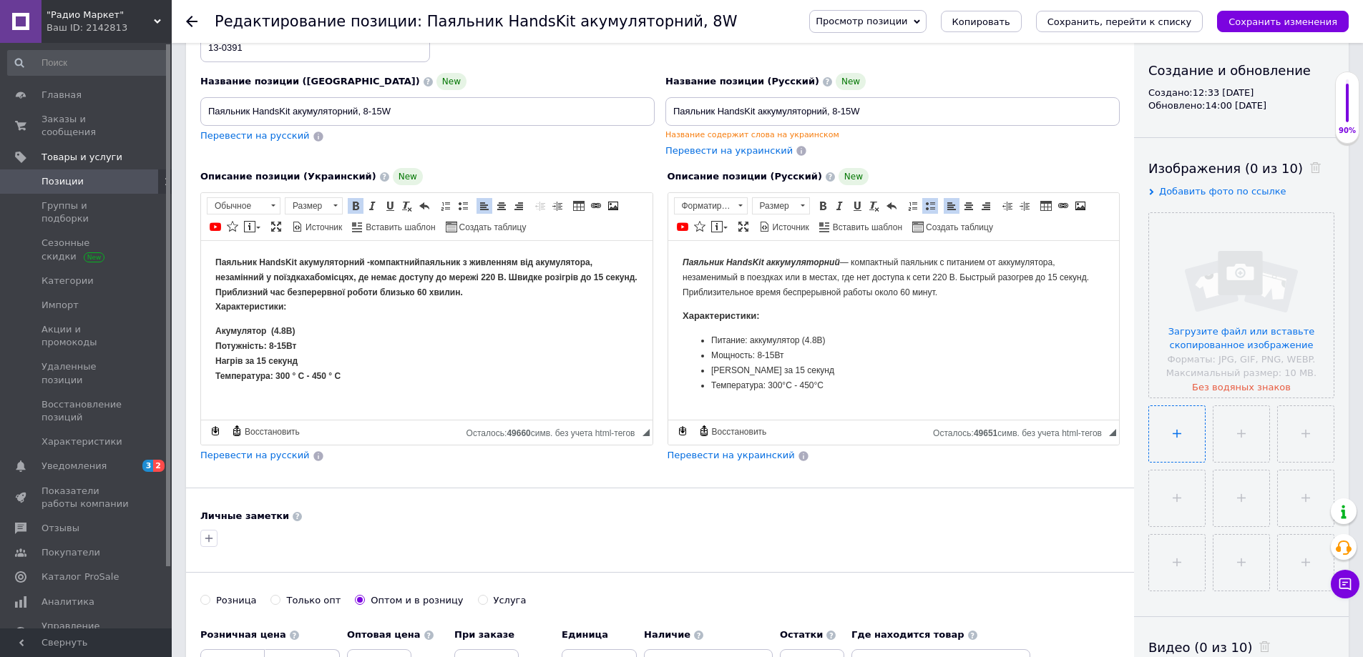
click at [1174, 432] on input "file" at bounding box center [1177, 434] width 56 height 56
type input "C:\fakepath\13-0391.png"
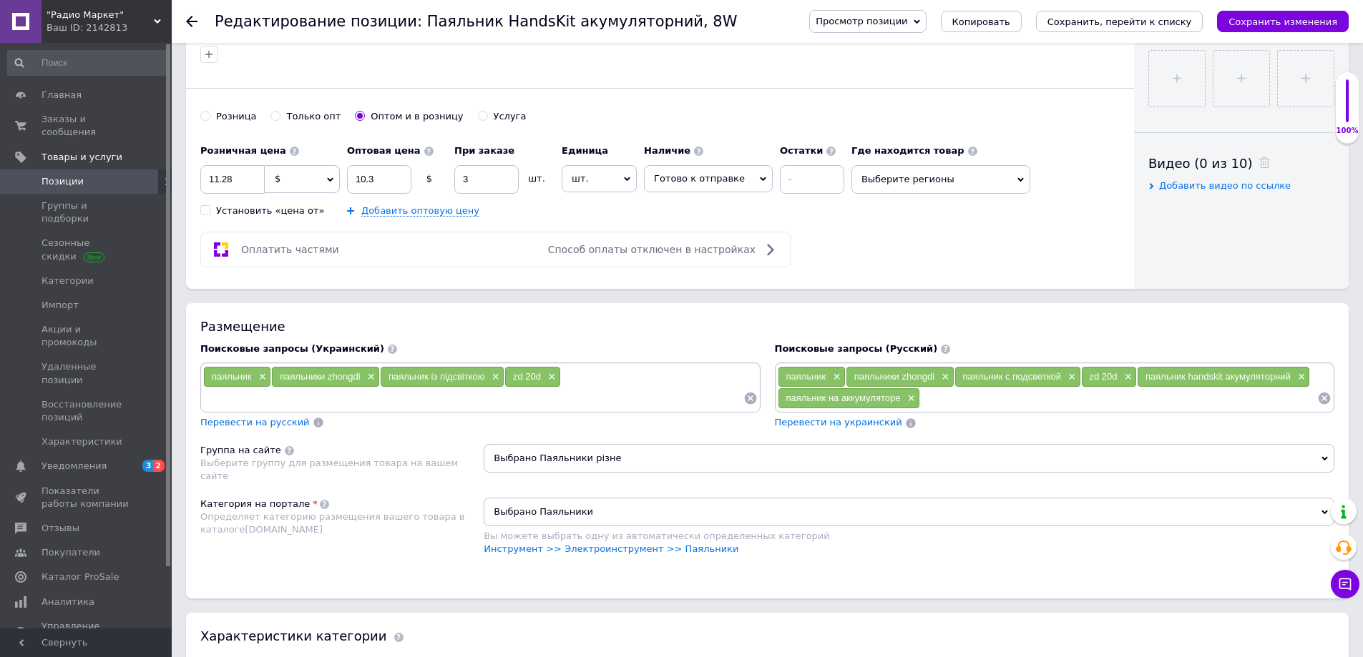
scroll to position [715, 0]
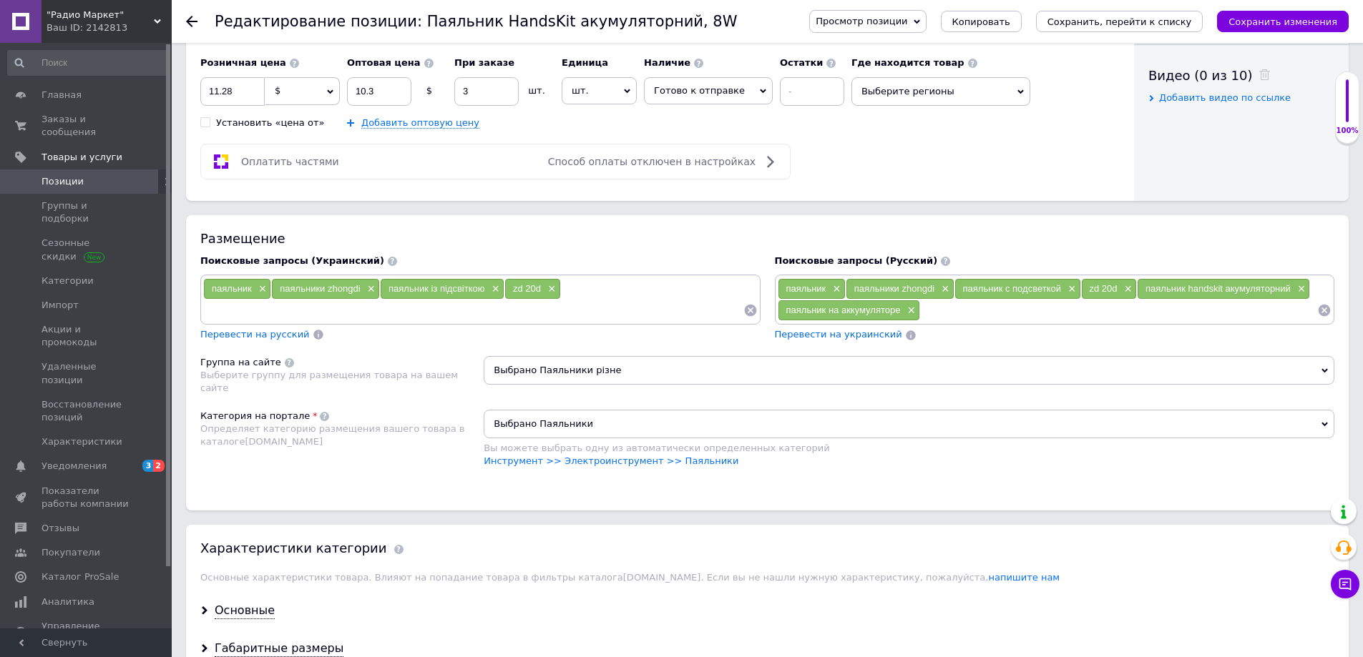
click at [951, 313] on input at bounding box center [1118, 310] width 397 height 21
type input "паяльник от usb"
click at [403, 310] on input at bounding box center [473, 310] width 540 height 21
type input "usb паяльник"
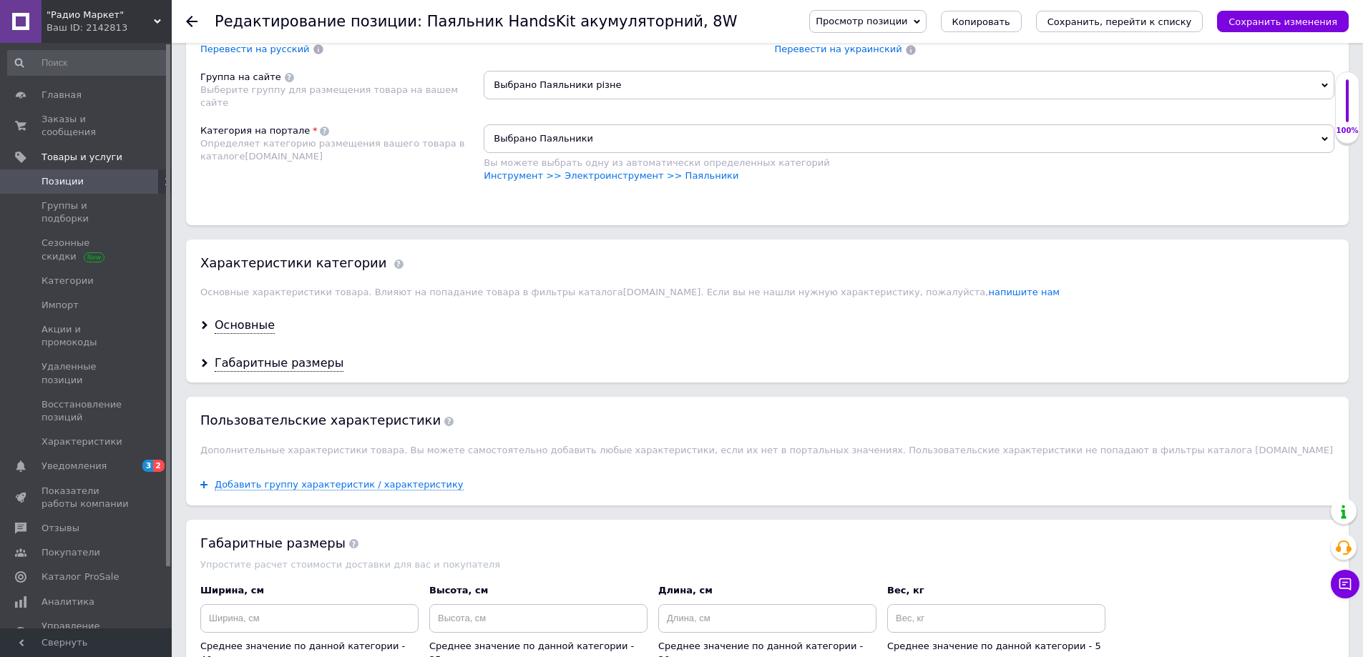
scroll to position [1001, 0]
click at [247, 328] on div "Основные" at bounding box center [245, 325] width 60 height 16
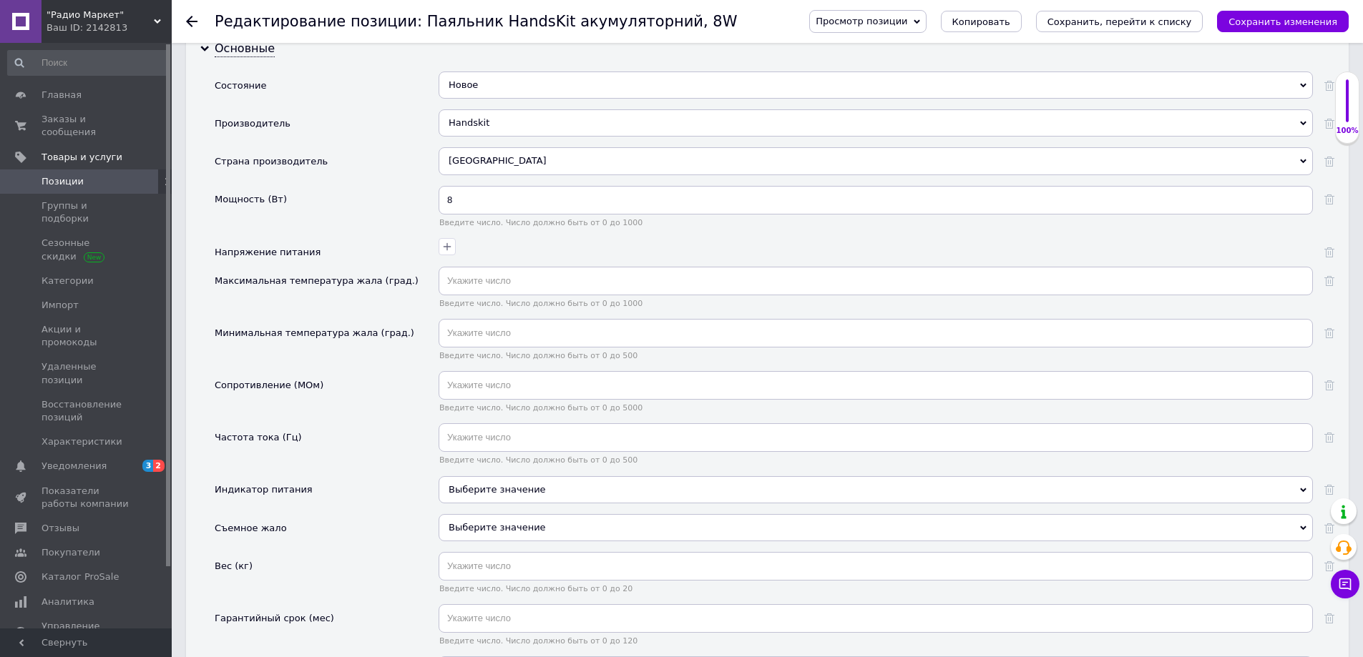
scroll to position [1287, 0]
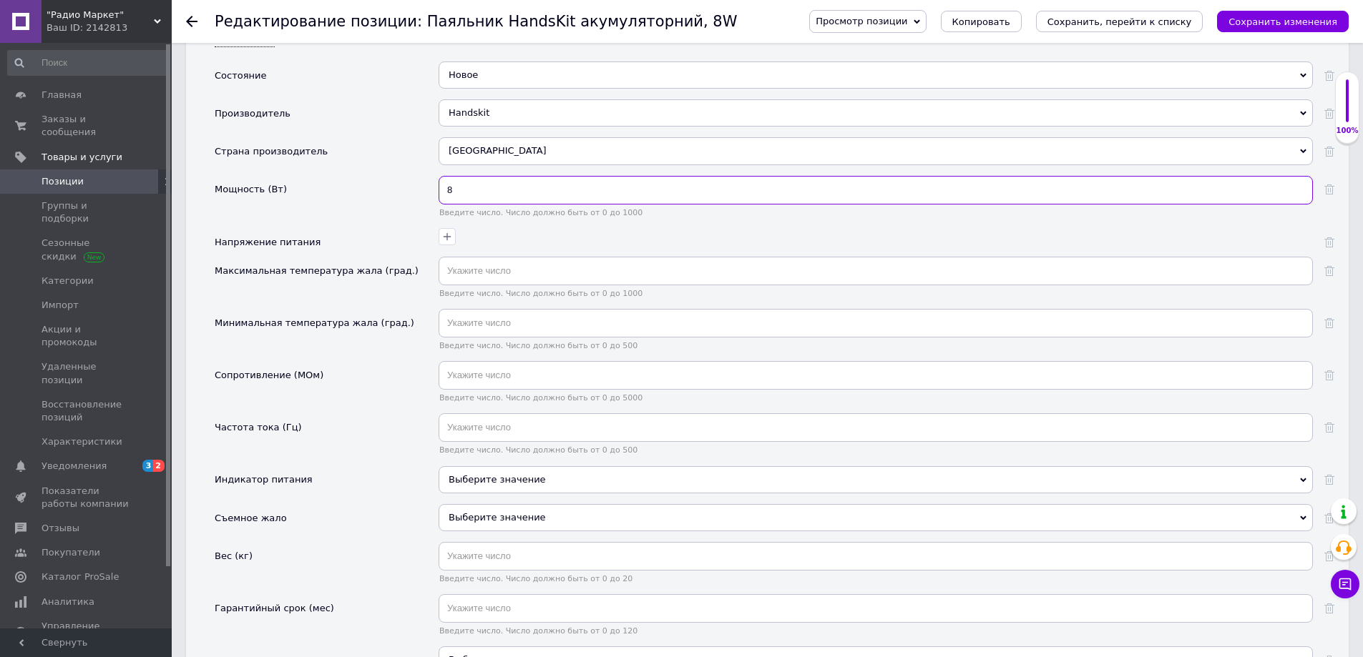
click at [453, 189] on input "8" at bounding box center [875, 190] width 874 height 29
drag, startPoint x: 461, startPoint y: 187, endPoint x: 437, endPoint y: 187, distance: 23.6
click at [437, 187] on div "Мощность (Вт) 8 Введите число. Число должно быть от 0 до 1000" at bounding box center [774, 202] width 1119 height 52
type input "15"
click at [388, 193] on div "Мощность (Вт)" at bounding box center [327, 202] width 224 height 52
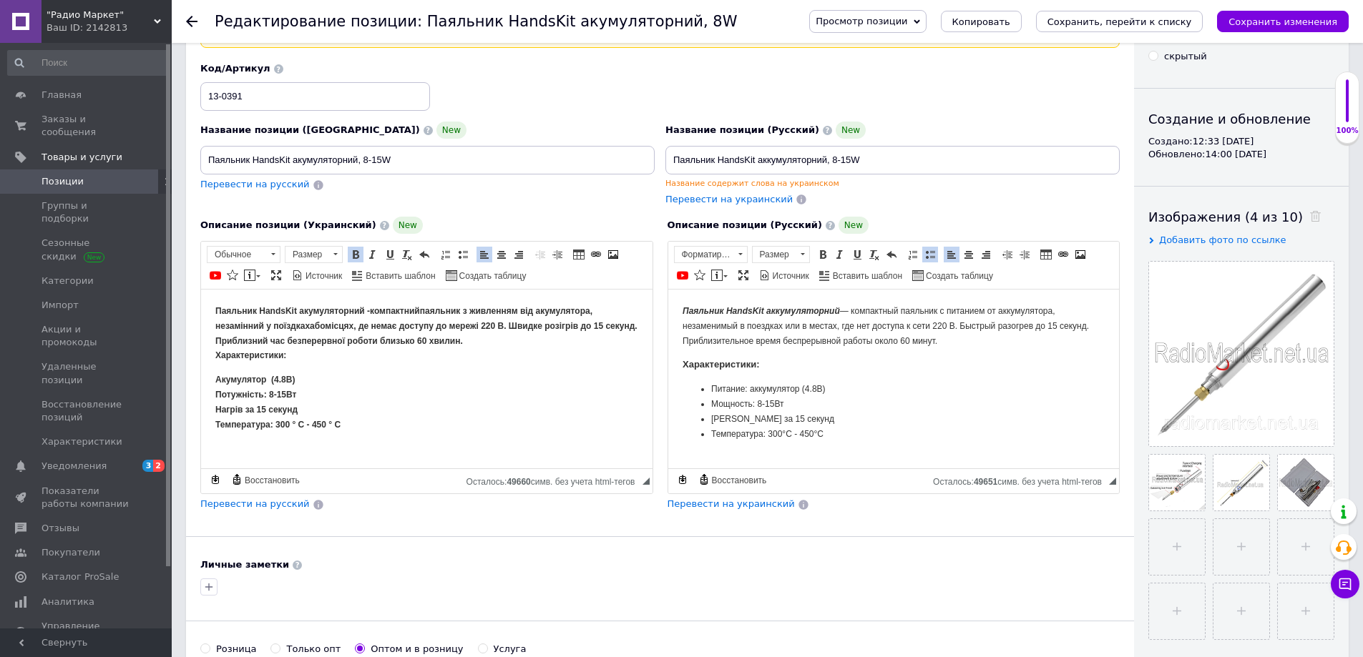
scroll to position [0, 0]
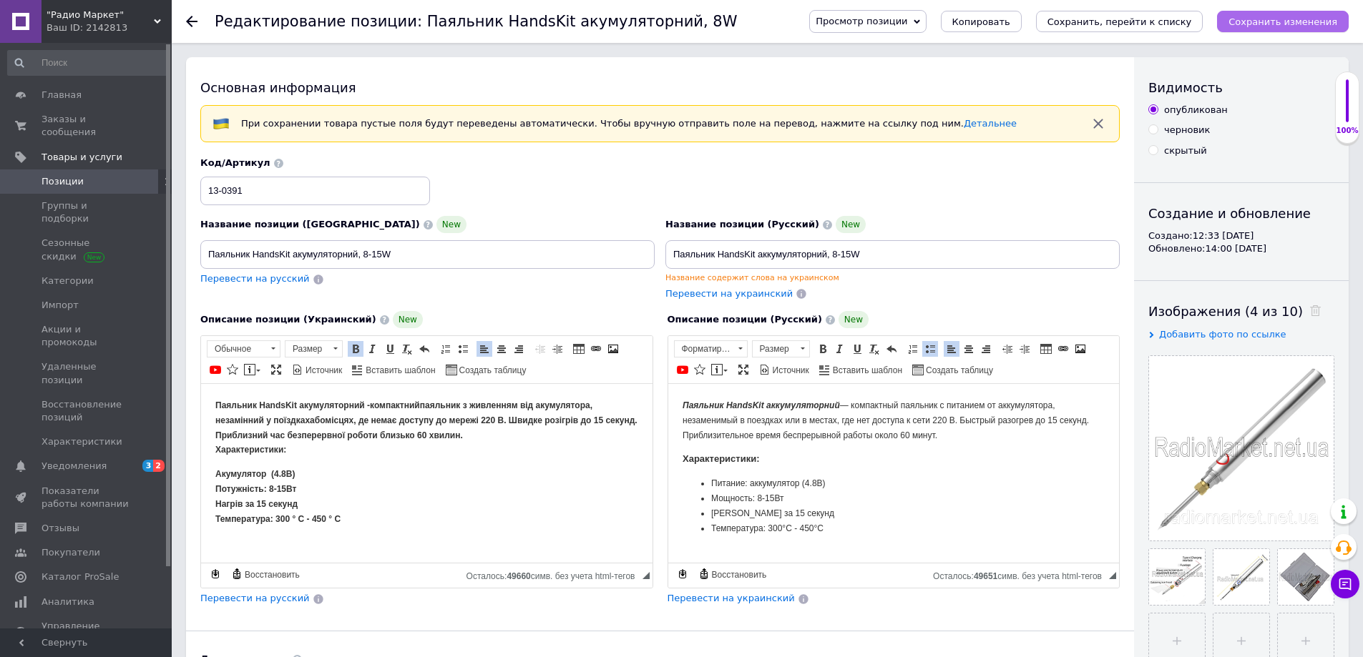
click at [1305, 23] on icon "Сохранить изменения" at bounding box center [1282, 21] width 109 height 11
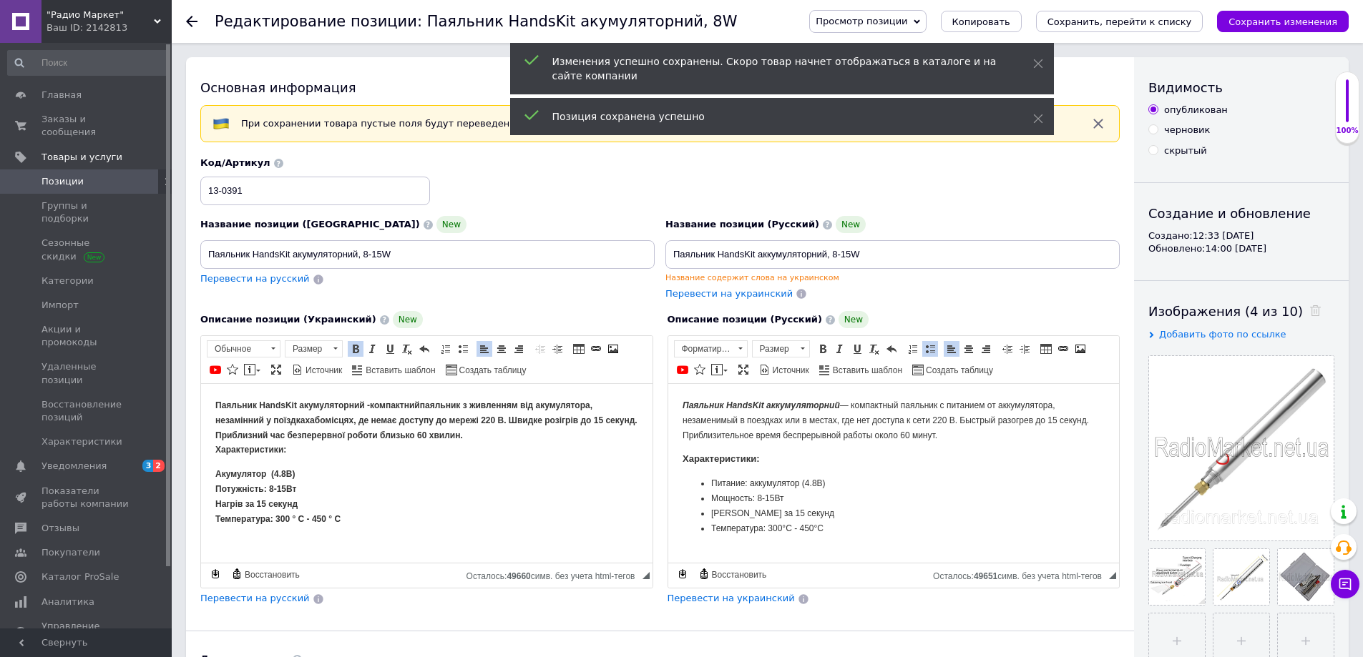
click at [54, 175] on span "Позиции" at bounding box center [62, 181] width 42 height 13
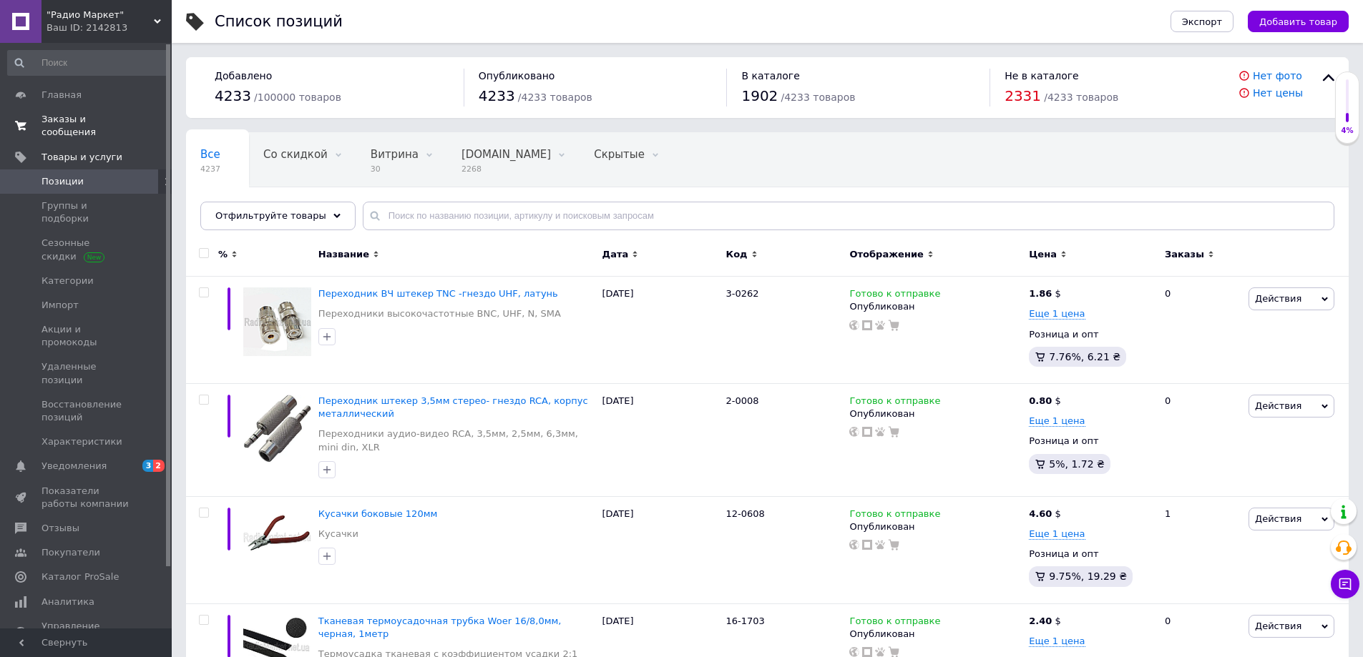
click at [51, 114] on span "Заказы и сообщения" at bounding box center [86, 126] width 91 height 26
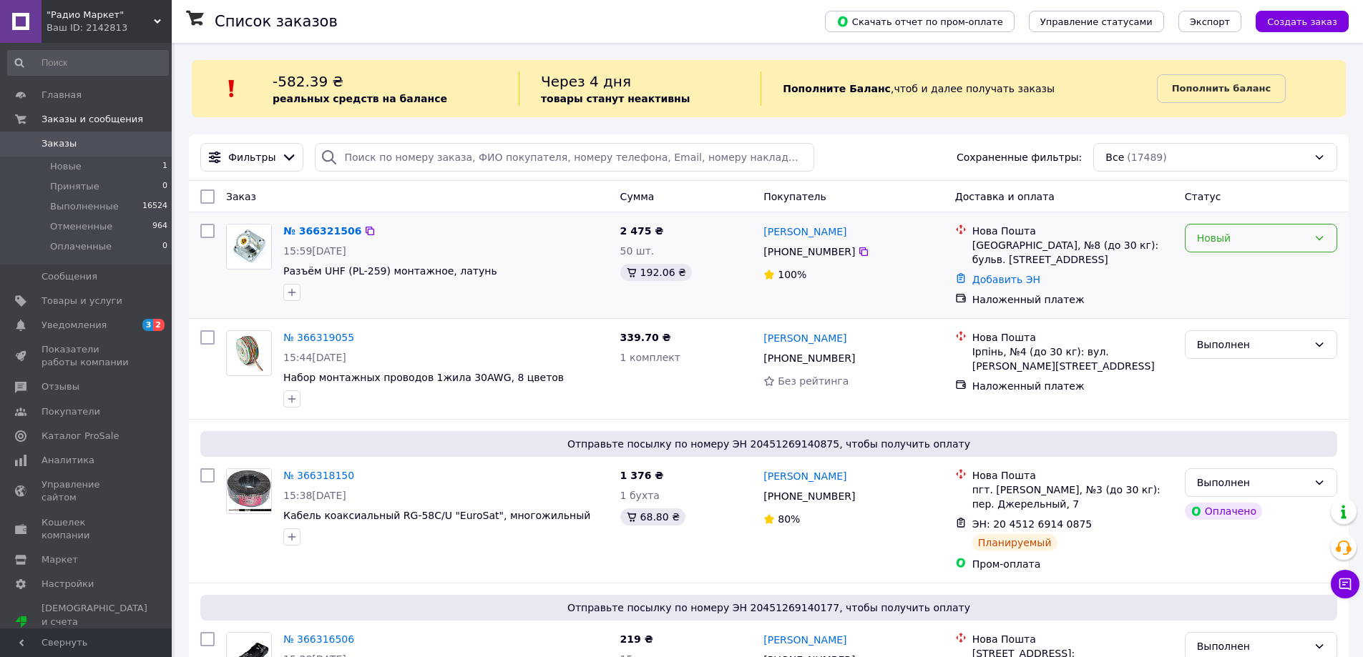
click at [1319, 239] on icon at bounding box center [1318, 237] width 11 height 11
click at [1220, 270] on li "Принят" at bounding box center [1260, 270] width 151 height 26
